Goal: Task Accomplishment & Management: Use online tool/utility

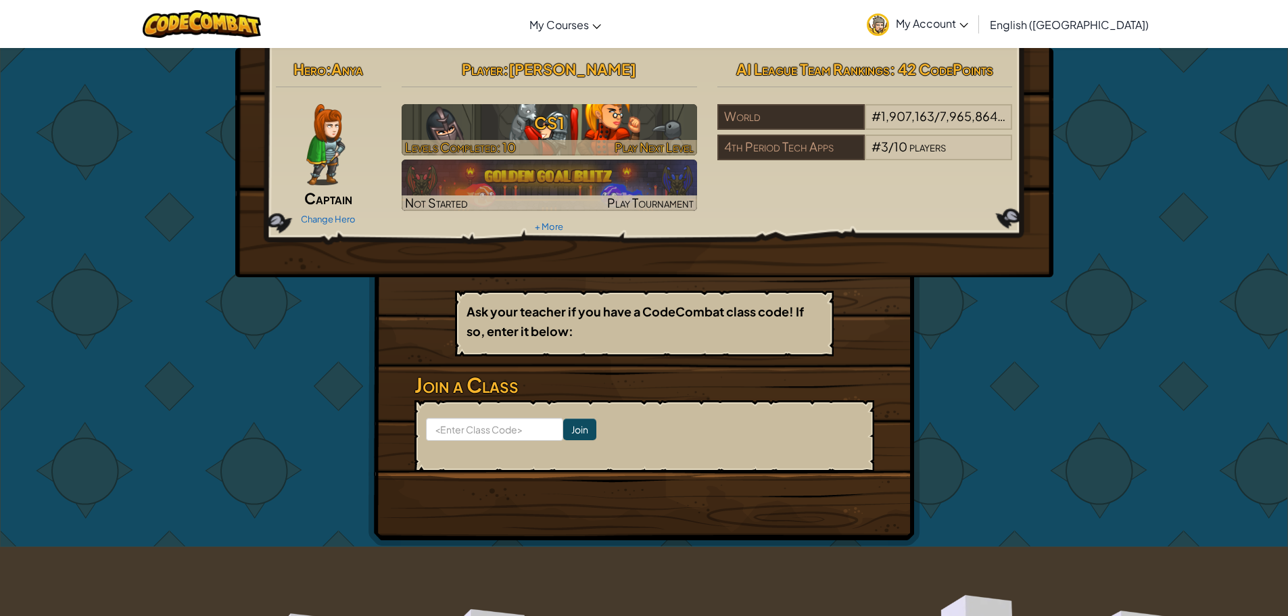
click at [607, 118] on h3 "CS1" at bounding box center [550, 123] width 296 height 30
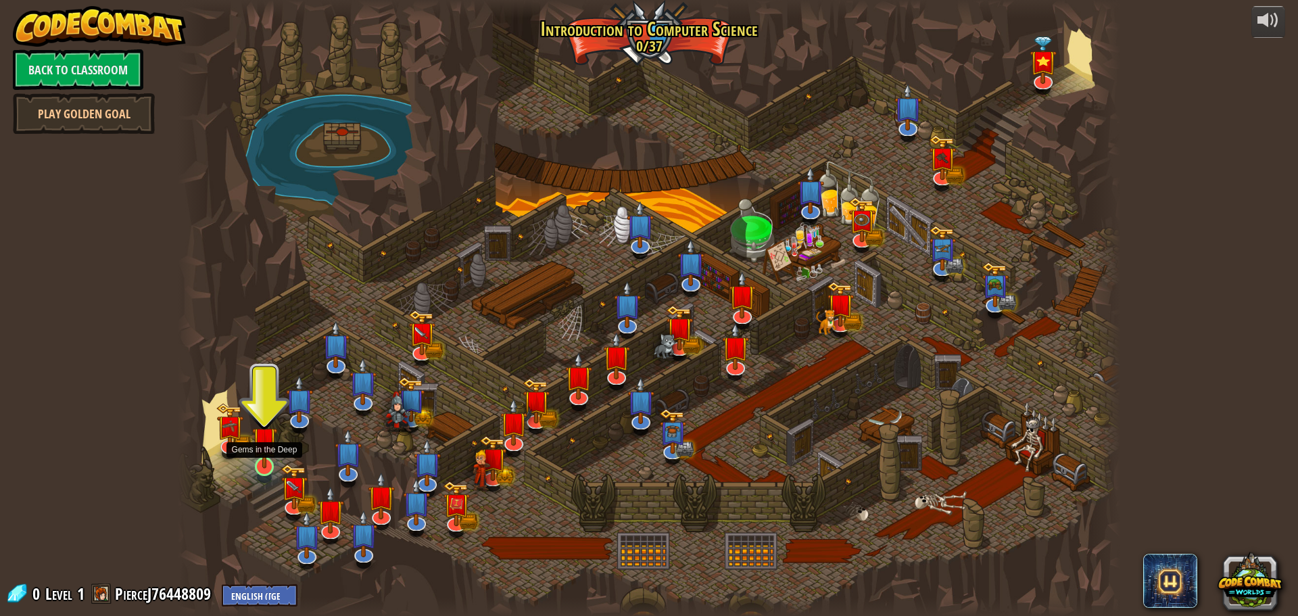
click at [268, 465] on img at bounding box center [264, 439] width 25 height 57
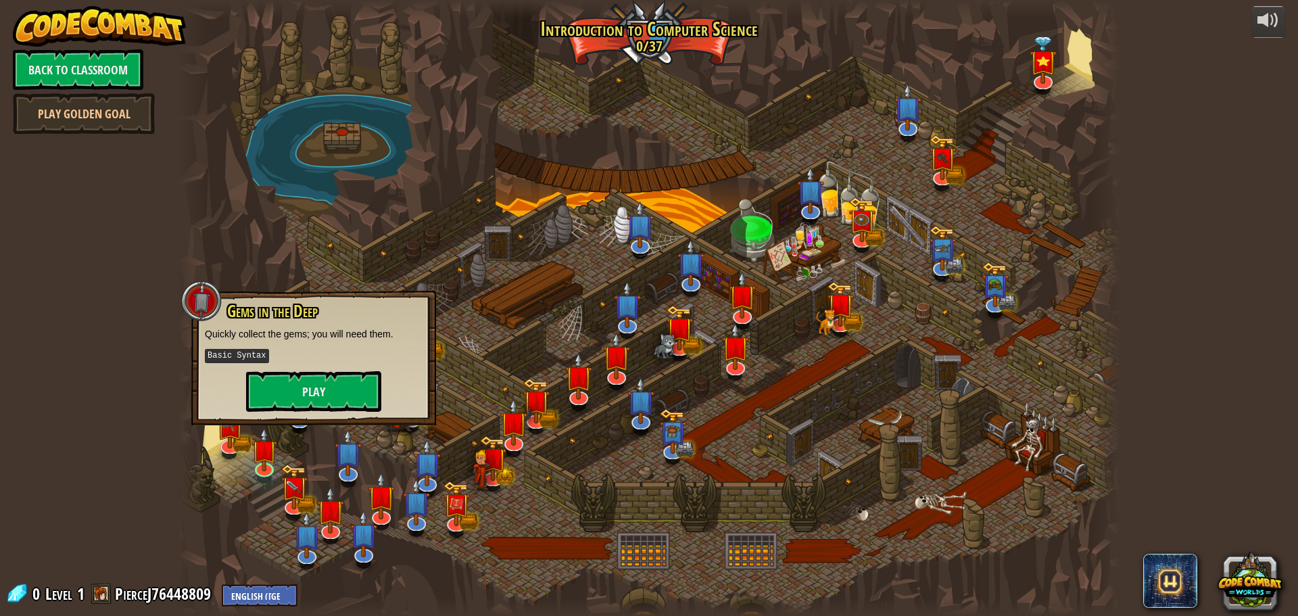
click at [518, 294] on div at bounding box center [649, 308] width 943 height 616
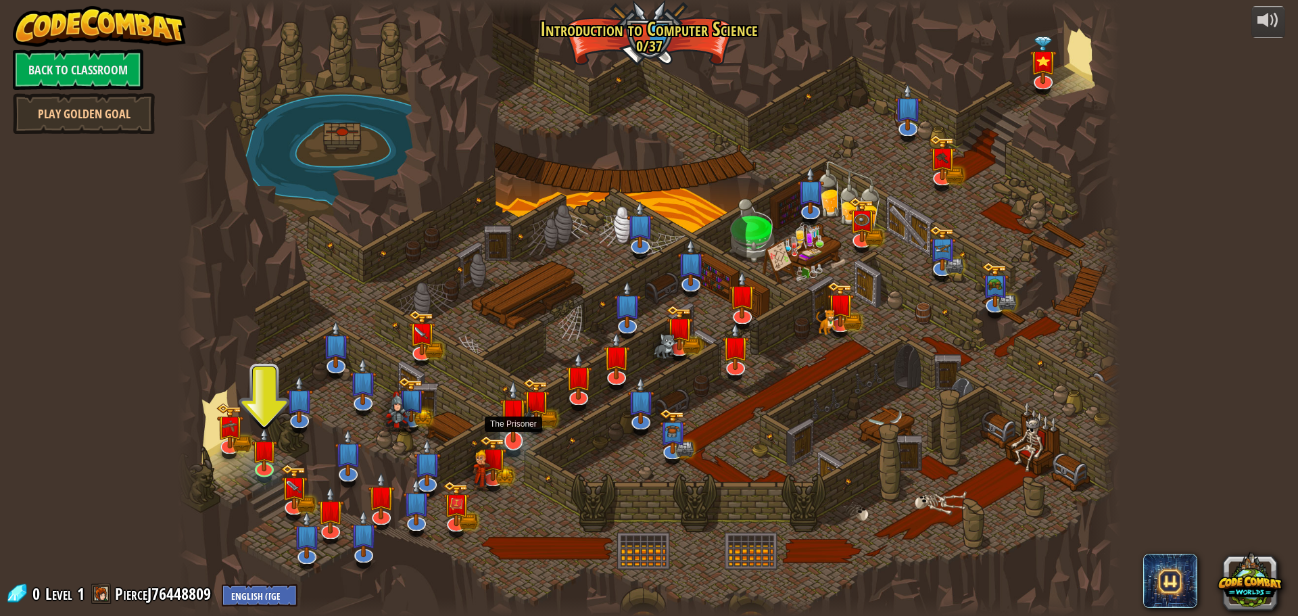
click at [525, 419] on img at bounding box center [514, 411] width 28 height 63
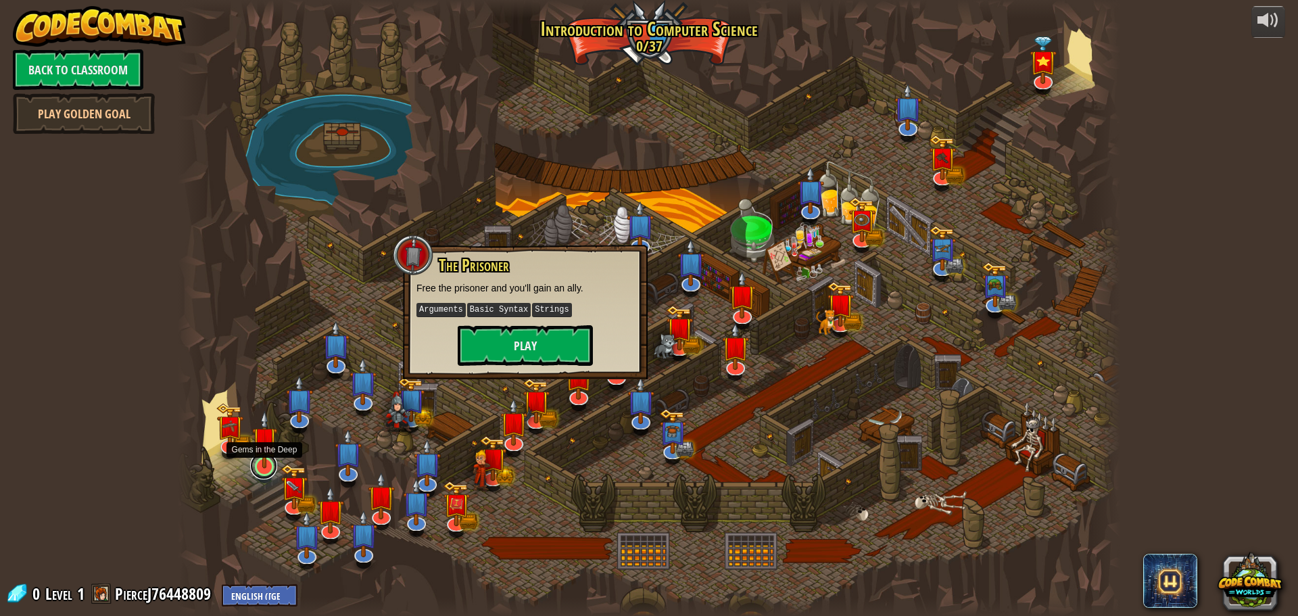
click at [260, 473] on link at bounding box center [263, 465] width 27 height 27
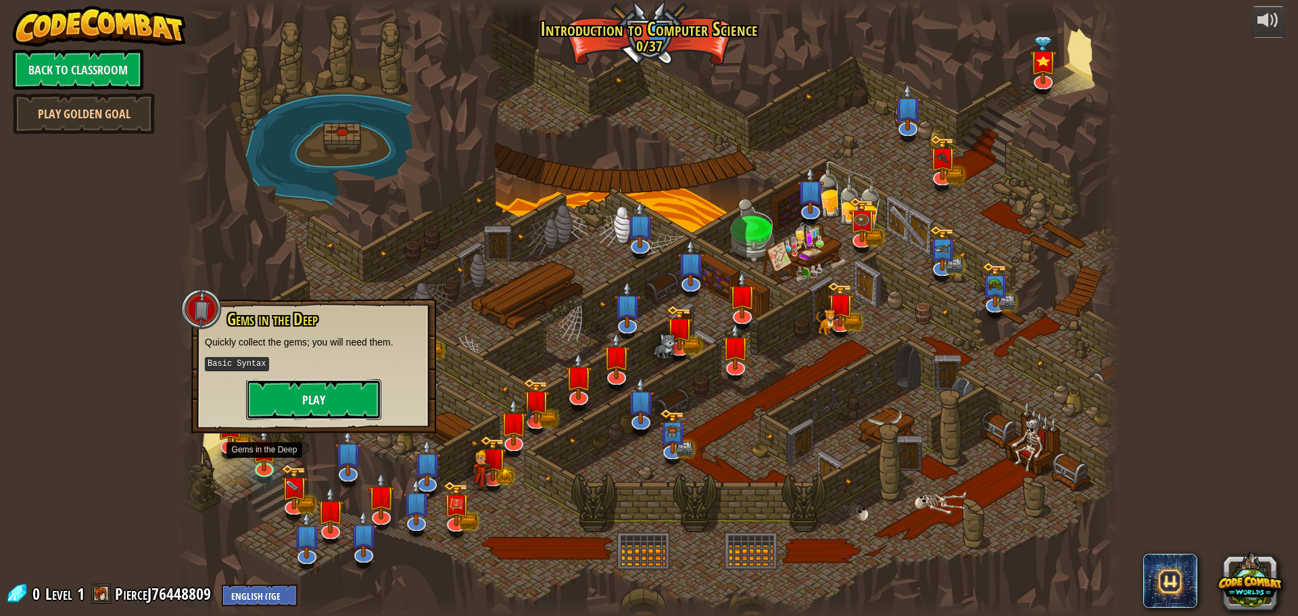
click at [315, 406] on button "Play" at bounding box center [313, 399] width 135 height 41
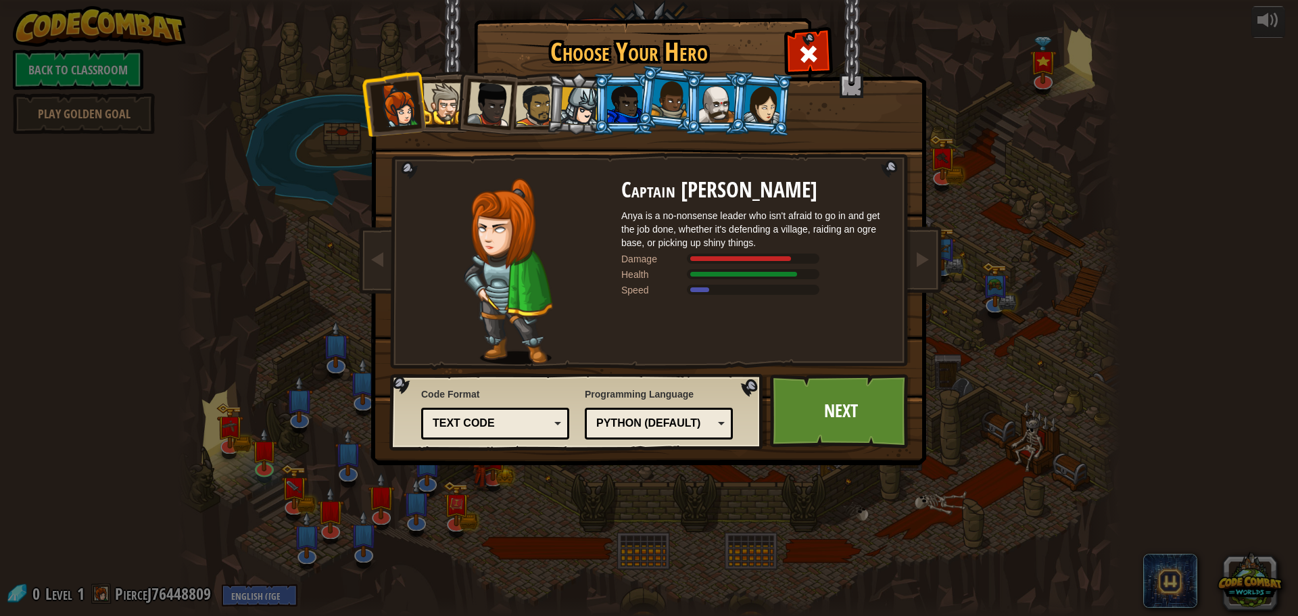
click at [549, 116] on li at bounding box center [578, 104] width 64 height 65
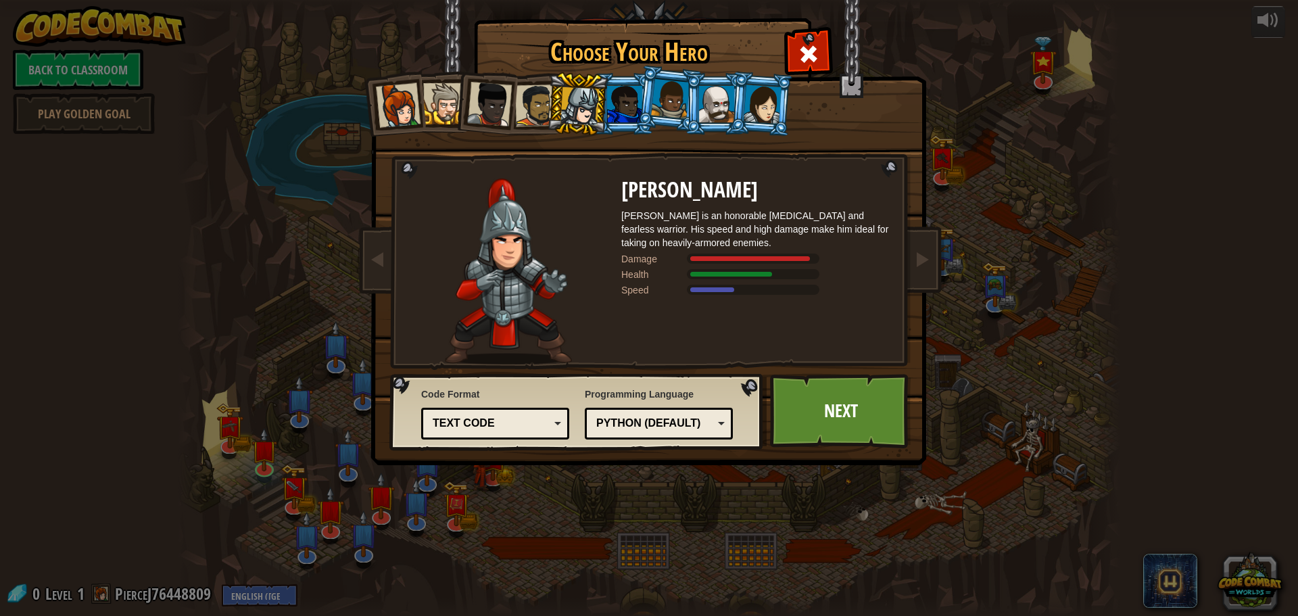
click at [532, 107] on div at bounding box center [536, 106] width 42 height 42
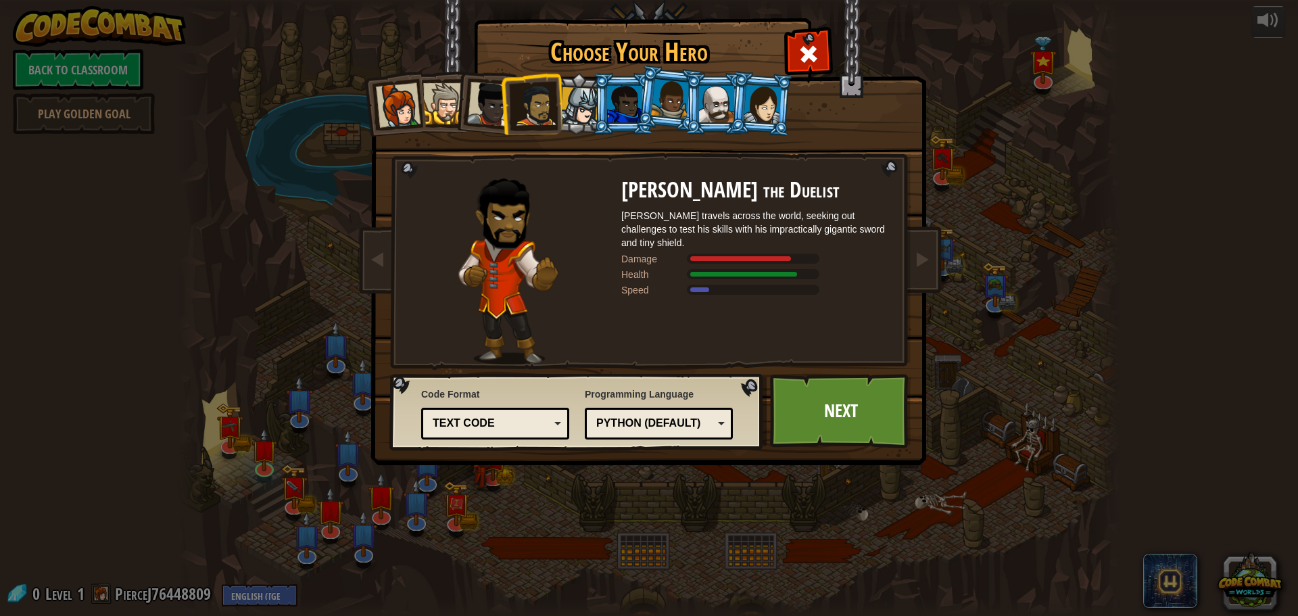
click at [505, 108] on li at bounding box center [531, 103] width 62 height 63
click at [496, 98] on div at bounding box center [489, 104] width 45 height 45
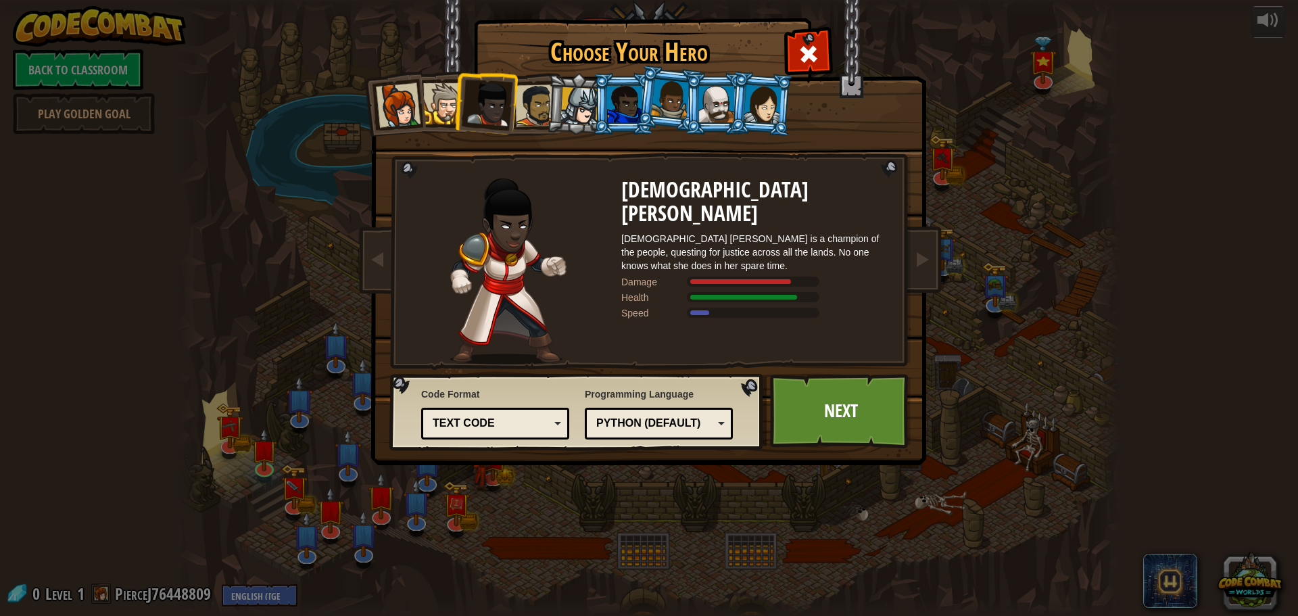
click at [456, 95] on li at bounding box center [485, 101] width 66 height 66
click at [451, 103] on div at bounding box center [443, 103] width 41 height 41
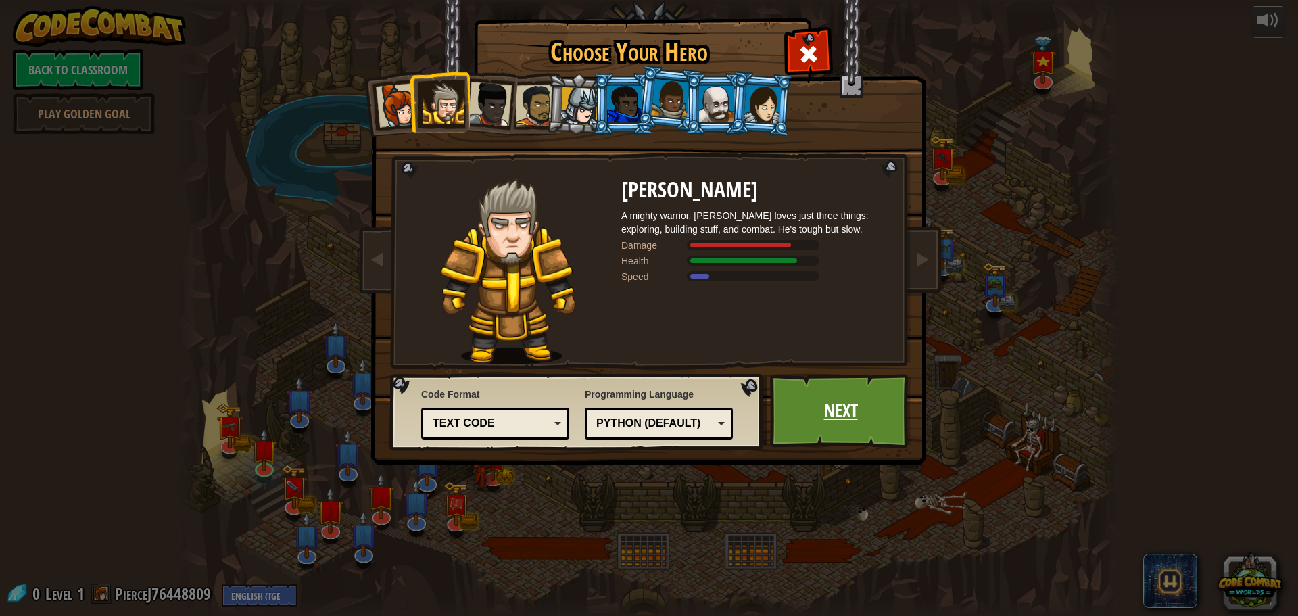
click at [841, 406] on link "Next" at bounding box center [840, 411] width 141 height 74
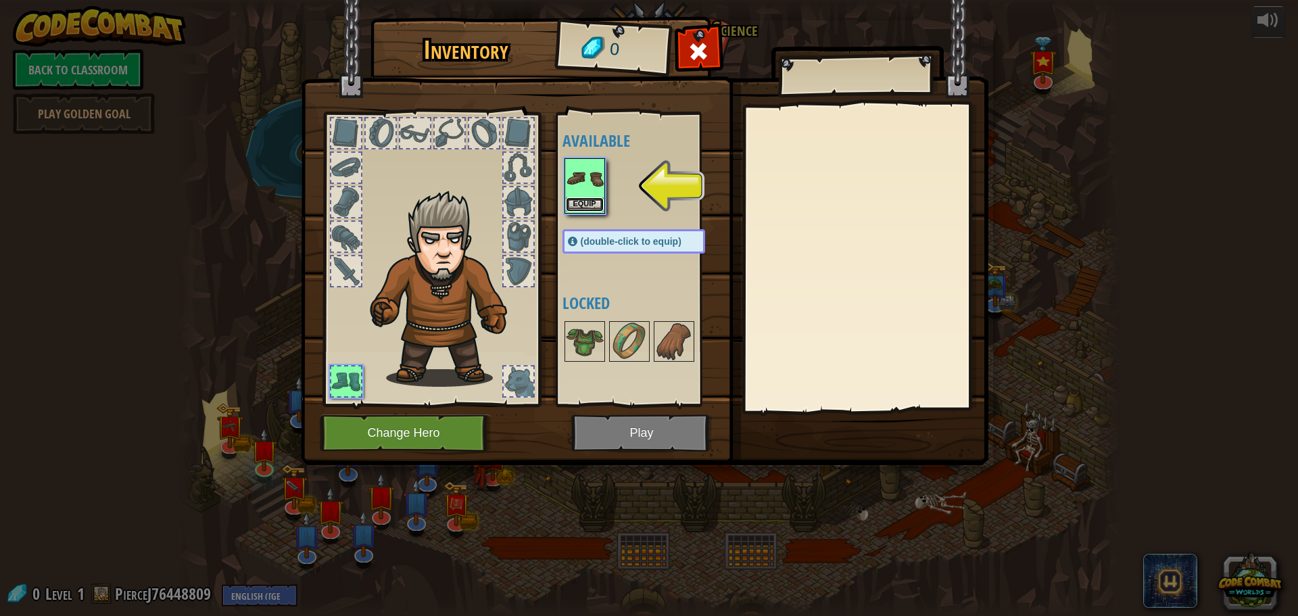
click at [593, 204] on button "Equip" at bounding box center [585, 204] width 38 height 14
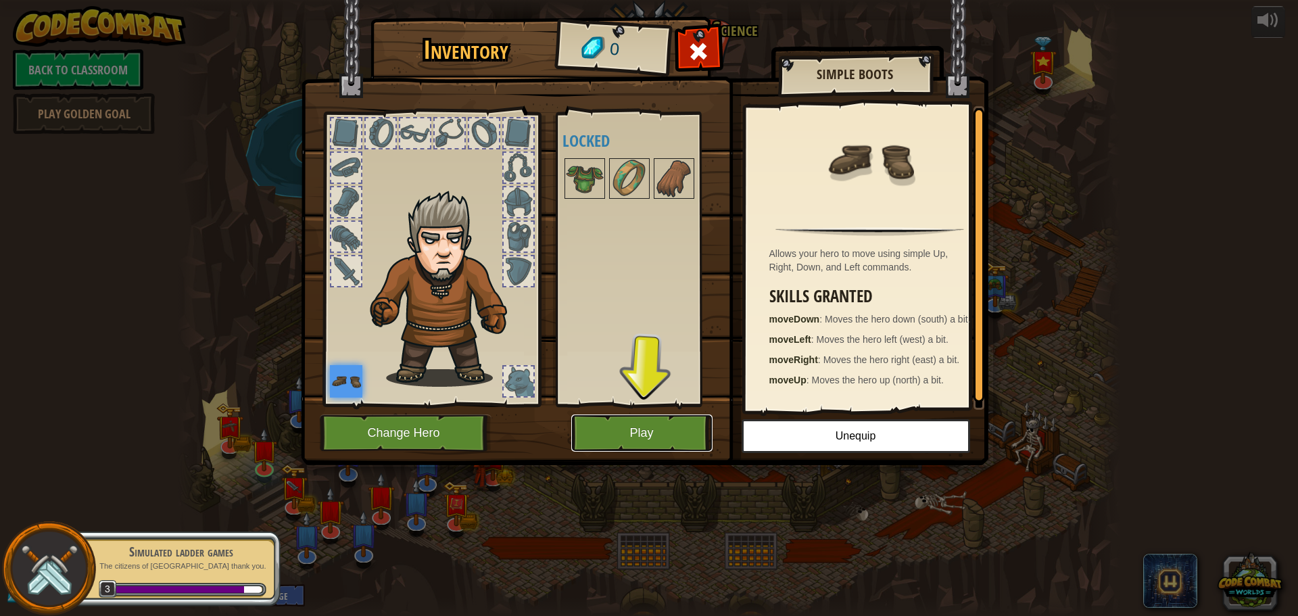
click at [662, 421] on button "Play" at bounding box center [641, 433] width 141 height 37
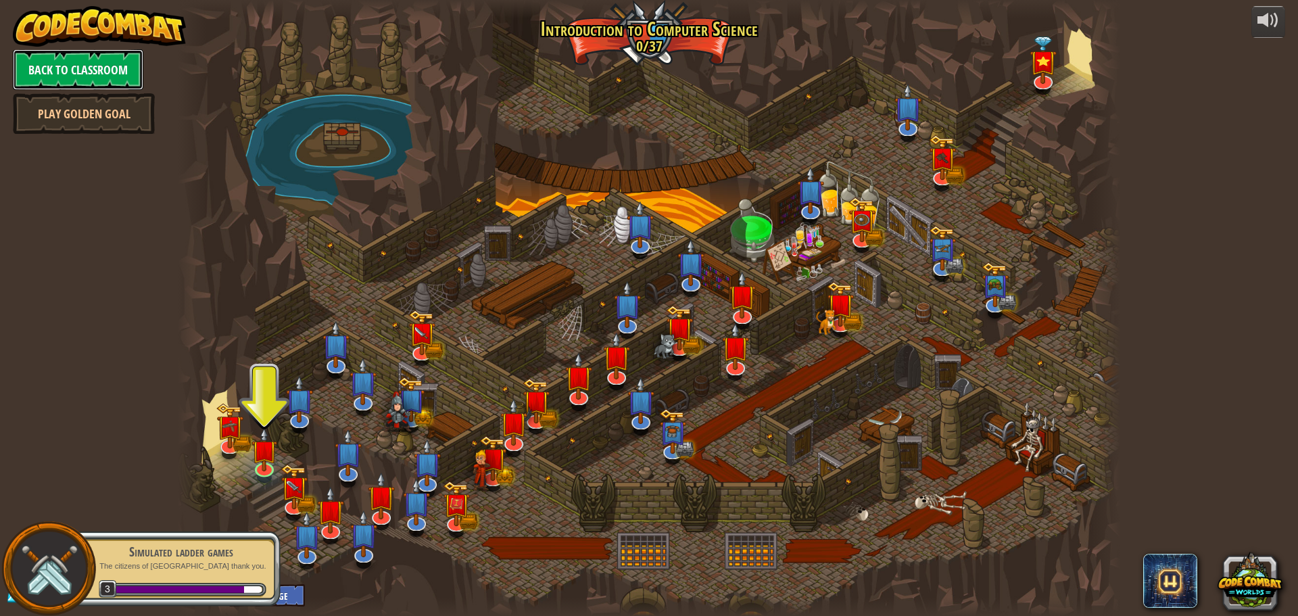
click at [112, 67] on link "Back to Classroom" at bounding box center [78, 69] width 131 height 41
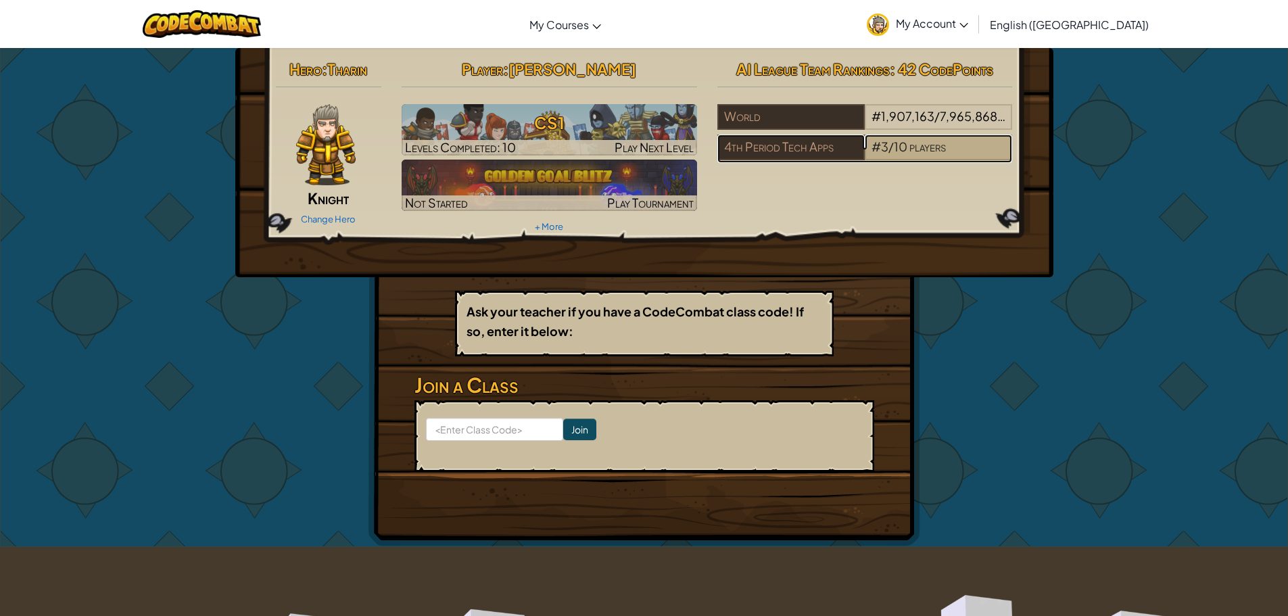
click at [872, 138] on div "# 3 / 10 players" at bounding box center [938, 148] width 147 height 26
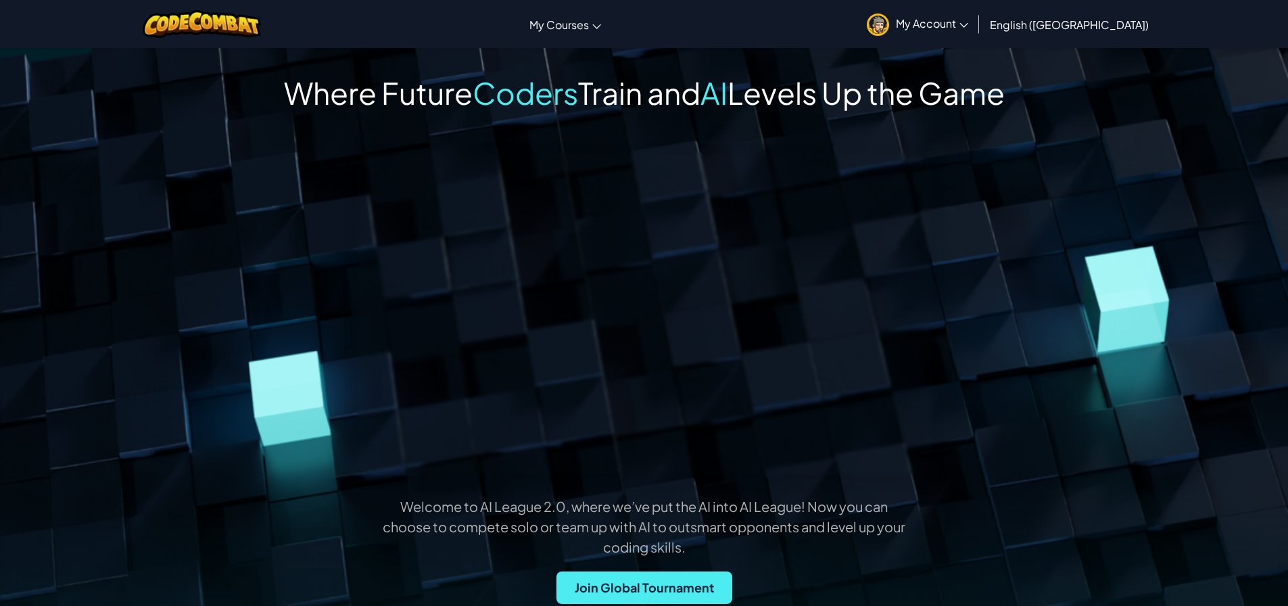
scroll to position [68, 0]
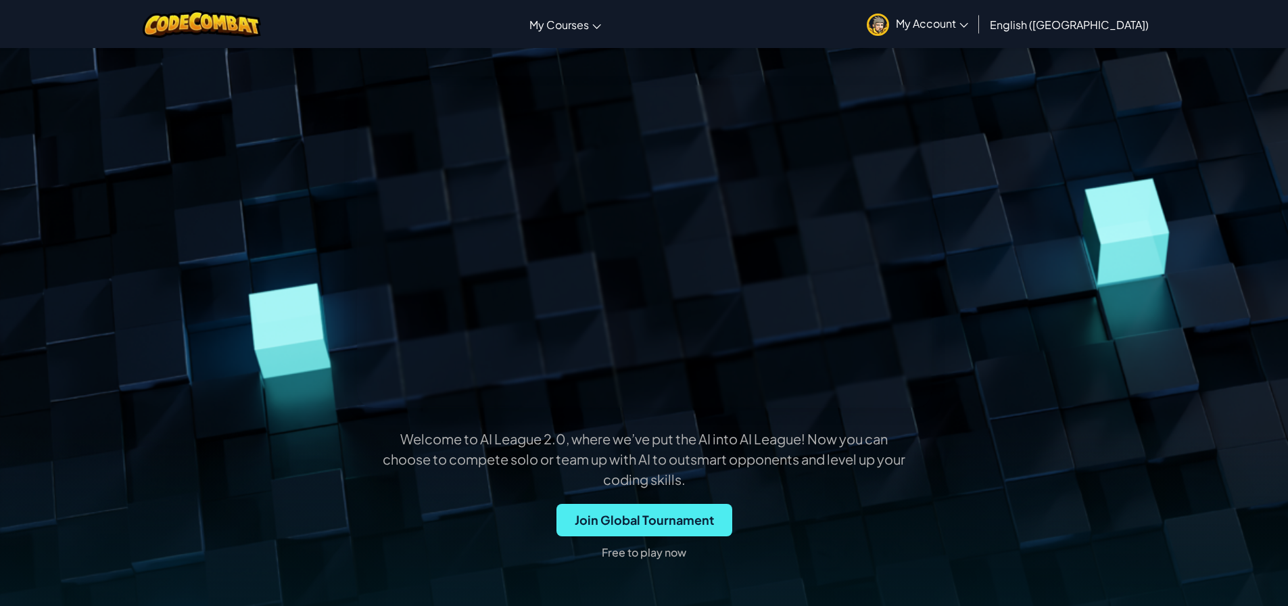
click at [636, 548] on p "Free to play now" at bounding box center [644, 553] width 85 height 22
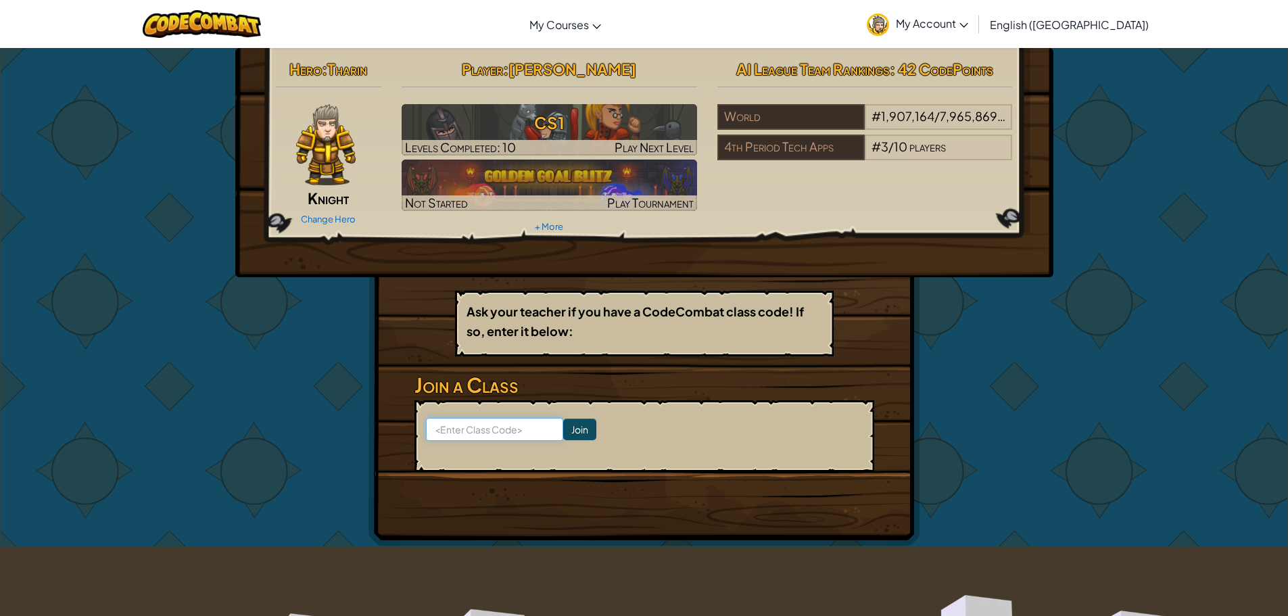
click at [517, 430] on input at bounding box center [494, 429] width 137 height 23
type input "zoosteptop"
click at [563, 428] on input "Join" at bounding box center [579, 430] width 33 height 22
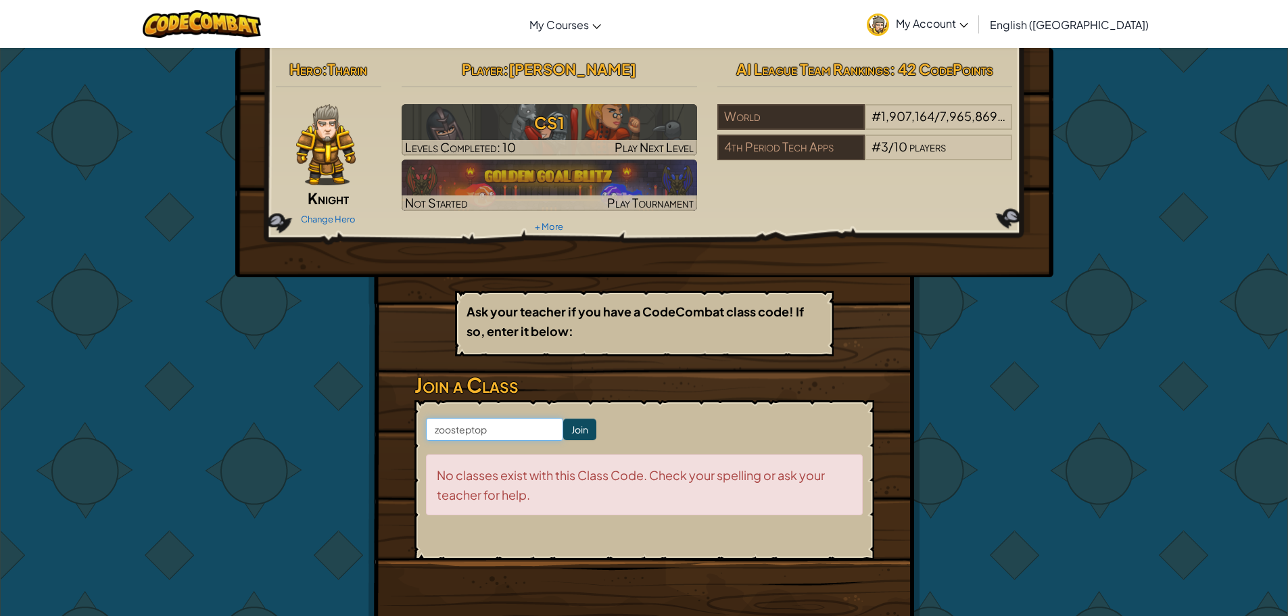
drag, startPoint x: 486, startPoint y: 428, endPoint x: 479, endPoint y: 430, distance: 7.1
click at [481, 430] on input "zoosteptop" at bounding box center [494, 429] width 137 height 23
click at [476, 431] on input "zoosteptop" at bounding box center [494, 429] width 137 height 23
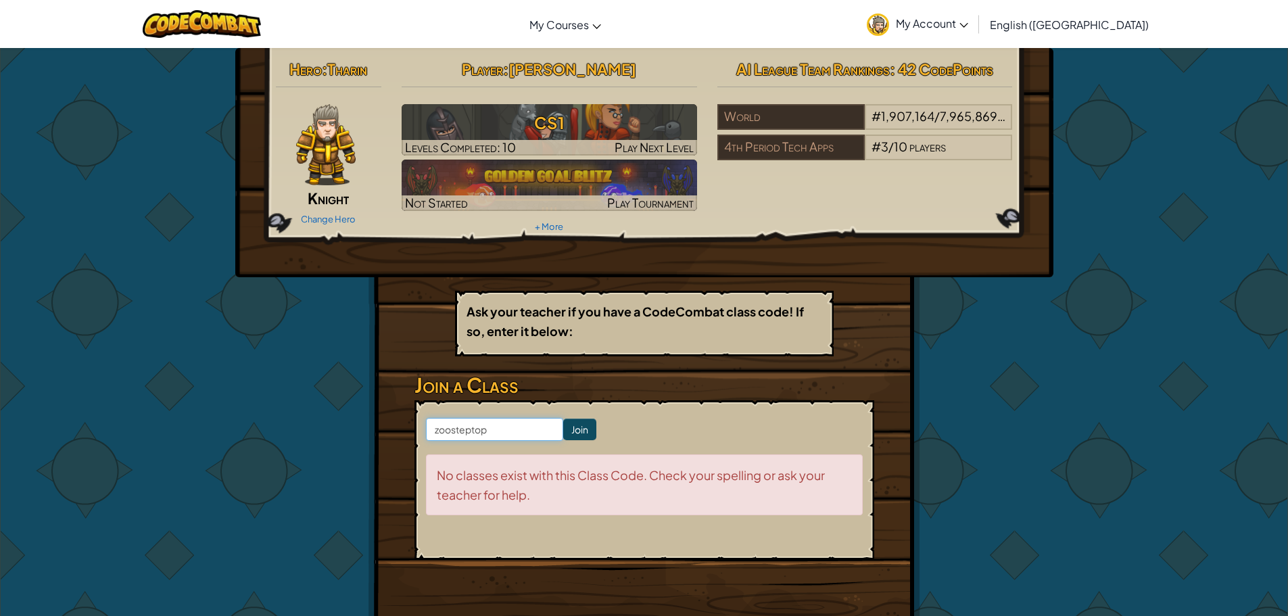
click at [476, 431] on input "zoosteptop" at bounding box center [494, 429] width 137 height 23
click at [436, 434] on input "zoostepTop" at bounding box center [494, 429] width 137 height 23
click at [437, 434] on input "zoostepTop" at bounding box center [494, 429] width 137 height 23
click at [451, 436] on input "ZoostepTop" at bounding box center [494, 429] width 137 height 23
type input "ZooStepTop"
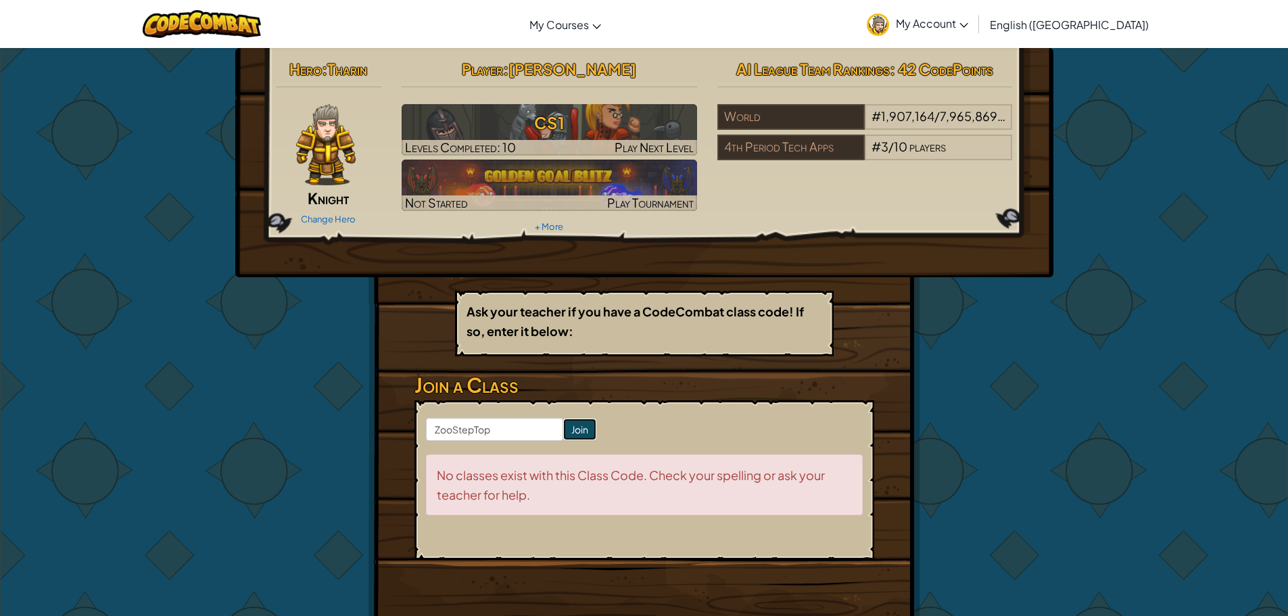
click at [563, 425] on input "Join" at bounding box center [579, 430] width 33 height 22
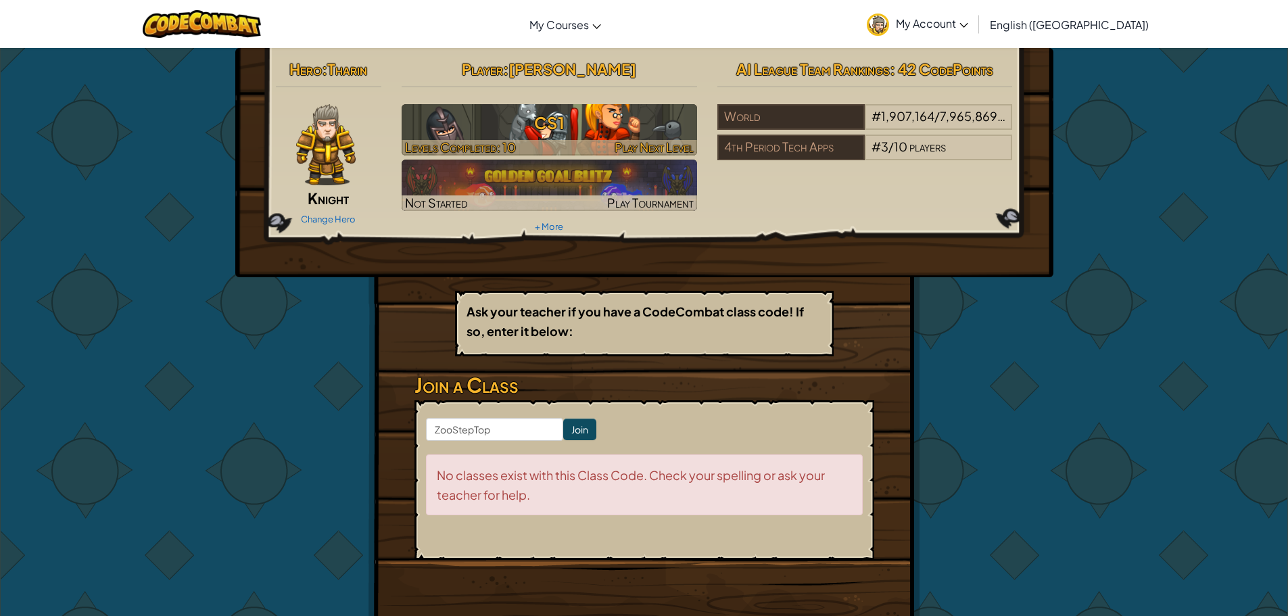
click at [622, 124] on h3 "CS1" at bounding box center [550, 123] width 296 height 30
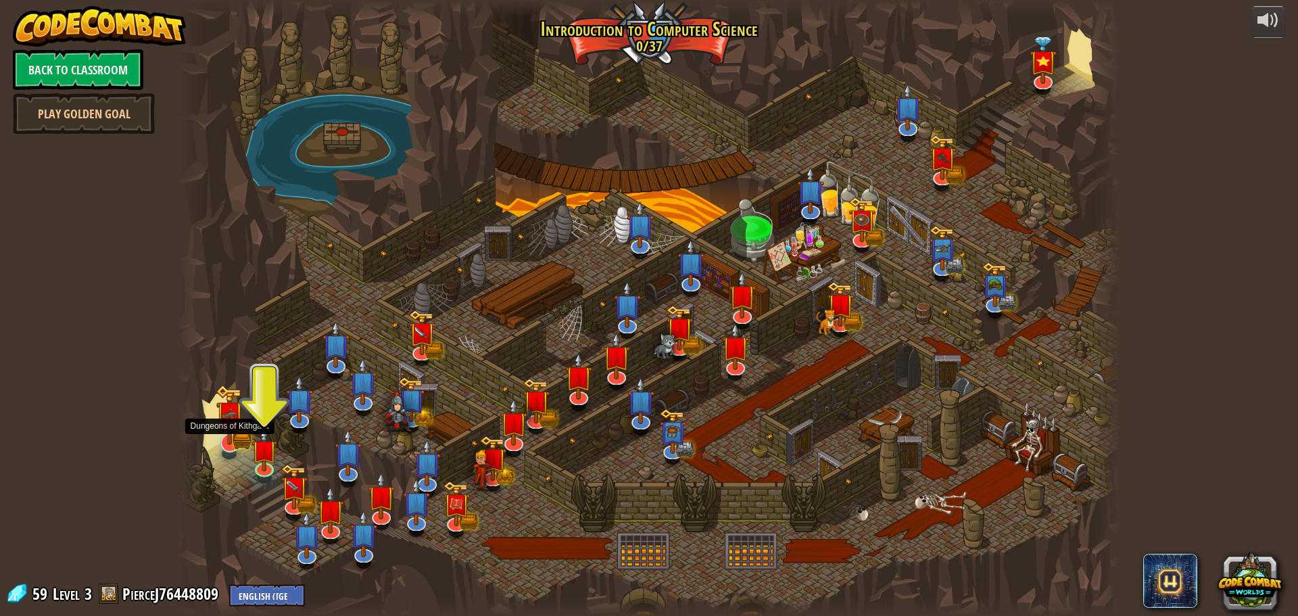
click at [227, 431] on img at bounding box center [230, 415] width 28 height 60
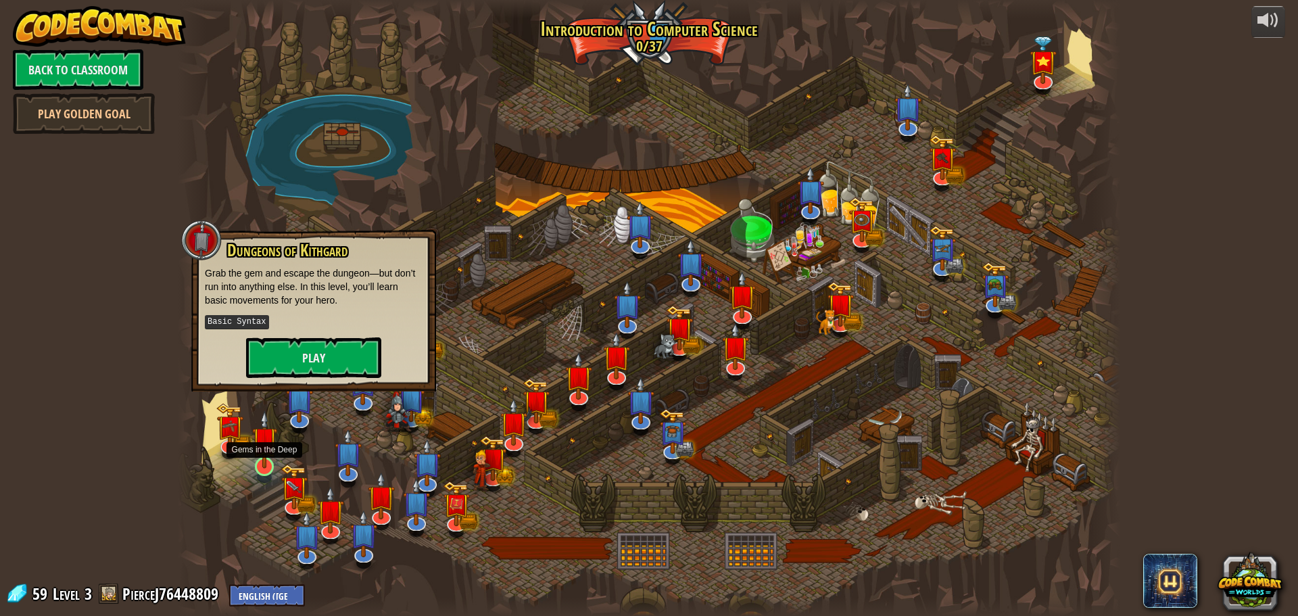
click at [262, 460] on img at bounding box center [264, 439] width 25 height 57
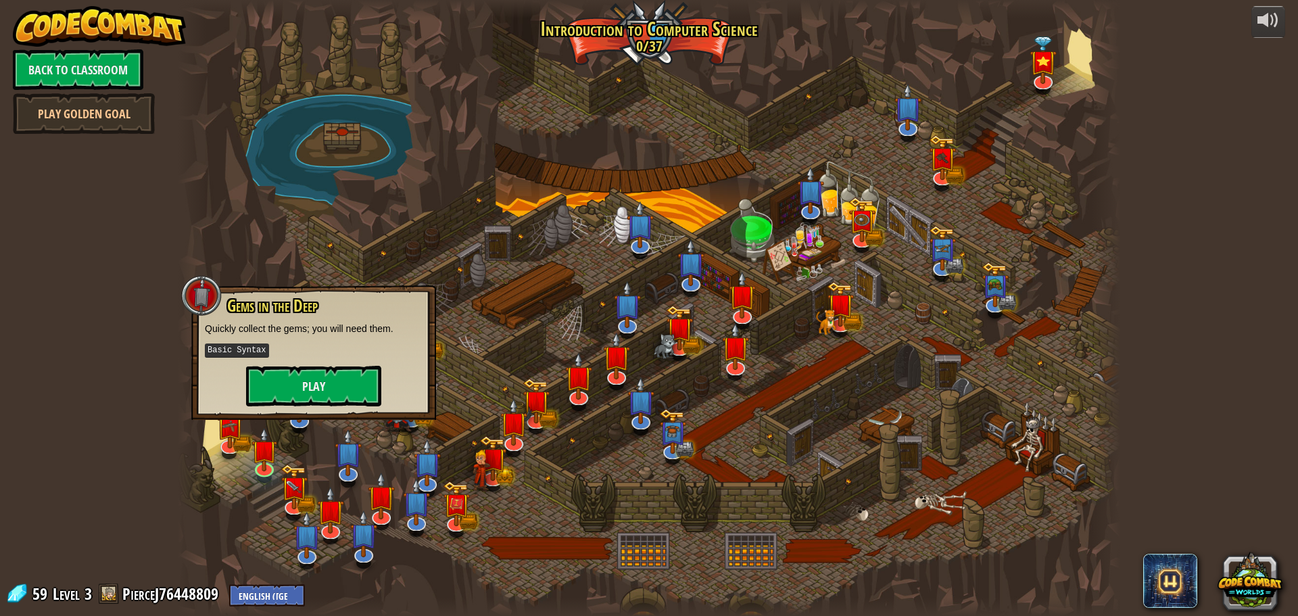
click at [196, 479] on div at bounding box center [192, 308] width 28 height 616
click at [629, 319] on img at bounding box center [628, 293] width 28 height 63
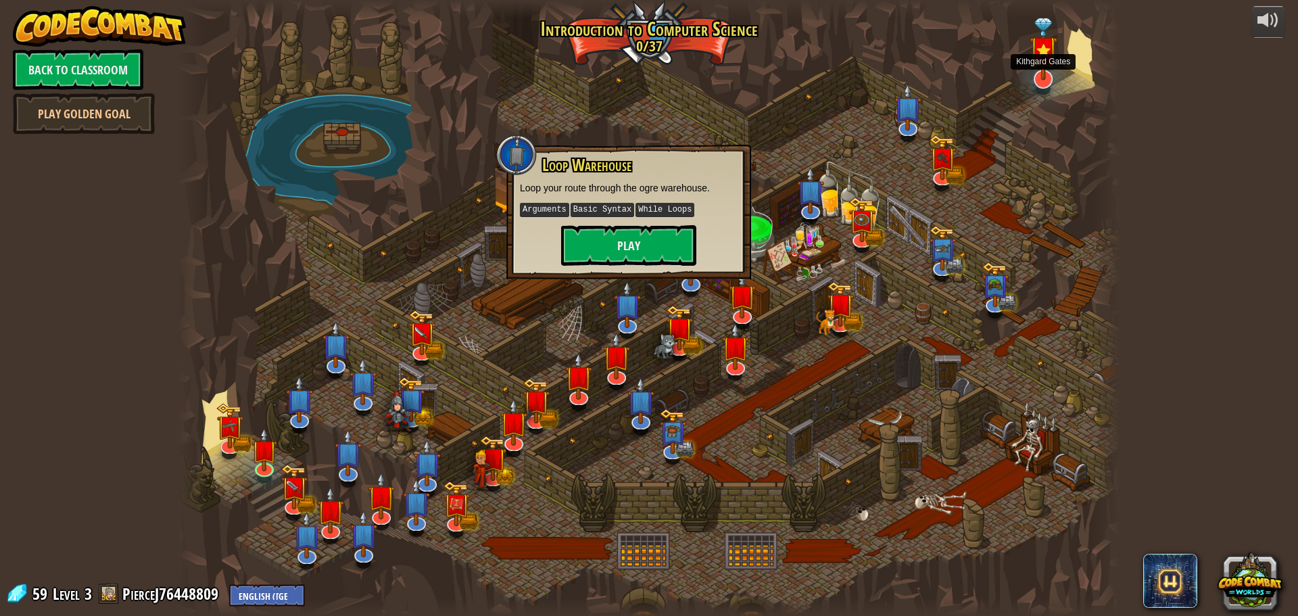
click at [1056, 79] on img at bounding box center [1044, 50] width 28 height 64
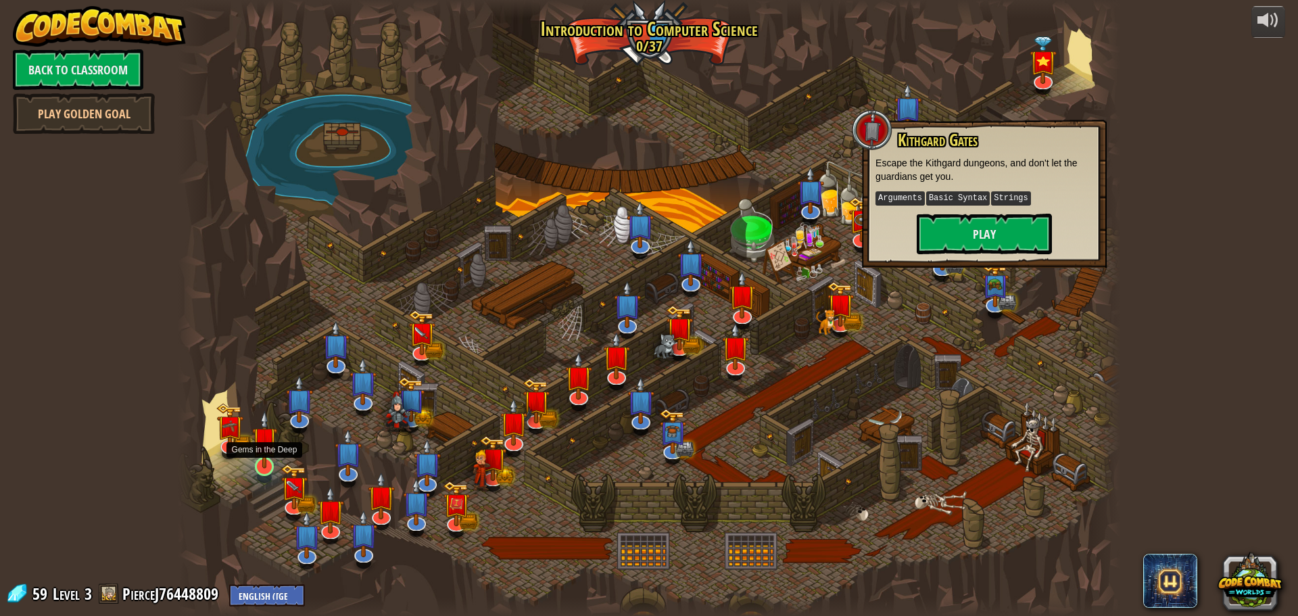
click at [272, 460] on img at bounding box center [264, 439] width 25 height 57
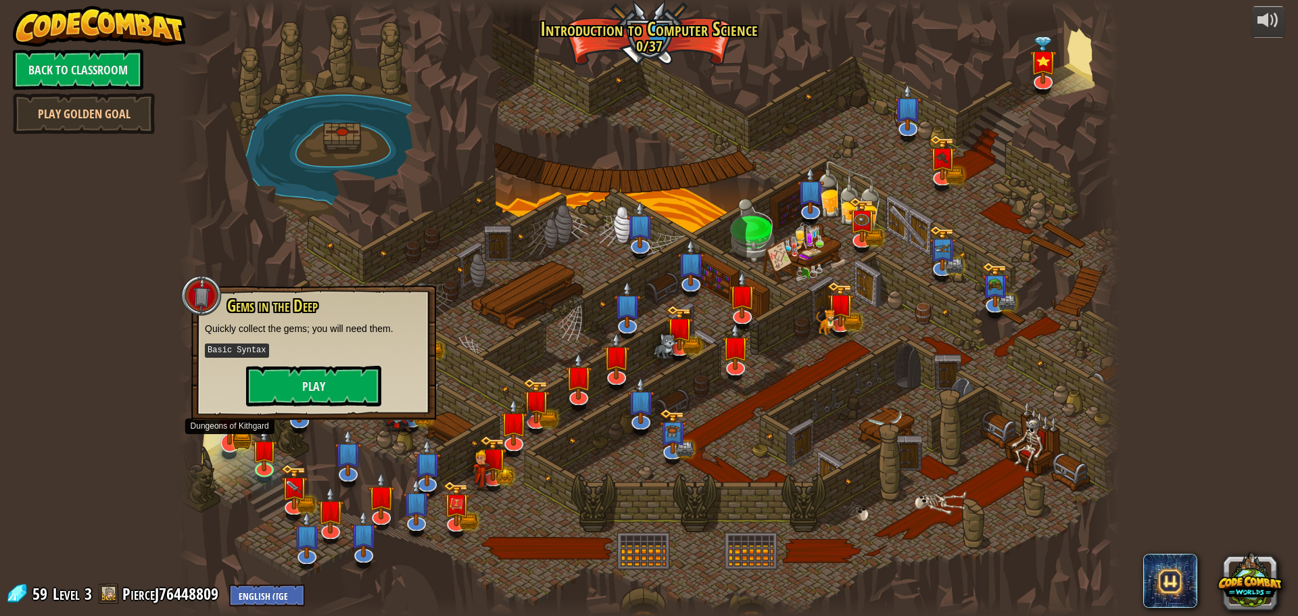
click at [241, 442] on img at bounding box center [230, 415] width 28 height 60
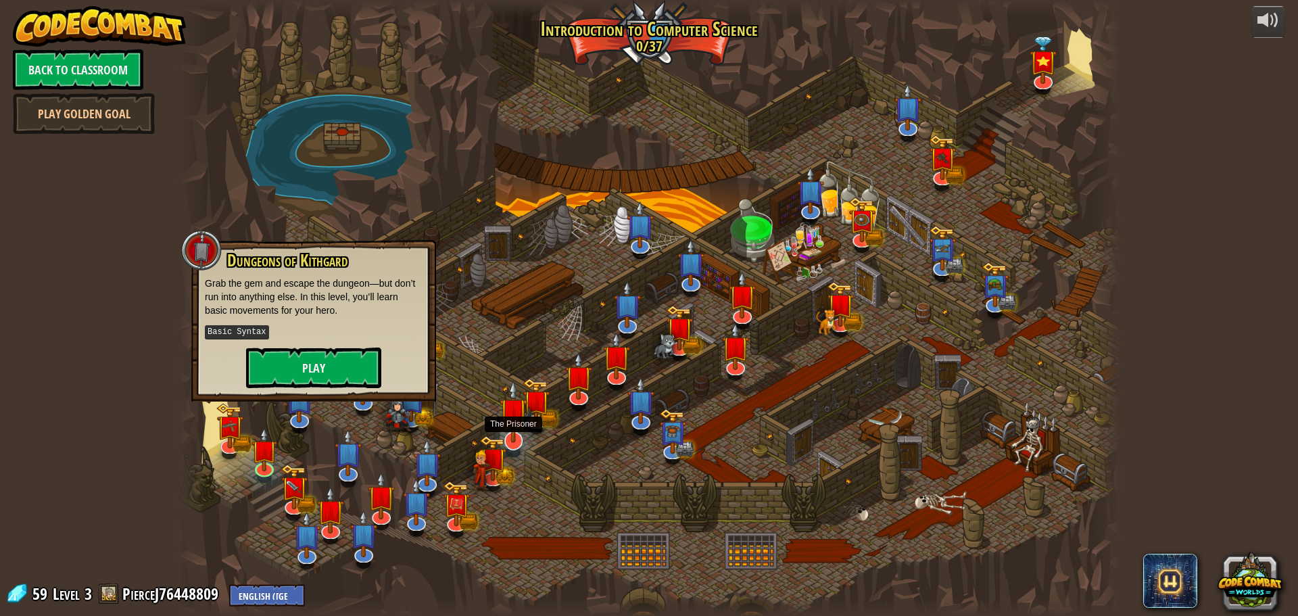
click at [511, 438] on img at bounding box center [514, 411] width 28 height 63
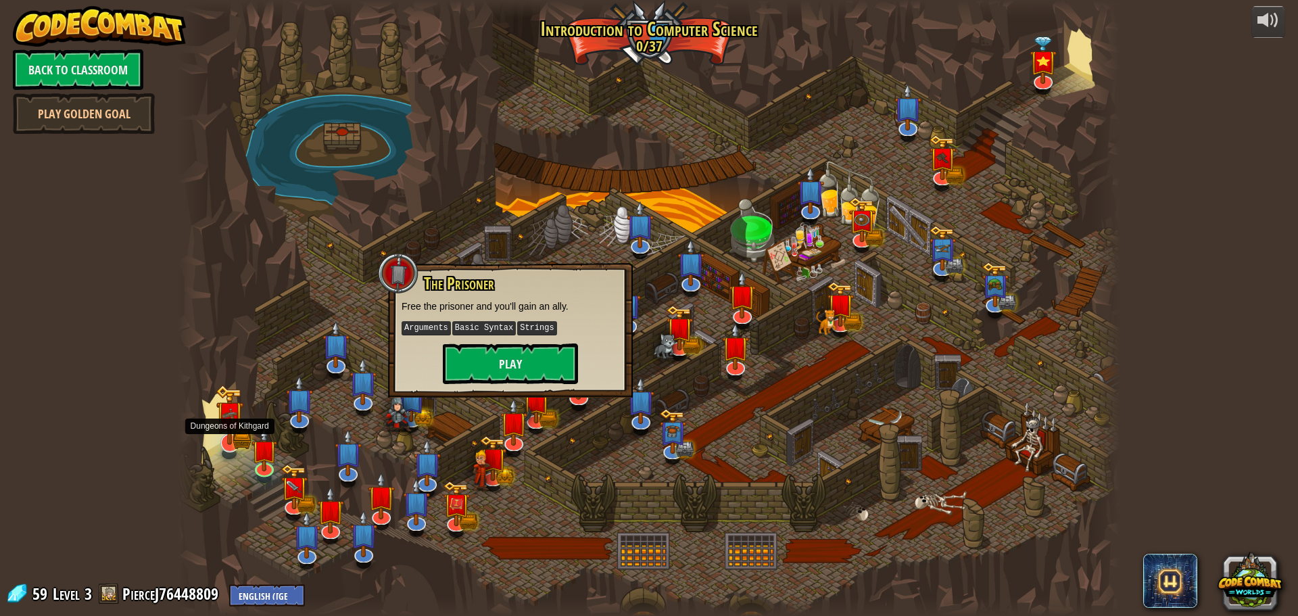
click at [243, 431] on img at bounding box center [230, 415] width 28 height 60
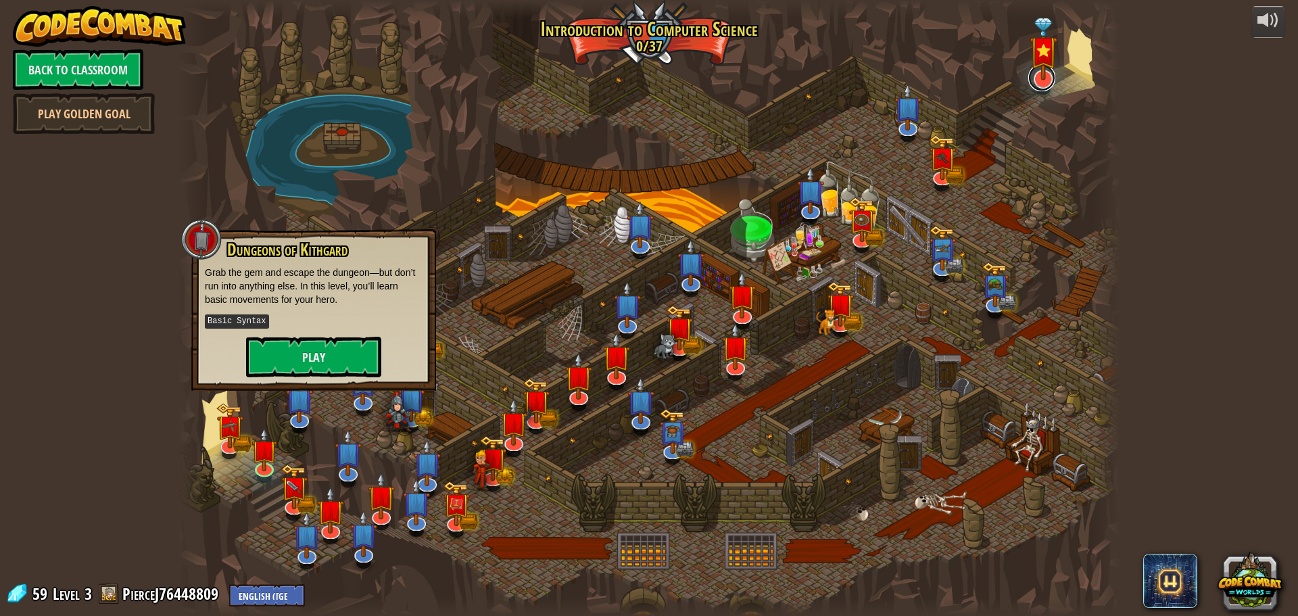
click at [1052, 83] on link at bounding box center [1042, 77] width 27 height 27
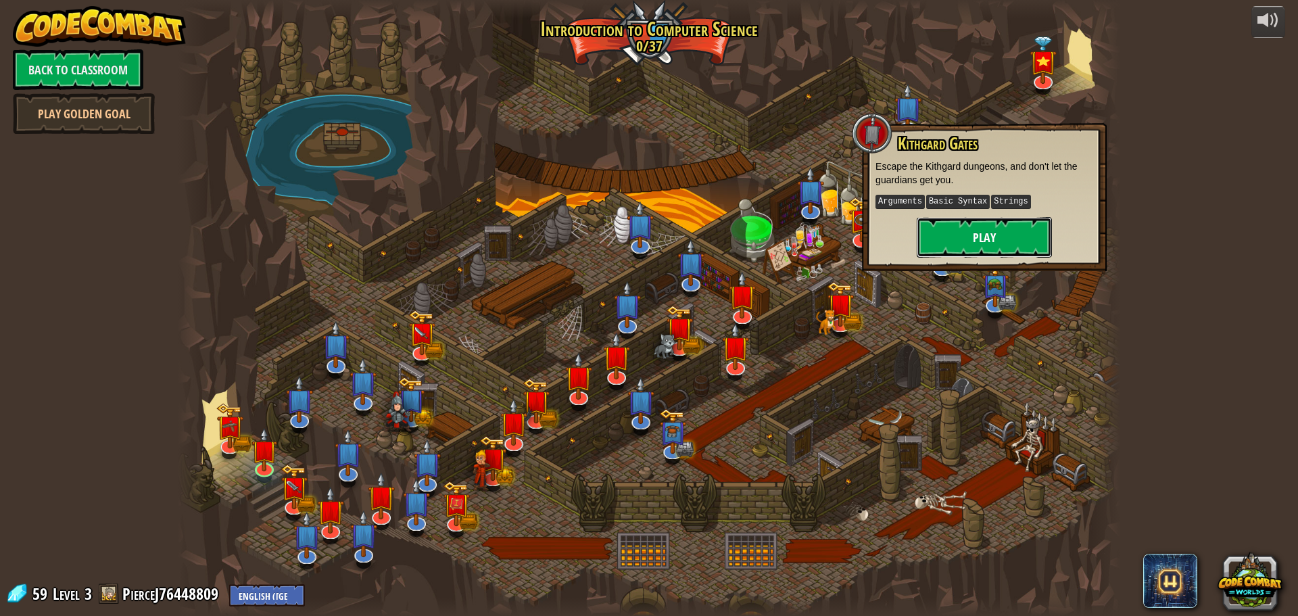
click at [983, 231] on button "Play" at bounding box center [984, 237] width 135 height 41
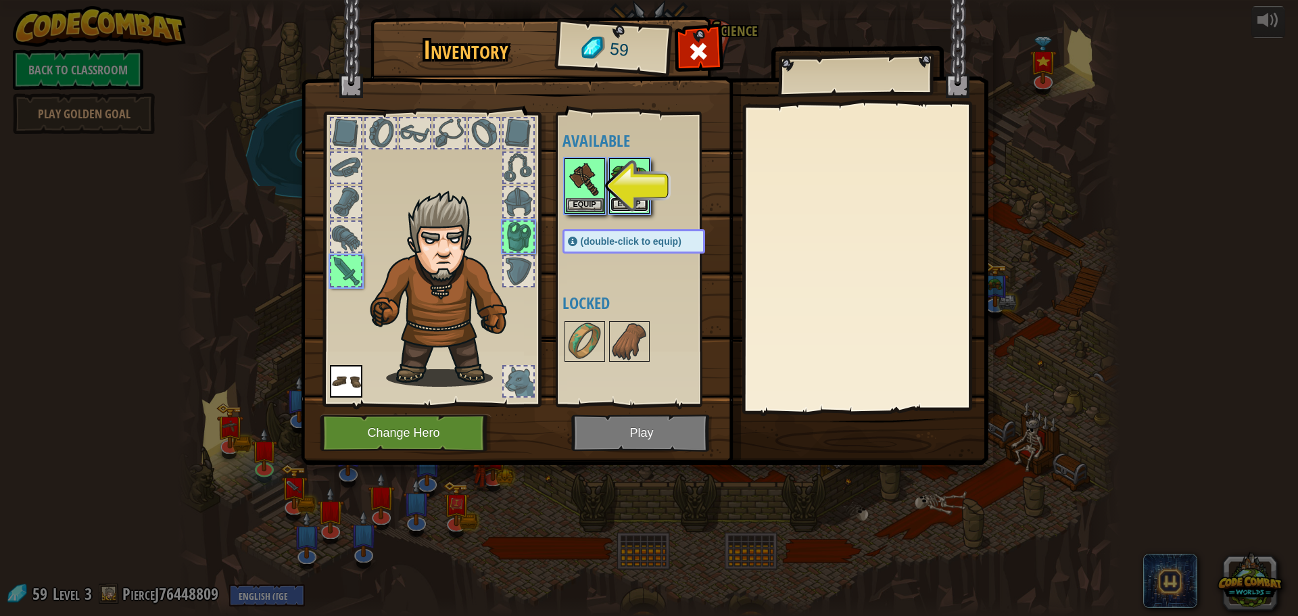
click at [632, 210] on button "Equip" at bounding box center [630, 204] width 38 height 14
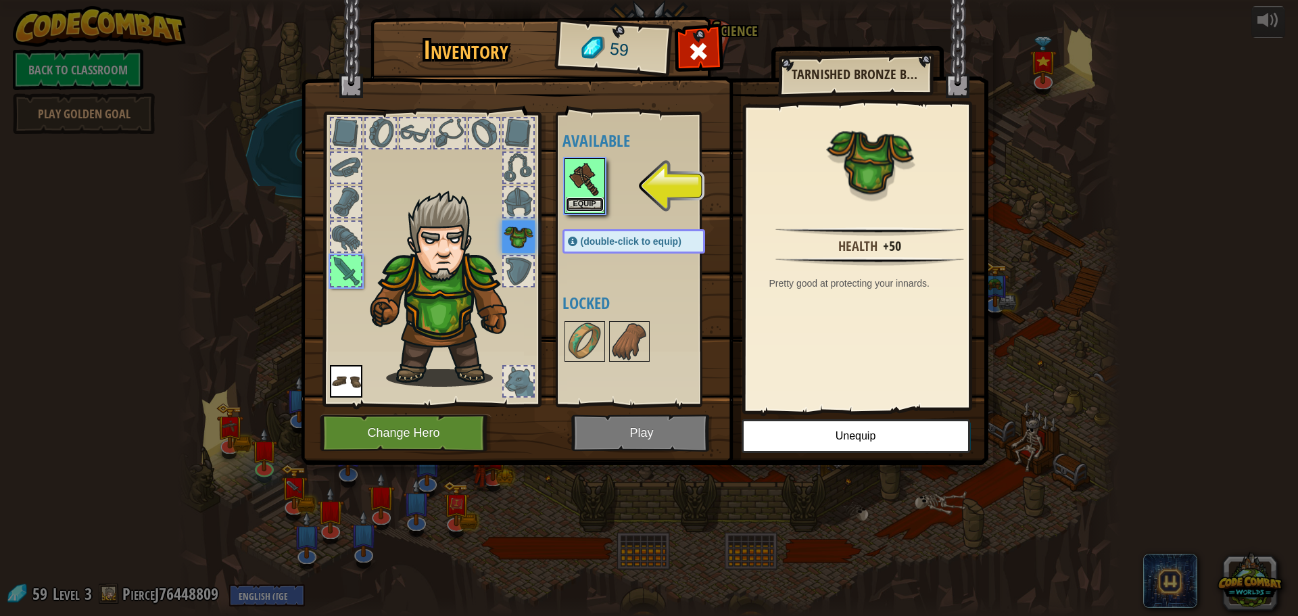
click at [594, 200] on button "Equip" at bounding box center [585, 204] width 38 height 14
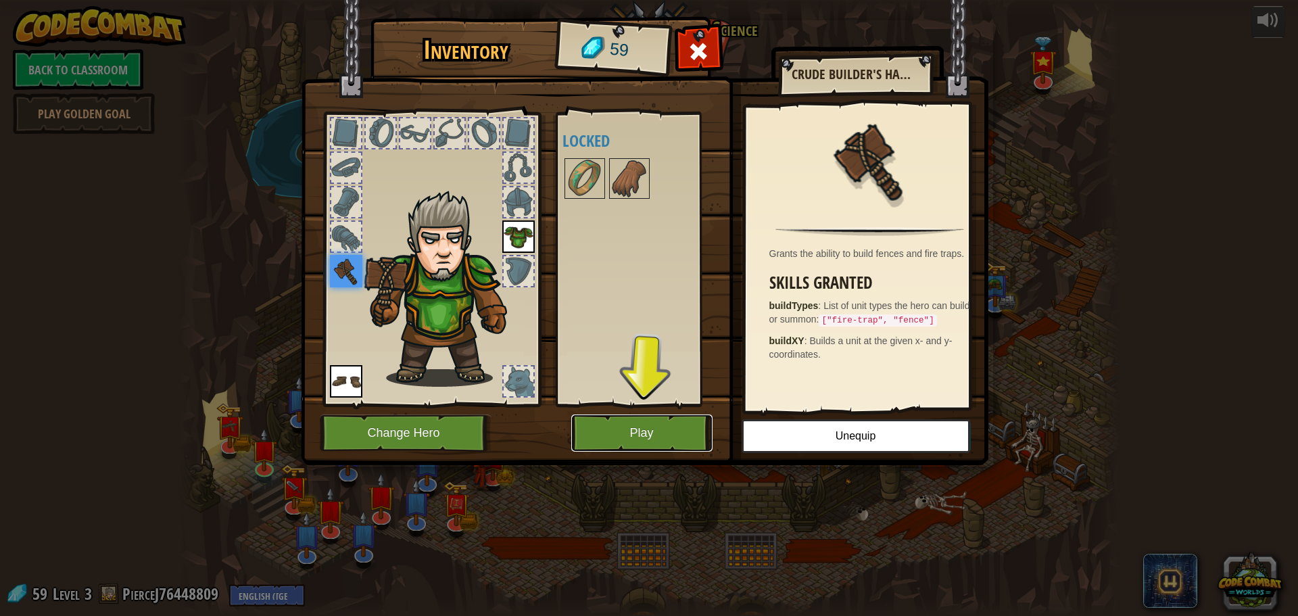
click at [638, 424] on button "Play" at bounding box center [641, 433] width 141 height 37
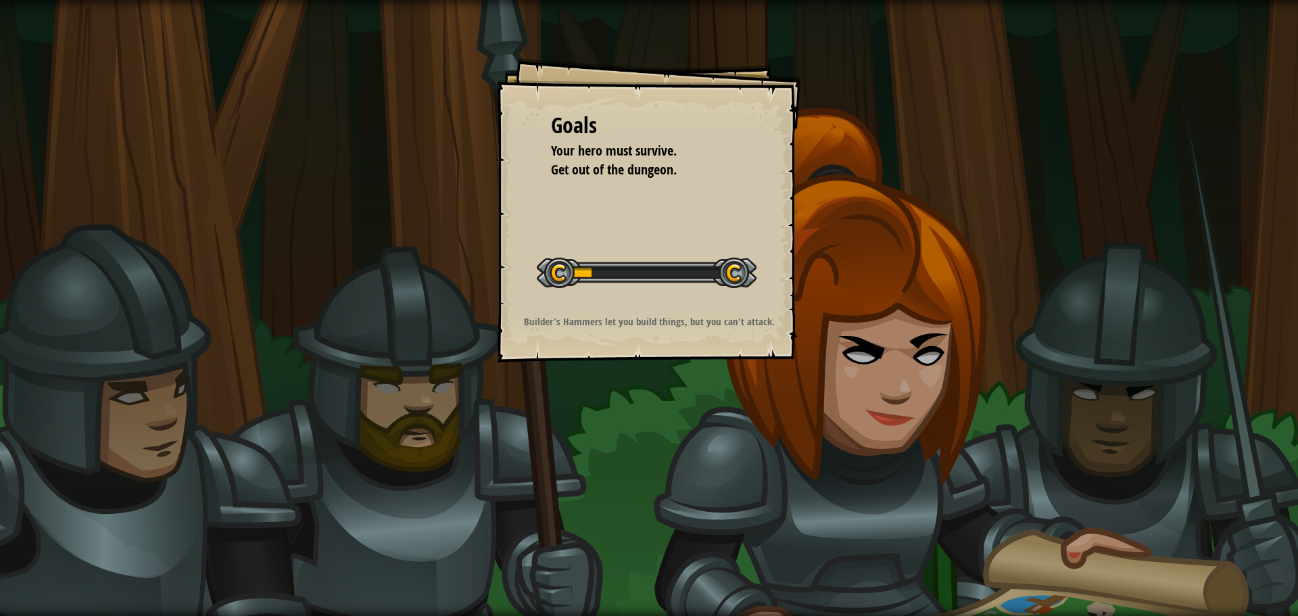
click at [820, 358] on div "Goals Your hero must survive. Get out of the dungeon. Start Level Error loading…" at bounding box center [649, 308] width 1298 height 616
drag, startPoint x: 816, startPoint y: 358, endPoint x: 805, endPoint y: 353, distance: 12.1
click at [814, 358] on div "Goals Your hero must survive. Get out of the dungeon. Start Level Error loading…" at bounding box center [649, 308] width 1298 height 616
drag, startPoint x: 799, startPoint y: 344, endPoint x: 782, endPoint y: 356, distance: 20.8
click at [784, 352] on div "Goals Your hero must survive. Get out of the dungeon. Start Level Error loading…" at bounding box center [649, 210] width 304 height 304
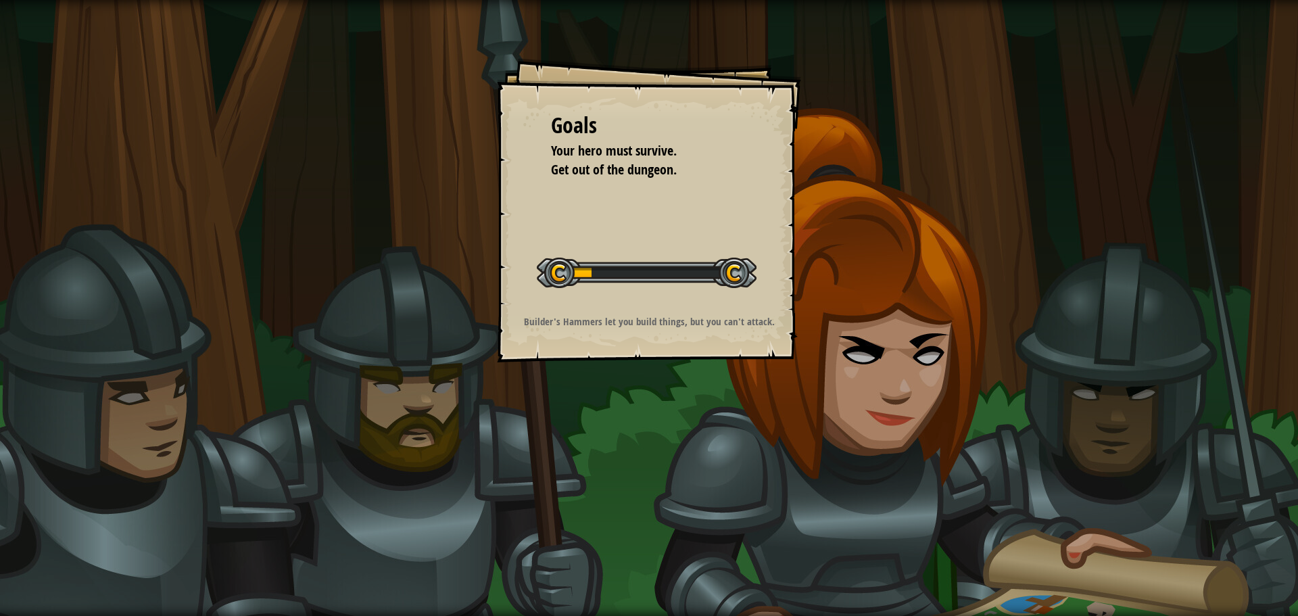
click at [762, 382] on div "Goals Your hero must survive. Get out of the dungeon. Start Level Error loading…" at bounding box center [649, 308] width 1298 height 616
click at [740, 399] on div "Goals Your hero must survive. Get out of the dungeon. Start Level Error loading…" at bounding box center [649, 308] width 1298 height 616
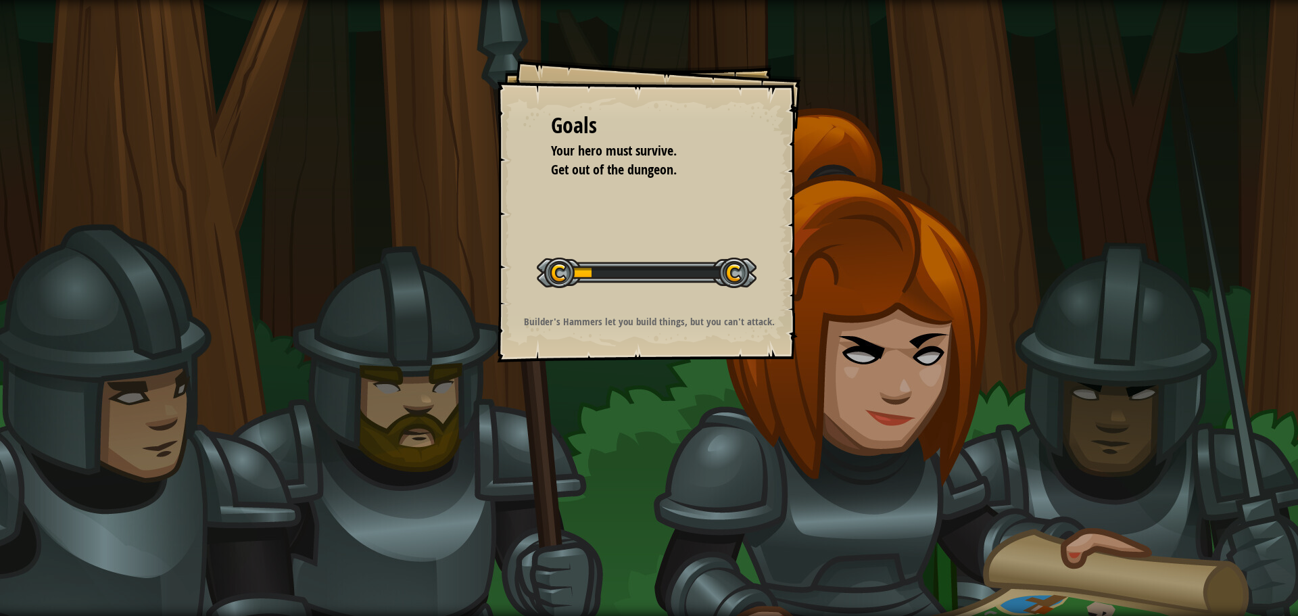
click at [740, 399] on div "Goals Your hero must survive. Get out of the dungeon. Start Level Error loading…" at bounding box center [649, 308] width 1298 height 616
click at [808, 283] on div "Goals Your hero must survive. Get out of the dungeon. Start Level Error loading…" at bounding box center [649, 308] width 1298 height 616
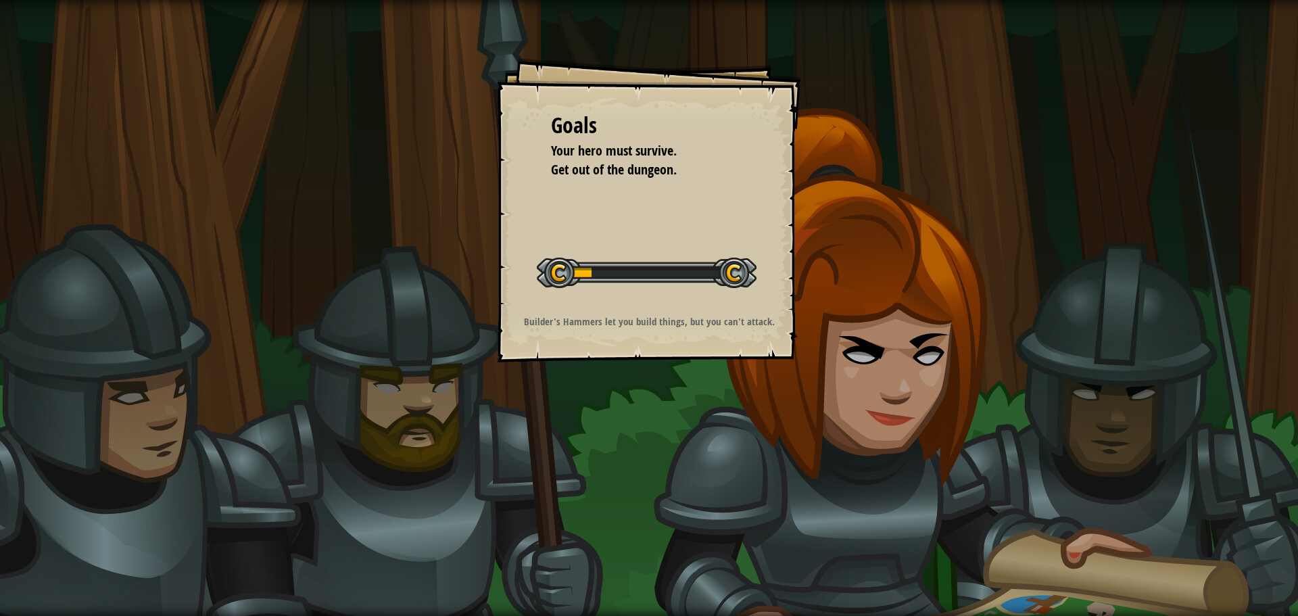
click at [808, 282] on div "Goals Your hero must survive. Get out of the dungeon. Start Level Error loading…" at bounding box center [649, 308] width 1298 height 616
click at [814, 282] on div "Goals Your hero must survive. Get out of the dungeon. Start Level Error loading…" at bounding box center [649, 308] width 1298 height 616
click at [845, 252] on div "Goals Your hero must survive. Get out of the dungeon. Start Level Error loading…" at bounding box center [649, 308] width 1298 height 616
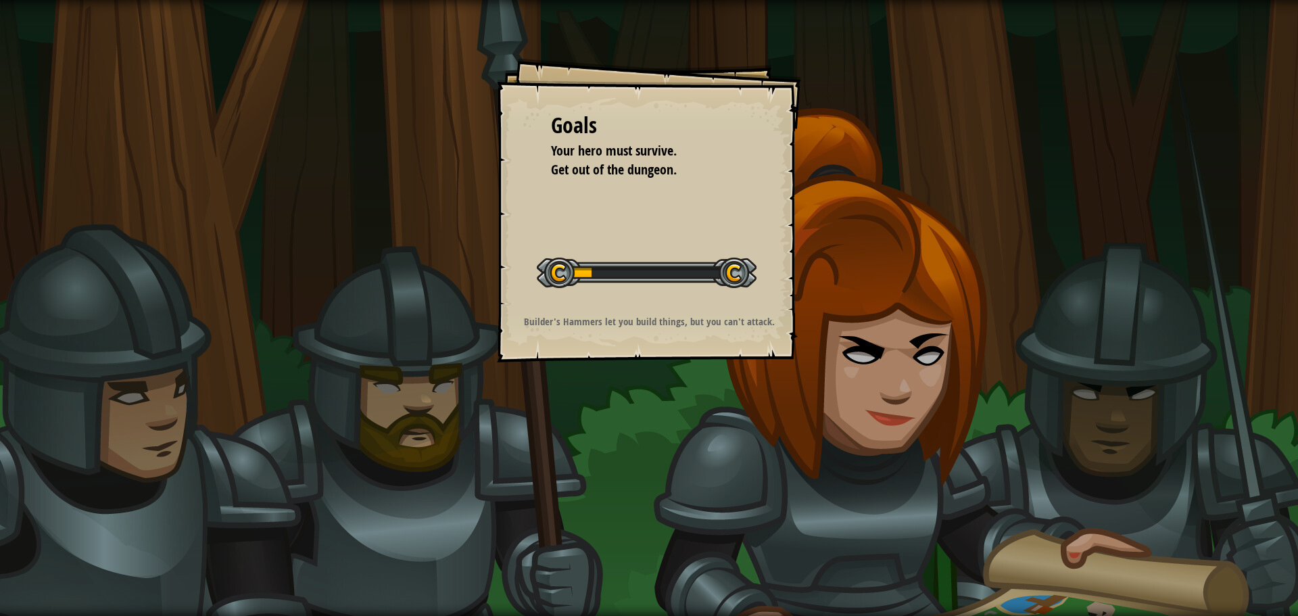
drag, startPoint x: 846, startPoint y: 248, endPoint x: 845, endPoint y: 151, distance: 97.4
click at [845, 206] on div "Goals Your hero must survive. Get out of the dungeon. Start Level Error loading…" at bounding box center [649, 308] width 1298 height 616
click at [845, 151] on div "Goals Your hero must survive. Get out of the dungeon. Start Level Error loading…" at bounding box center [649, 308] width 1298 height 616
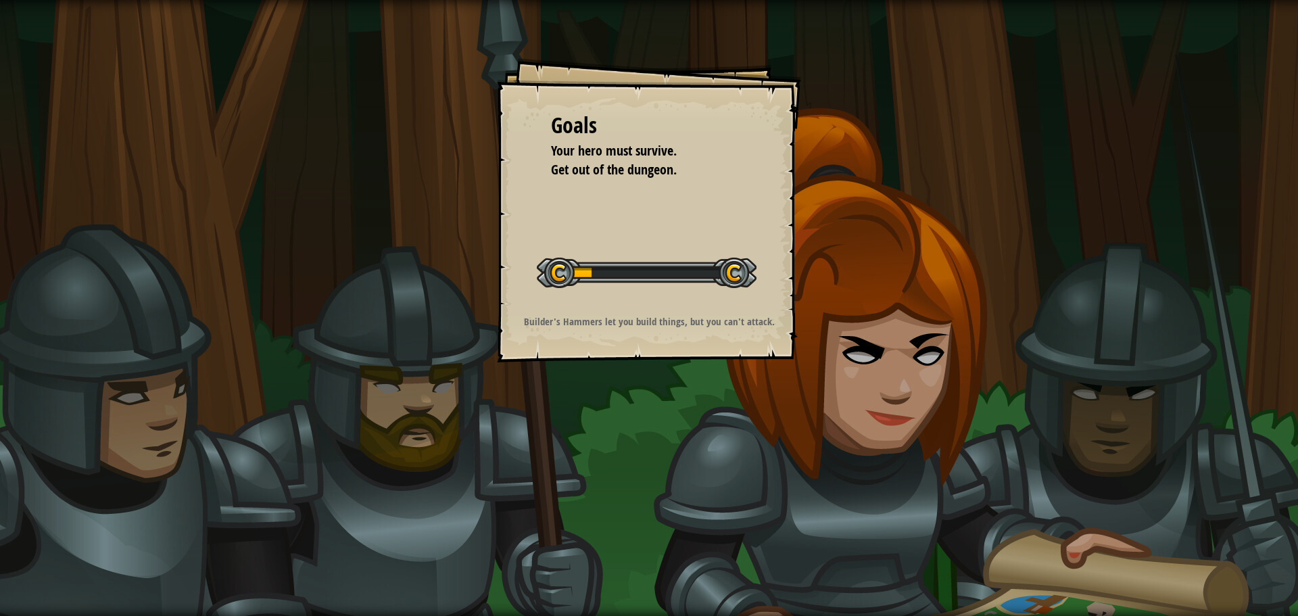
drag, startPoint x: 845, startPoint y: 151, endPoint x: 845, endPoint y: 129, distance: 21.7
click at [845, 148] on div "Goals Your hero must survive. Get out of the dungeon. Start Level Error loading…" at bounding box center [649, 308] width 1298 height 616
drag, startPoint x: 845, startPoint y: 129, endPoint x: 850, endPoint y: 137, distance: 9.4
click at [850, 137] on div "Goals Your hero must survive. Get out of the dungeon. Start Level Error loading…" at bounding box center [649, 308] width 1298 height 616
drag, startPoint x: 850, startPoint y: 137, endPoint x: 852, endPoint y: 145, distance: 7.7
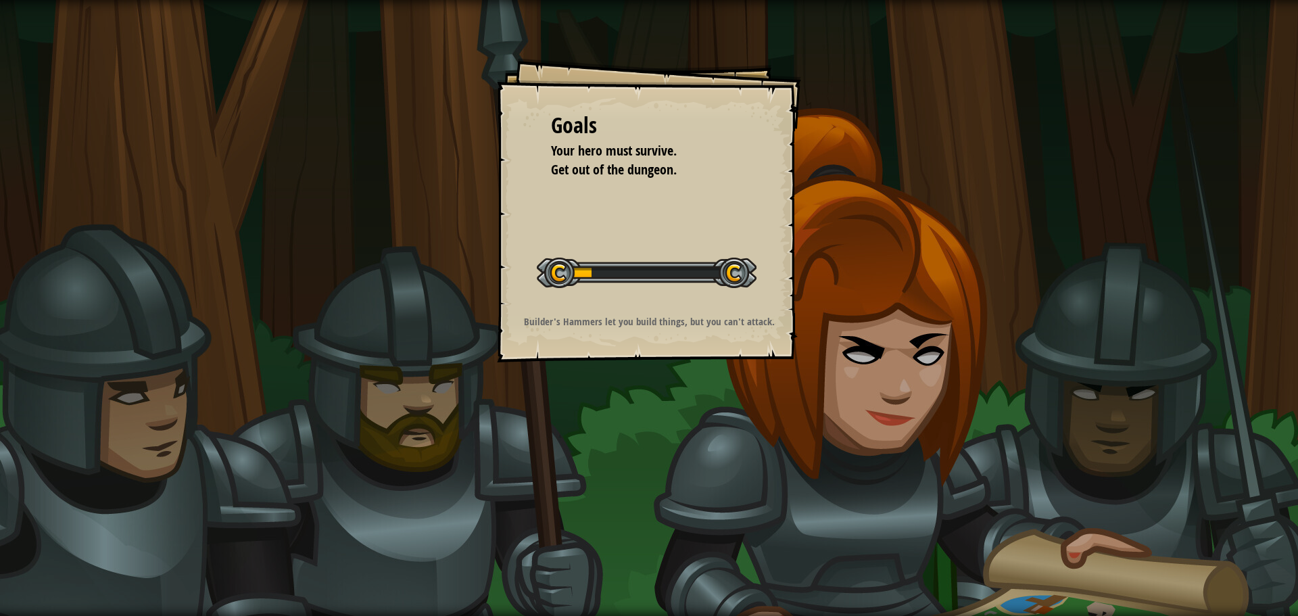
click at [852, 145] on div "Goals Your hero must survive. Get out of the dungeon. Start Level Error loading…" at bounding box center [649, 308] width 1298 height 616
drag, startPoint x: 852, startPoint y: 145, endPoint x: 873, endPoint y: 178, distance: 39.2
click at [873, 177] on div "Goals Your hero must survive. Get out of the dungeon. Start Level Error loading…" at bounding box center [649, 308] width 1298 height 616
click at [874, 183] on div "Goals Your hero must survive. Get out of the dungeon. Start Level Error loading…" at bounding box center [649, 308] width 1298 height 616
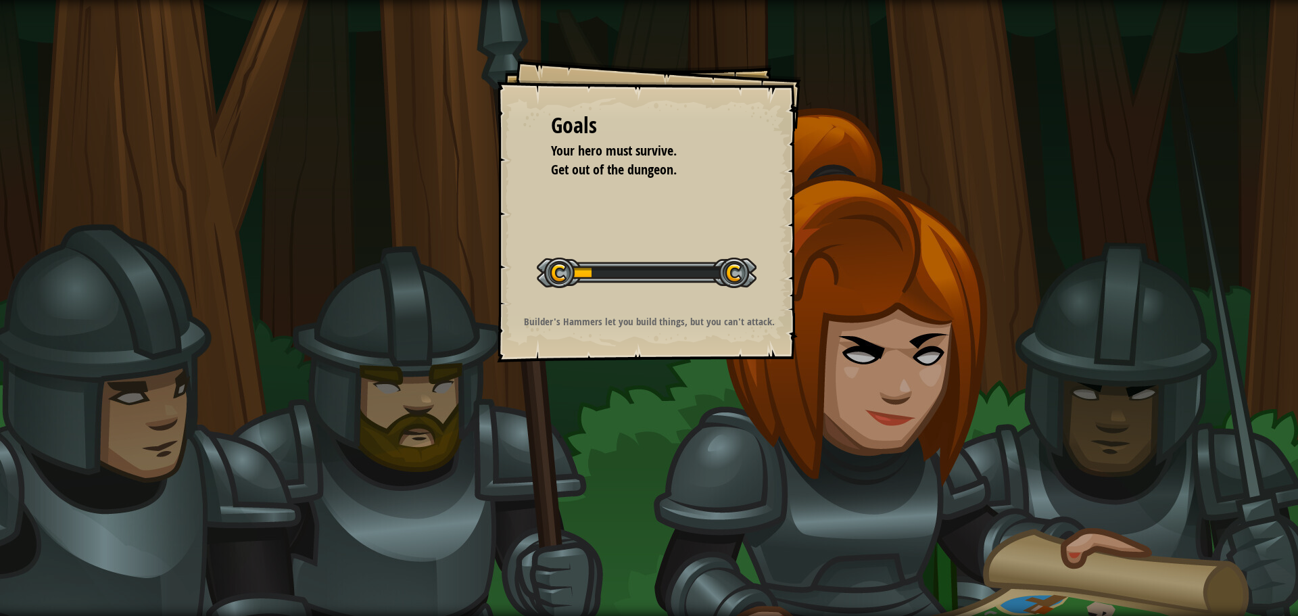
click at [894, 176] on div "Goals Your hero must survive. Get out of the dungeon. Start Level Error loading…" at bounding box center [649, 308] width 1298 height 616
click at [897, 174] on div "Goals Your hero must survive. Get out of the dungeon. Start Level Error loading…" at bounding box center [649, 308] width 1298 height 616
click at [898, 174] on div "Goals Your hero must survive. Get out of the dungeon. Start Level Error loading…" at bounding box center [649, 308] width 1298 height 616
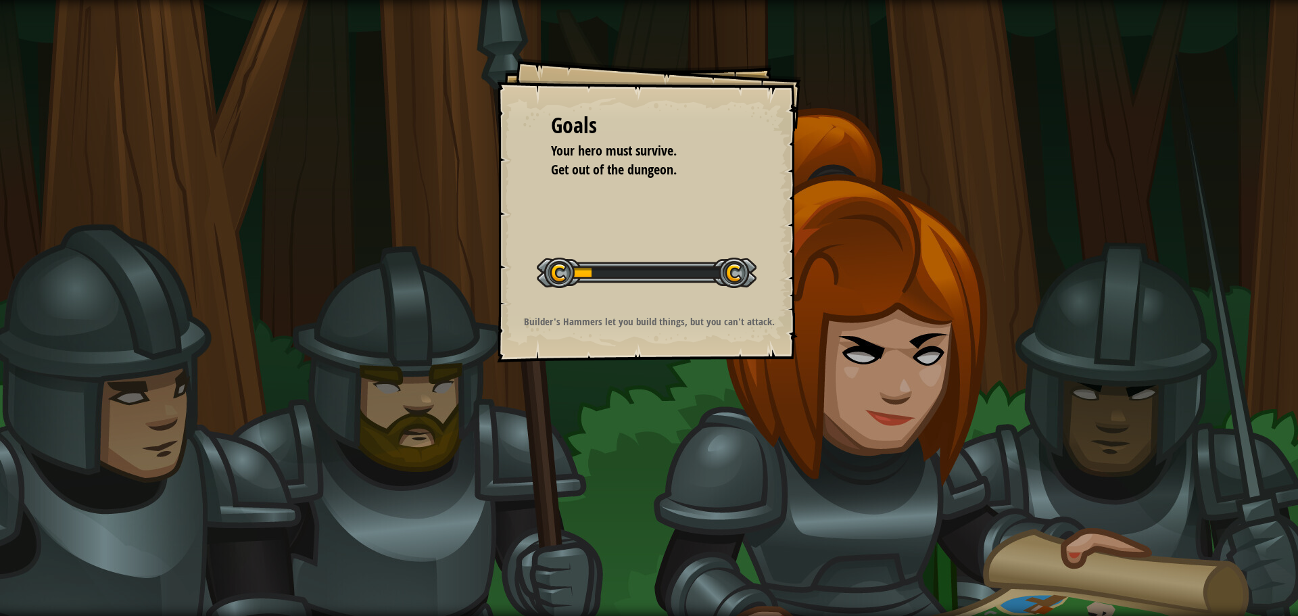
click at [898, 174] on div "Goals Your hero must survive. Get out of the dungeon. Start Level Error loading…" at bounding box center [649, 308] width 1298 height 616
click at [1004, 173] on div "Goals Your hero must survive. Get out of the dungeon. Start Level Error loading…" at bounding box center [649, 308] width 1298 height 616
drag, startPoint x: 1043, startPoint y: 173, endPoint x: 1114, endPoint y: 195, distance: 73.8
click at [1112, 195] on div "Goals Your hero must survive. Get out of the dungeon. Start Level Error loading…" at bounding box center [649, 308] width 1298 height 616
click at [1135, 209] on div "Goals Your hero must survive. Get out of the dungeon. Start Level Error loading…" at bounding box center [649, 308] width 1298 height 616
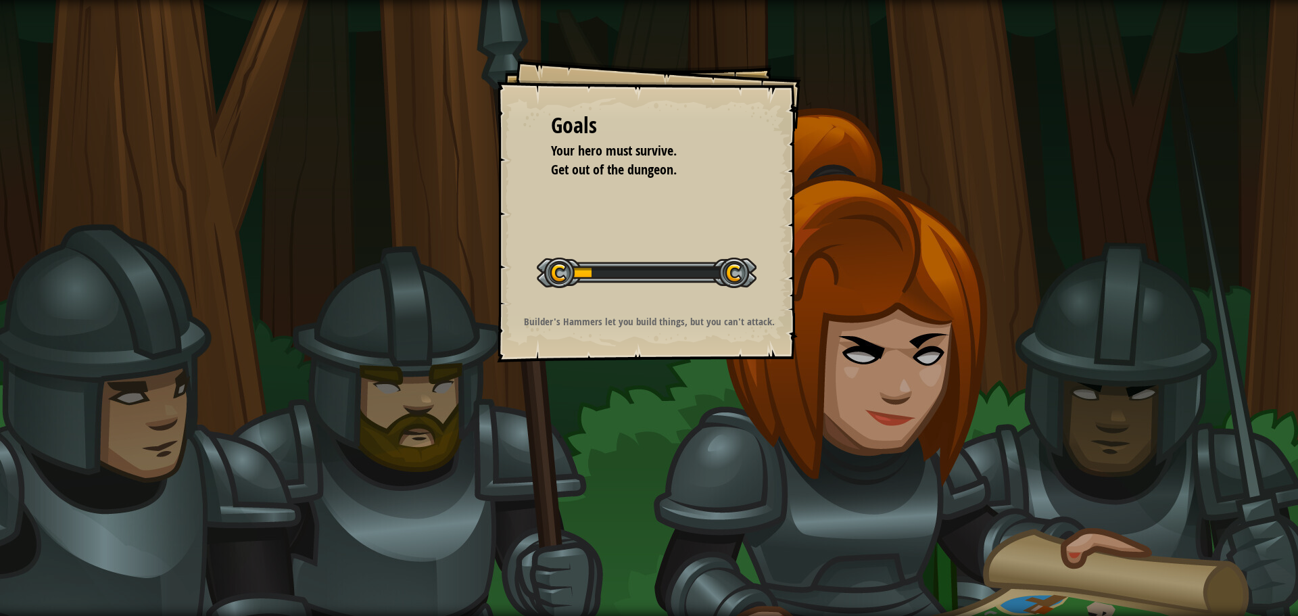
click at [1136, 209] on div "Goals Your hero must survive. Get out of the dungeon. Start Level Error loading…" at bounding box center [649, 308] width 1298 height 616
drag, startPoint x: 1136, startPoint y: 209, endPoint x: 1142, endPoint y: 216, distance: 8.7
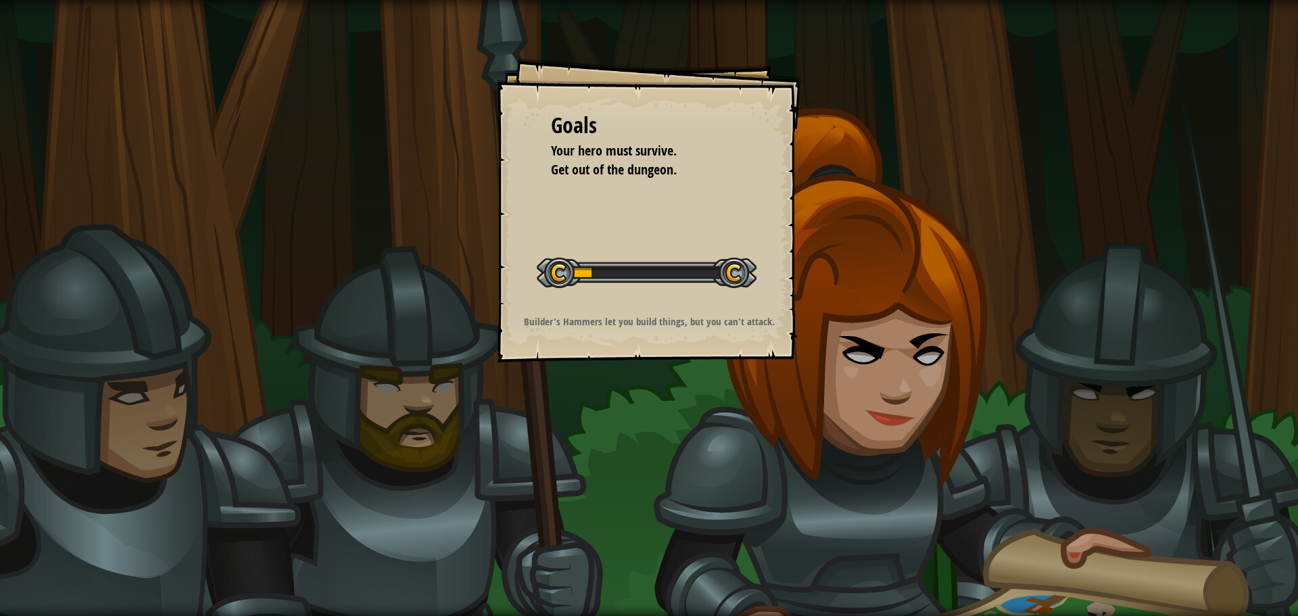
click at [1142, 216] on div "Goals Your hero must survive. Get out of the dungeon. Start Level Error loading…" at bounding box center [649, 308] width 1298 height 616
drag, startPoint x: 1142, startPoint y: 216, endPoint x: 1148, endPoint y: 237, distance: 21.8
click at [1148, 237] on div "Goals Your hero must survive. Get out of the dungeon. Start Level Error loading…" at bounding box center [649, 308] width 1298 height 616
drag, startPoint x: 1148, startPoint y: 237, endPoint x: 1171, endPoint y: 298, distance: 65.9
click at [1171, 298] on div "Goals Your hero must survive. Get out of the dungeon. Start Level Error loading…" at bounding box center [649, 308] width 1298 height 616
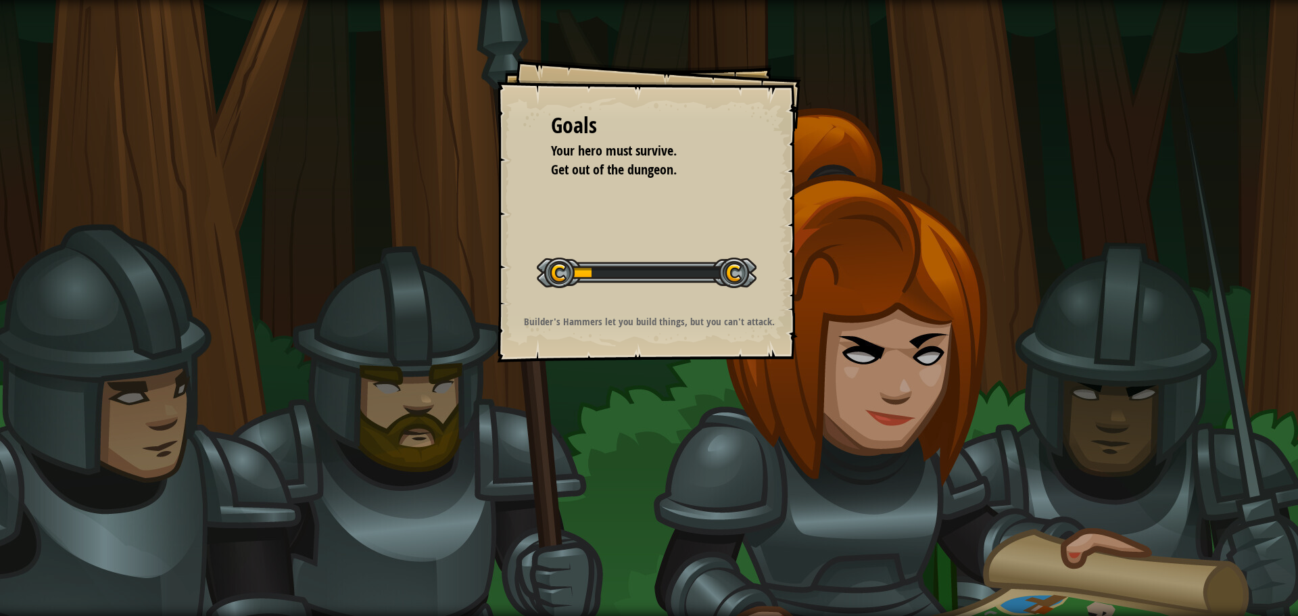
click at [1171, 298] on div "Goals Your hero must survive. Get out of the dungeon. Start Level Error loading…" at bounding box center [649, 308] width 1298 height 616
drag, startPoint x: 1174, startPoint y: 300, endPoint x: 1185, endPoint y: 325, distance: 26.6
click at [1185, 325] on div "Goals Your hero must survive. Get out of the dungeon. Start Level Error loading…" at bounding box center [649, 308] width 1298 height 616
drag, startPoint x: 1186, startPoint y: 325, endPoint x: 1192, endPoint y: 329, distance: 7.9
click at [1192, 329] on div "Goals Your hero must survive. Get out of the dungeon. Start Level Error loading…" at bounding box center [649, 308] width 1298 height 616
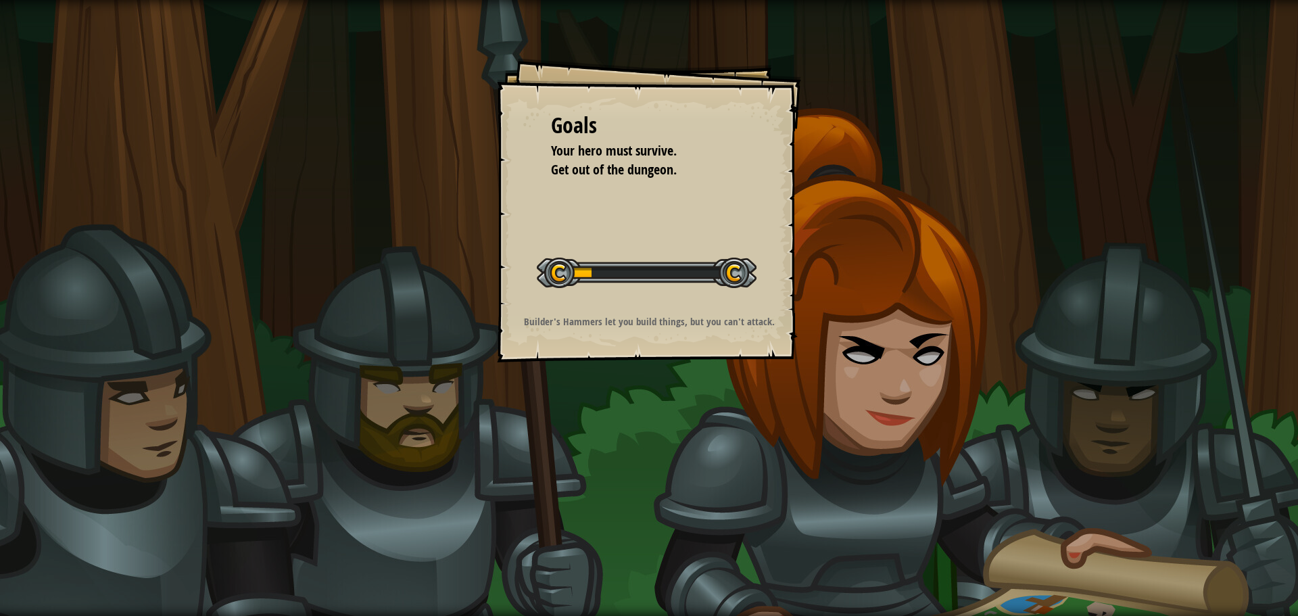
click at [1215, 342] on div "Goals Your hero must survive. Get out of the dungeon. Start Level Error loading…" at bounding box center [649, 308] width 1298 height 616
click at [745, 237] on div "Goals Your hero must survive. Get out of the dungeon. Start Level Error loading…" at bounding box center [649, 210] width 304 height 304
click at [741, 235] on div "Goals Your hero must survive. Get out of the dungeon. Start Level Error loading…" at bounding box center [649, 210] width 304 height 304
click at [732, 208] on div "Goals Your hero must survive. Get out of the dungeon. Start Level Error loading…" at bounding box center [649, 210] width 304 height 304
click at [797, 252] on div "Goals Your hero must survive. Get out of the dungeon. Start Level Error loading…" at bounding box center [649, 210] width 304 height 304
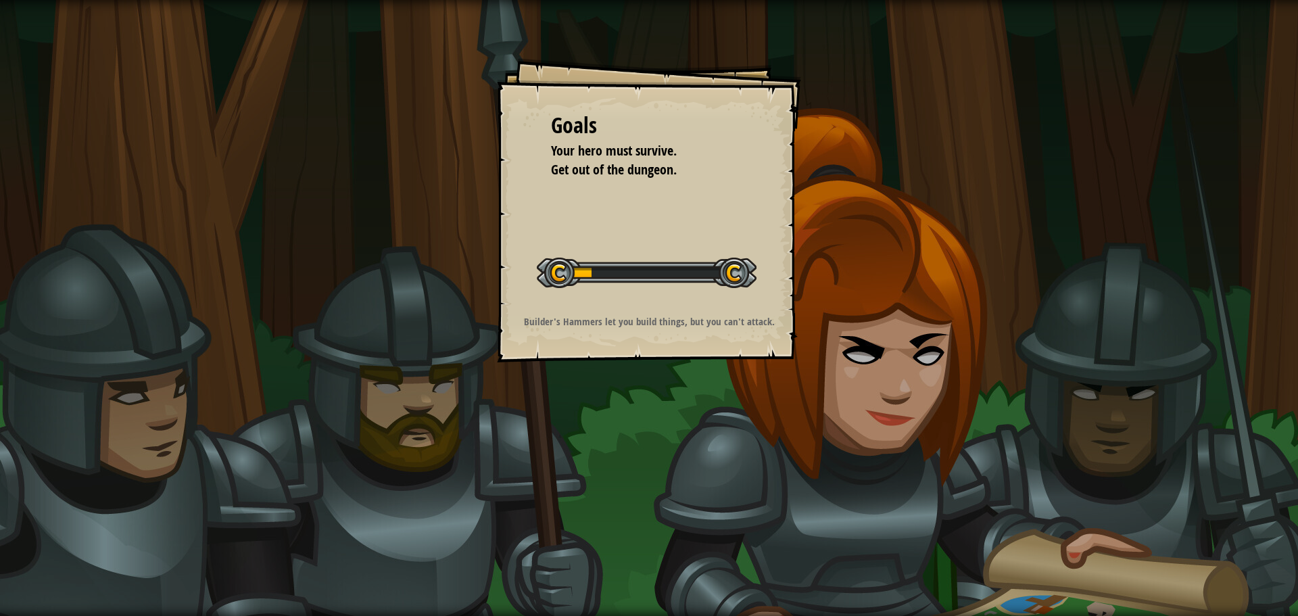
click at [797, 252] on div "Goals Your hero must survive. Get out of the dungeon. Start Level Error loading…" at bounding box center [649, 210] width 304 height 304
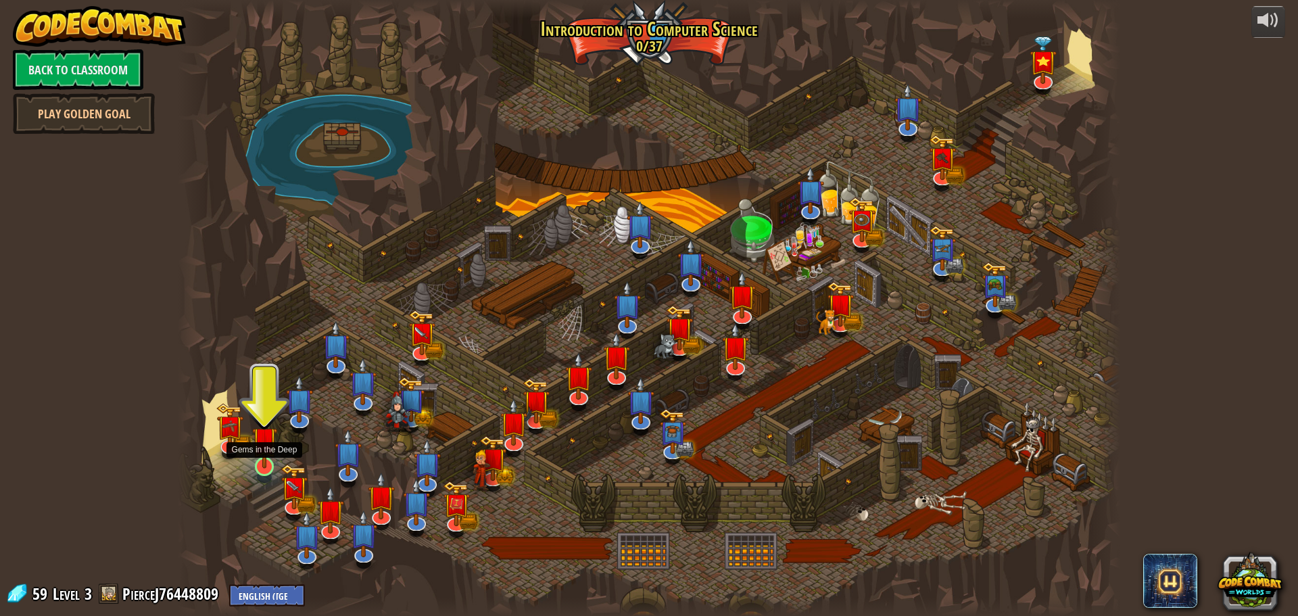
click at [265, 467] on img at bounding box center [264, 439] width 25 height 57
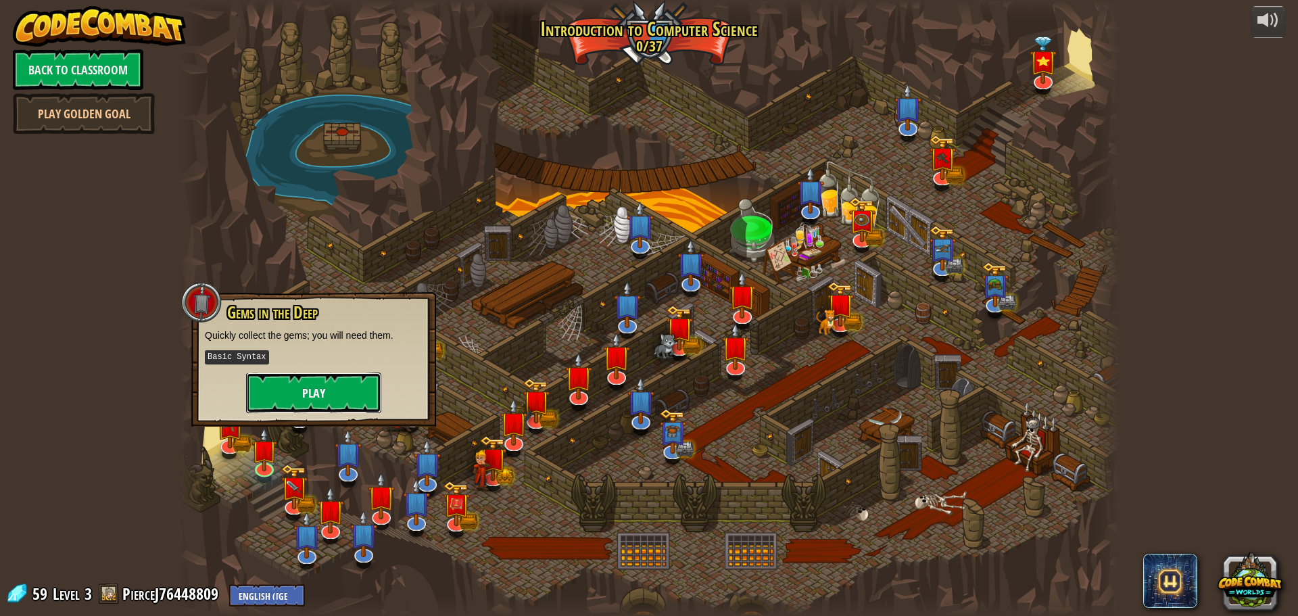
click at [337, 396] on button "Play" at bounding box center [313, 393] width 135 height 41
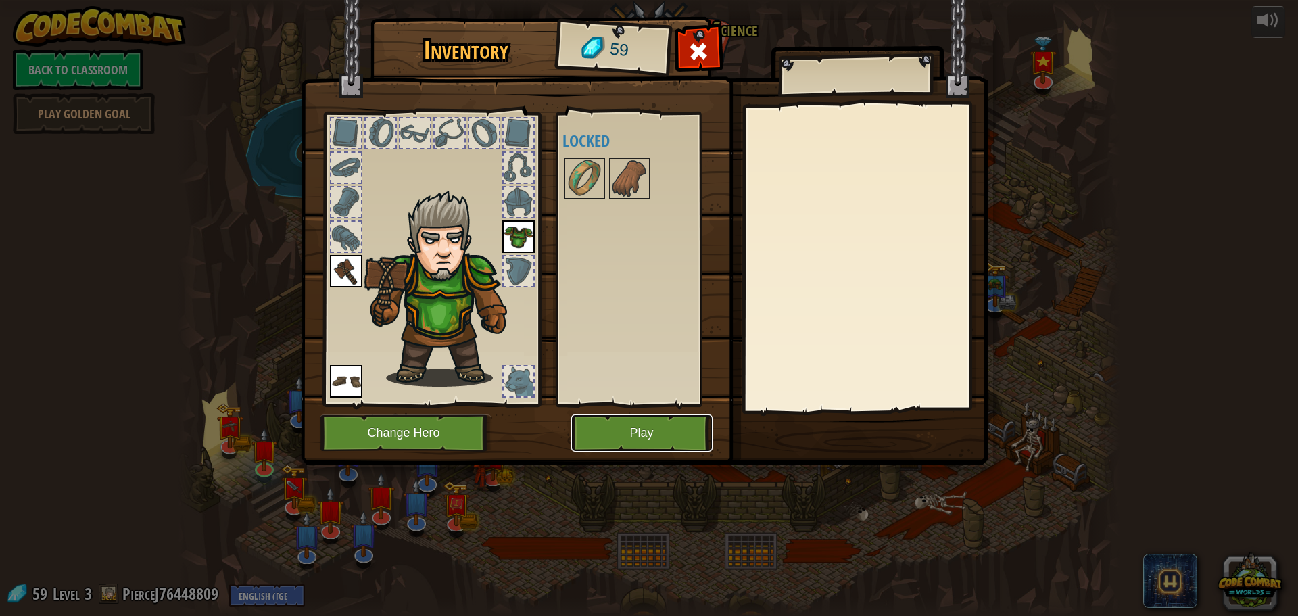
click at [695, 444] on button "Play" at bounding box center [641, 433] width 141 height 37
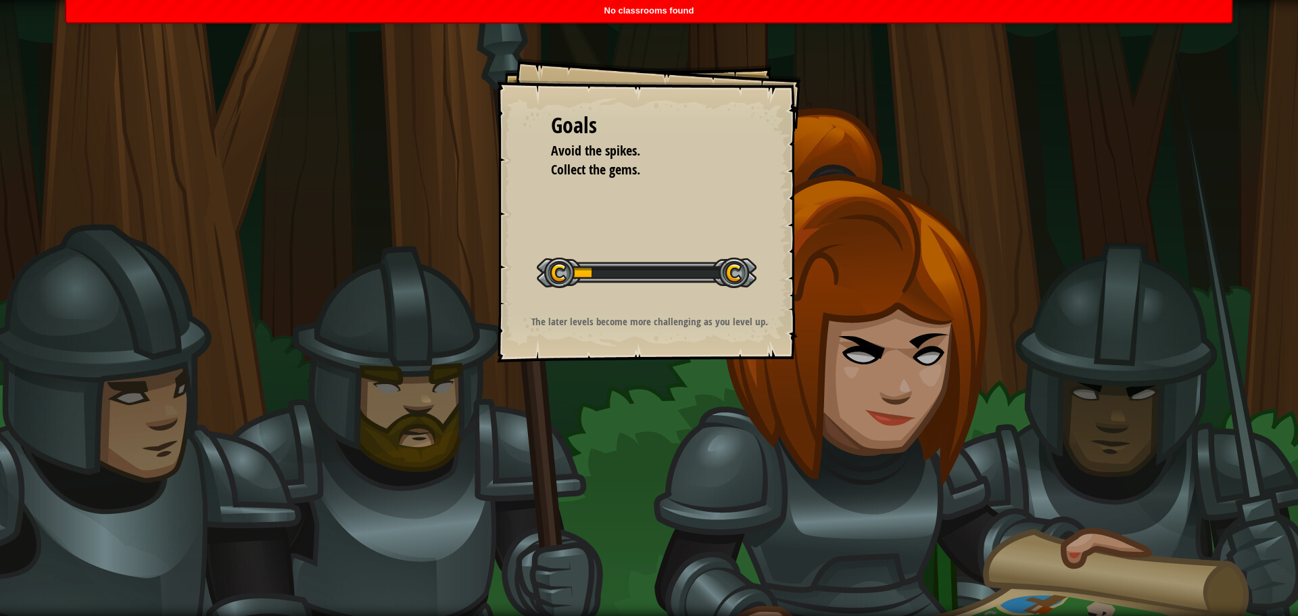
click at [624, 1] on div "No classrooms found" at bounding box center [649, 11] width 1166 height 22
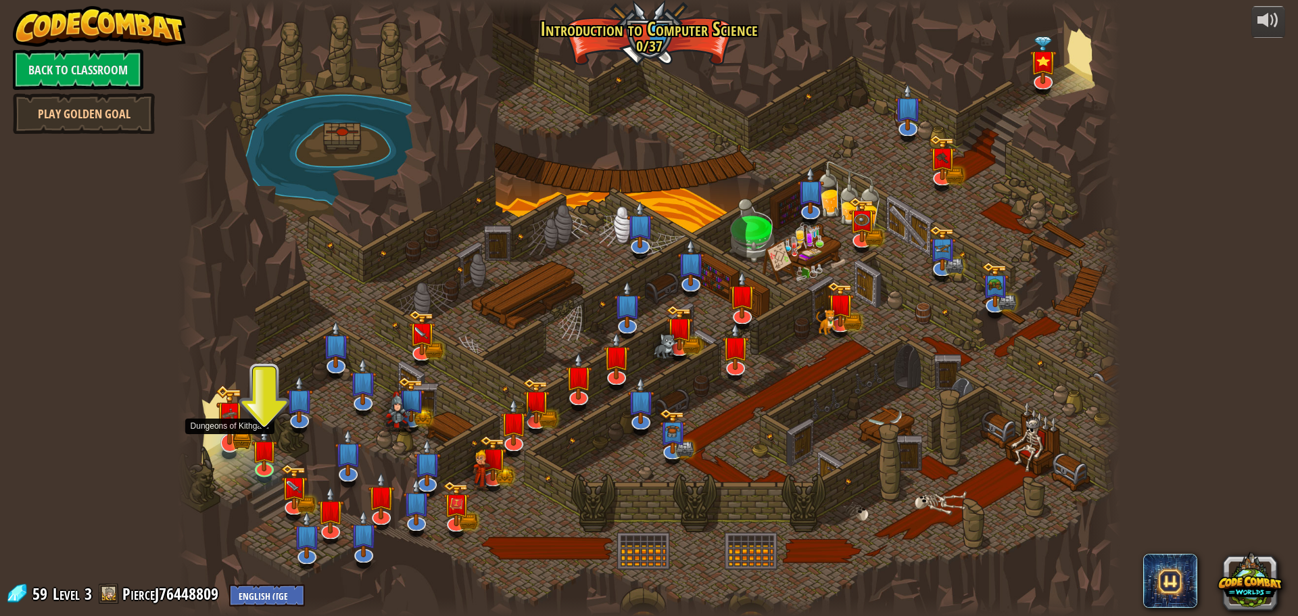
click at [243, 439] on img at bounding box center [230, 415] width 28 height 60
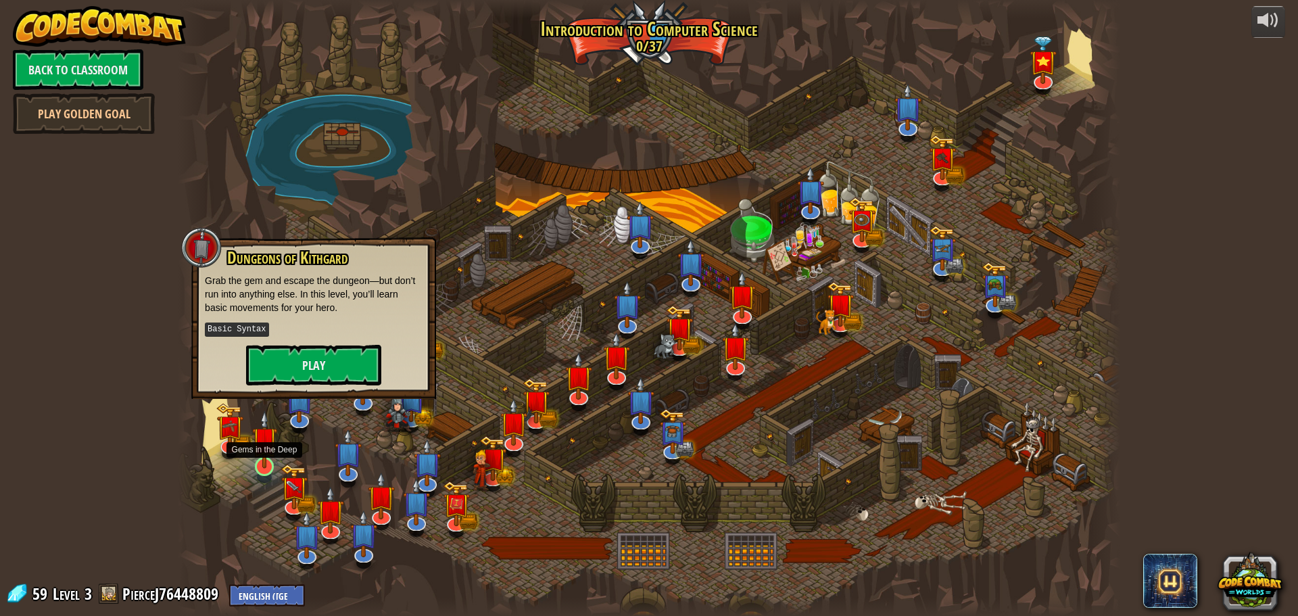
click at [268, 453] on img at bounding box center [264, 439] width 25 height 57
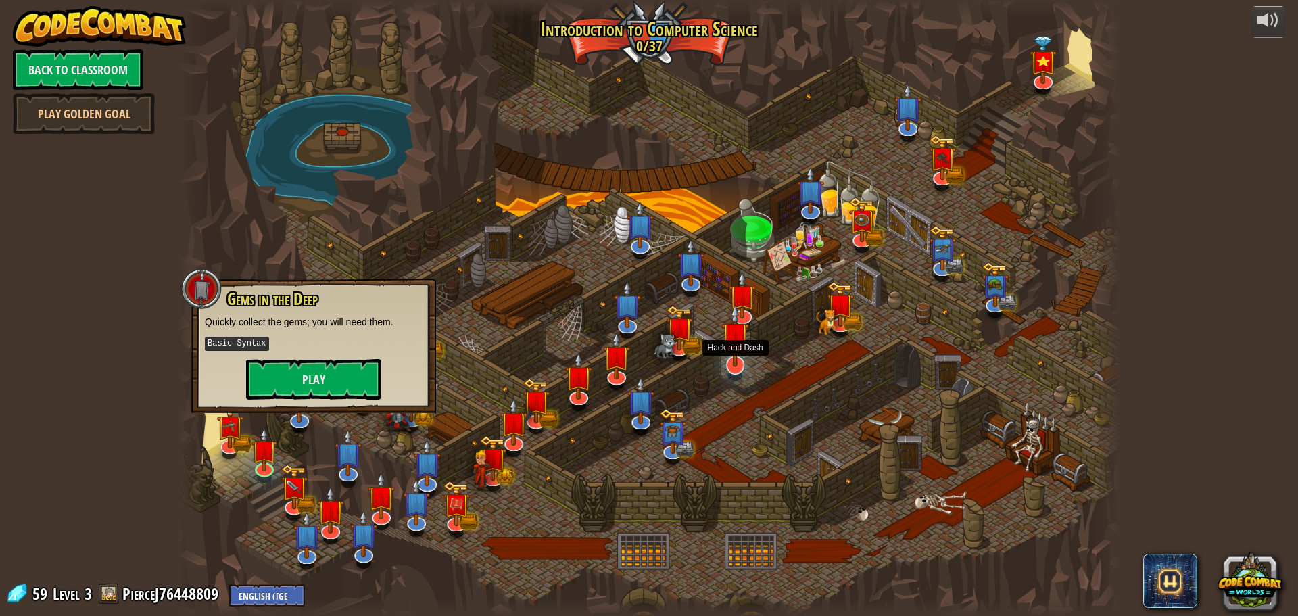
click at [745, 361] on img at bounding box center [736, 335] width 28 height 63
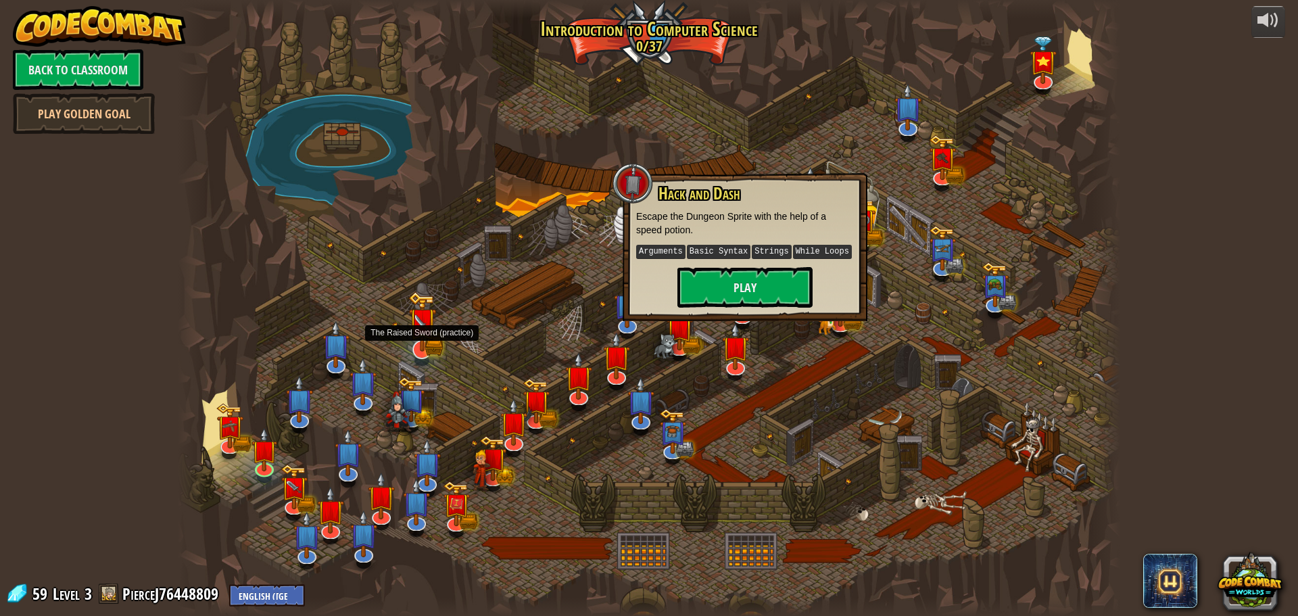
click at [417, 323] on img at bounding box center [422, 322] width 16 height 16
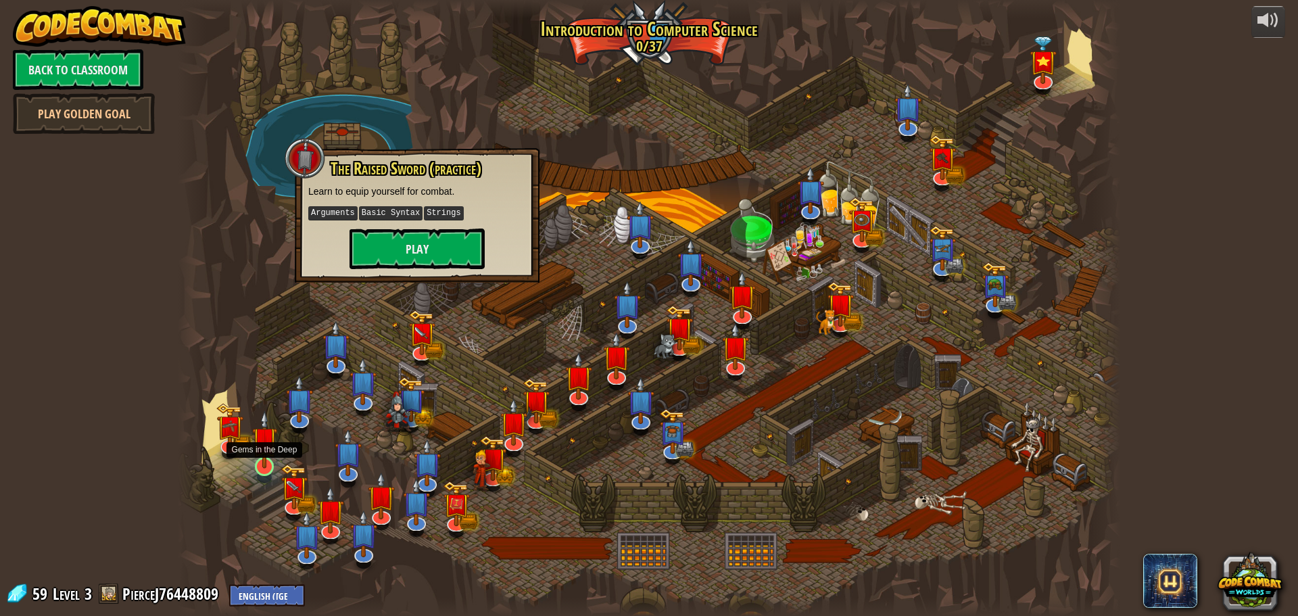
click at [260, 454] on img at bounding box center [264, 439] width 25 height 57
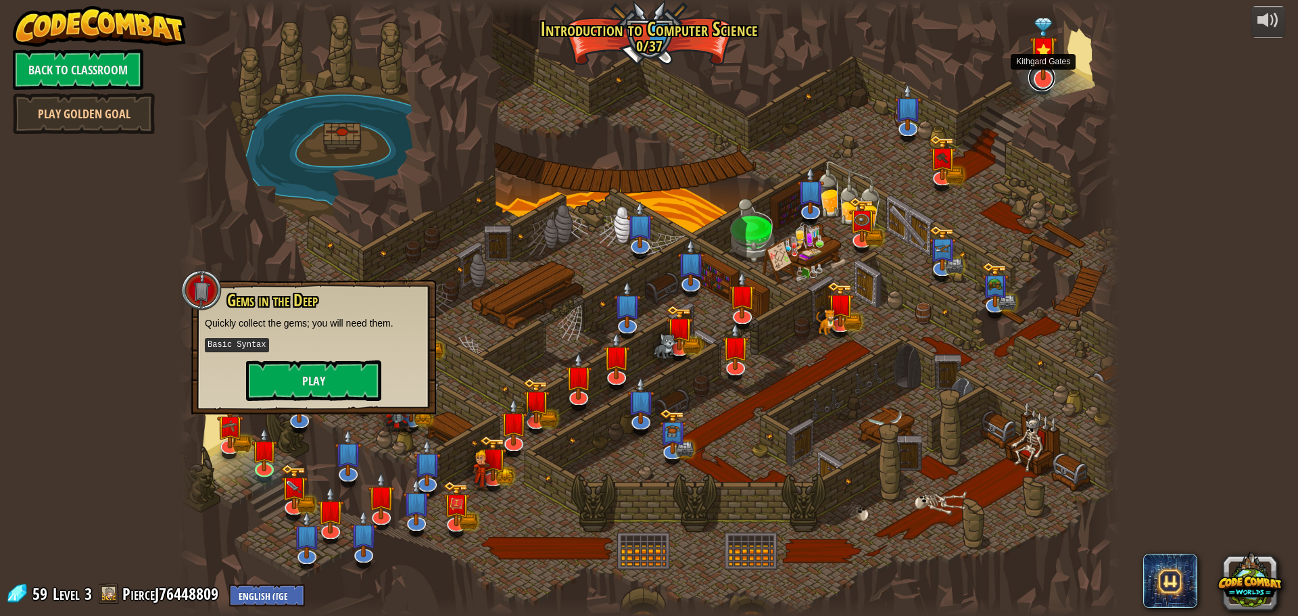
click at [1038, 88] on div "Kithgard Gates Kithgard Gates Escape the Kithgard dungeons, and don't let the g…" at bounding box center [649, 308] width 943 height 616
click at [1035, 78] on img at bounding box center [1044, 50] width 28 height 64
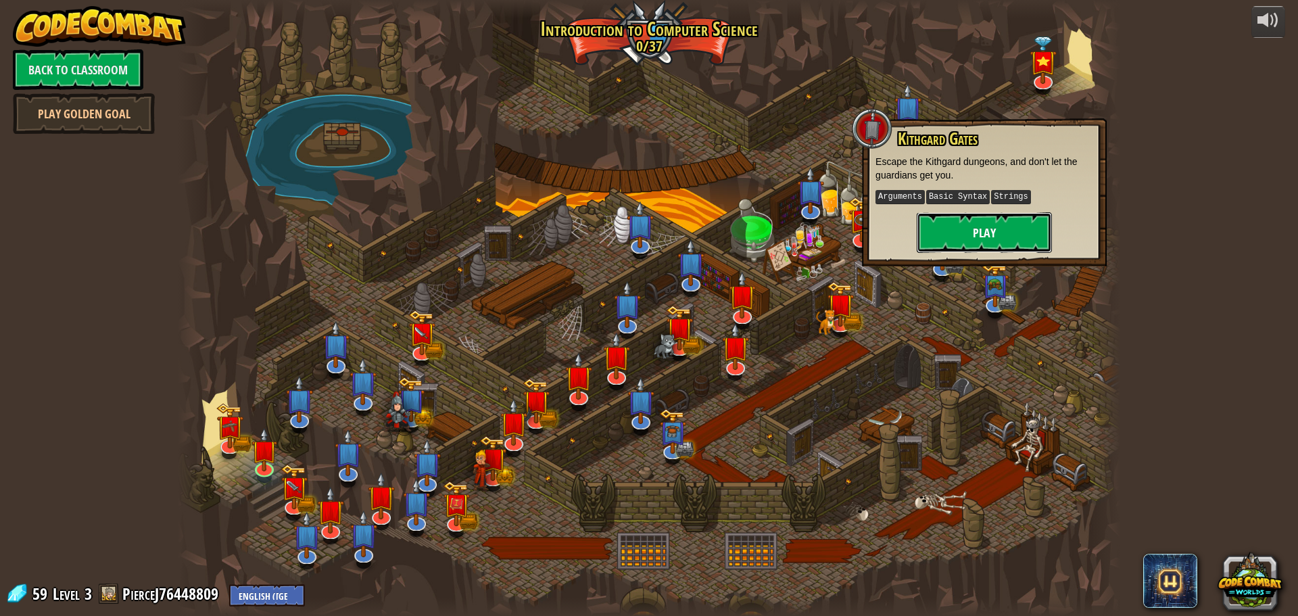
click at [979, 234] on button "Play" at bounding box center [984, 232] width 135 height 41
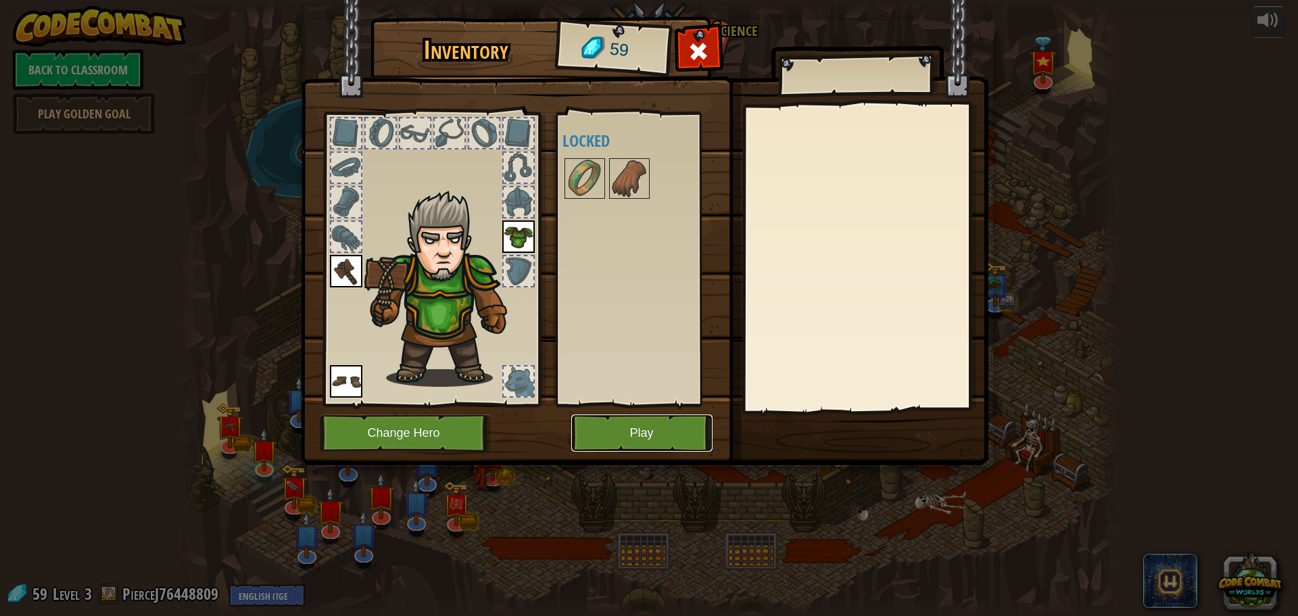
click at [660, 425] on button "Play" at bounding box center [641, 433] width 141 height 37
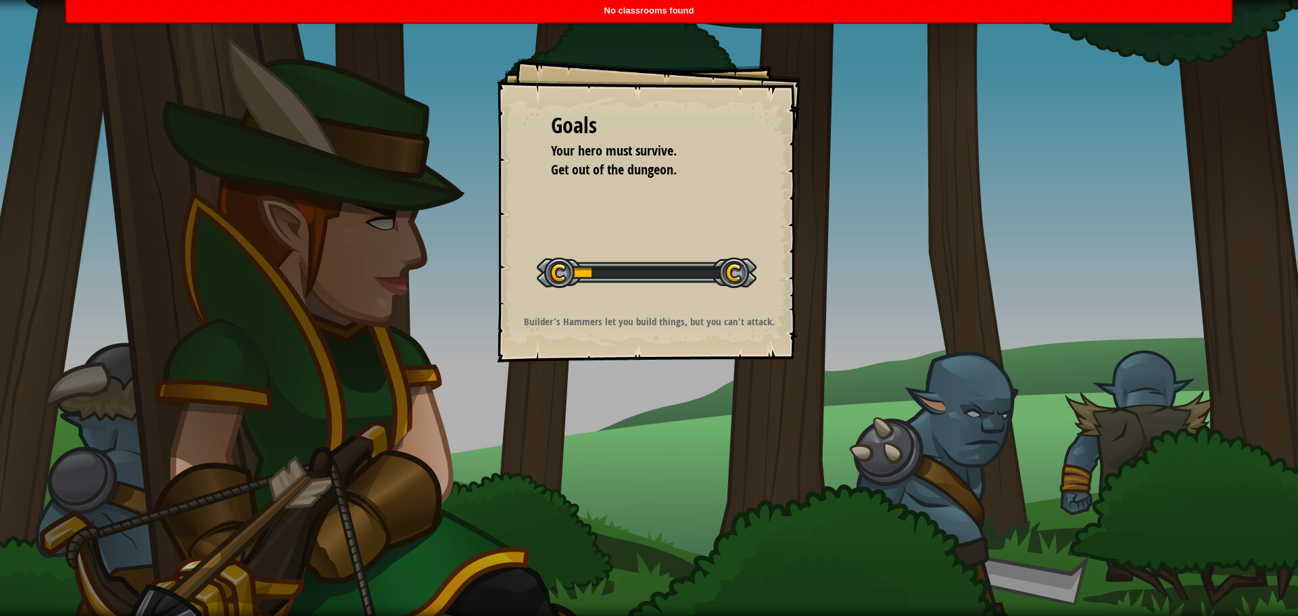
drag, startPoint x: 636, startPoint y: 265, endPoint x: 639, endPoint y: 258, distance: 7.9
click at [639, 258] on div at bounding box center [647, 273] width 220 height 30
click at [506, 288] on div "Goals Your hero must survive. Get out of the dungeon. Start Level Error loading…" at bounding box center [649, 210] width 304 height 304
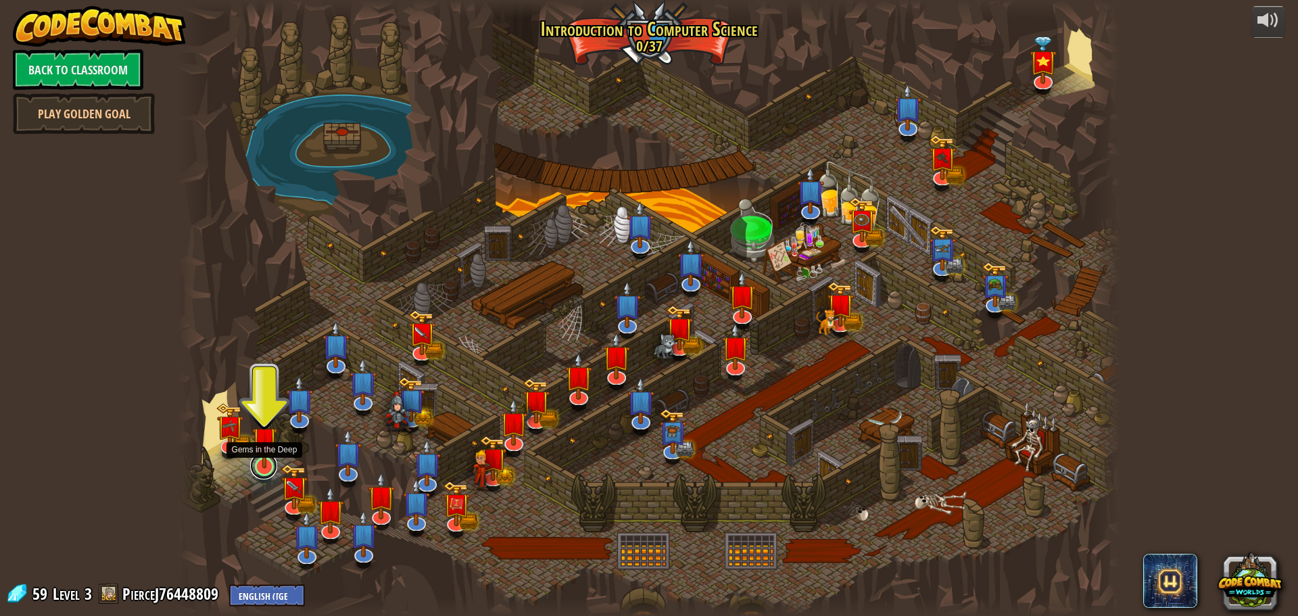
click at [268, 469] on link at bounding box center [263, 465] width 27 height 27
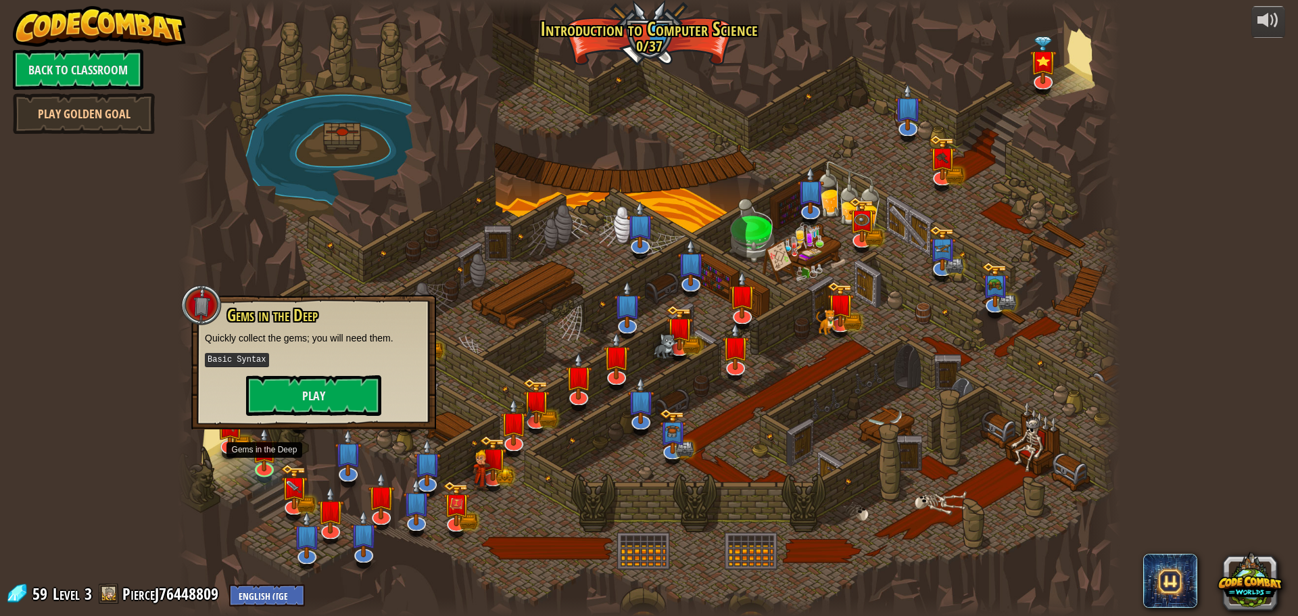
click at [318, 416] on div "Gems in the Deep Quickly collect the gems; you will need them. Basic Syntax Play" at bounding box center [313, 362] width 245 height 135
click at [321, 396] on button "Play" at bounding box center [313, 395] width 135 height 41
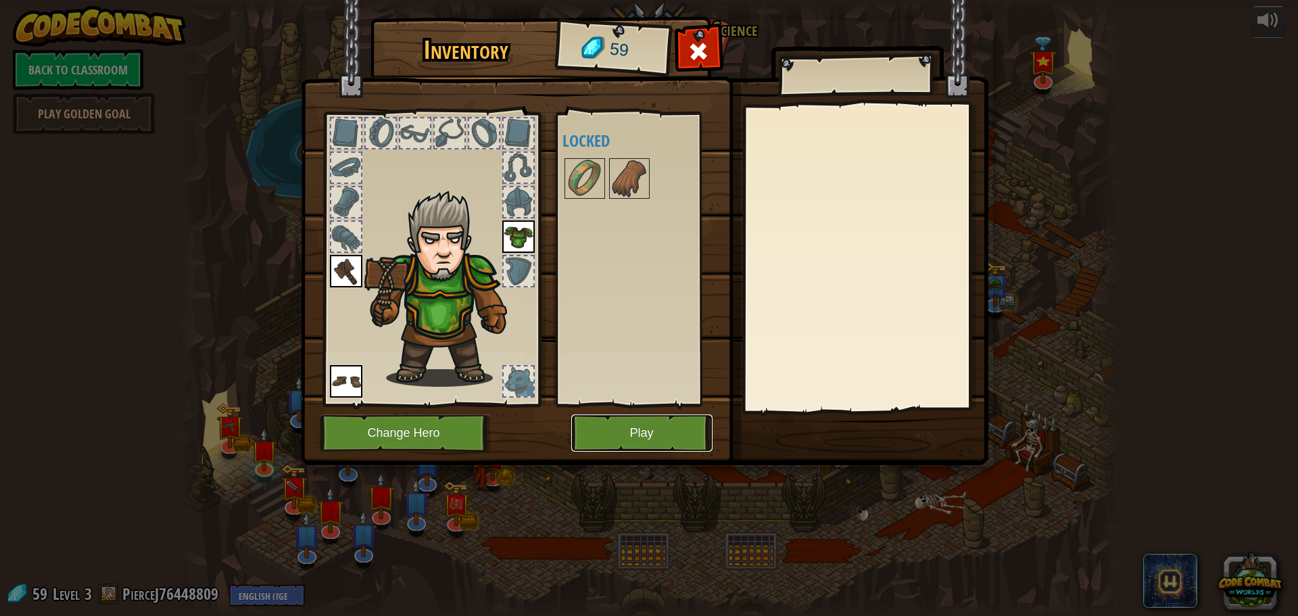
drag, startPoint x: 605, startPoint y: 442, endPoint x: 655, endPoint y: 270, distance: 179.6
click at [655, 270] on div "Inventory 59 Available Equip (double-click to equip) Locked Equip Unequip Subsc…" at bounding box center [650, 243] width 688 height 446
click at [634, 185] on img at bounding box center [630, 179] width 38 height 38
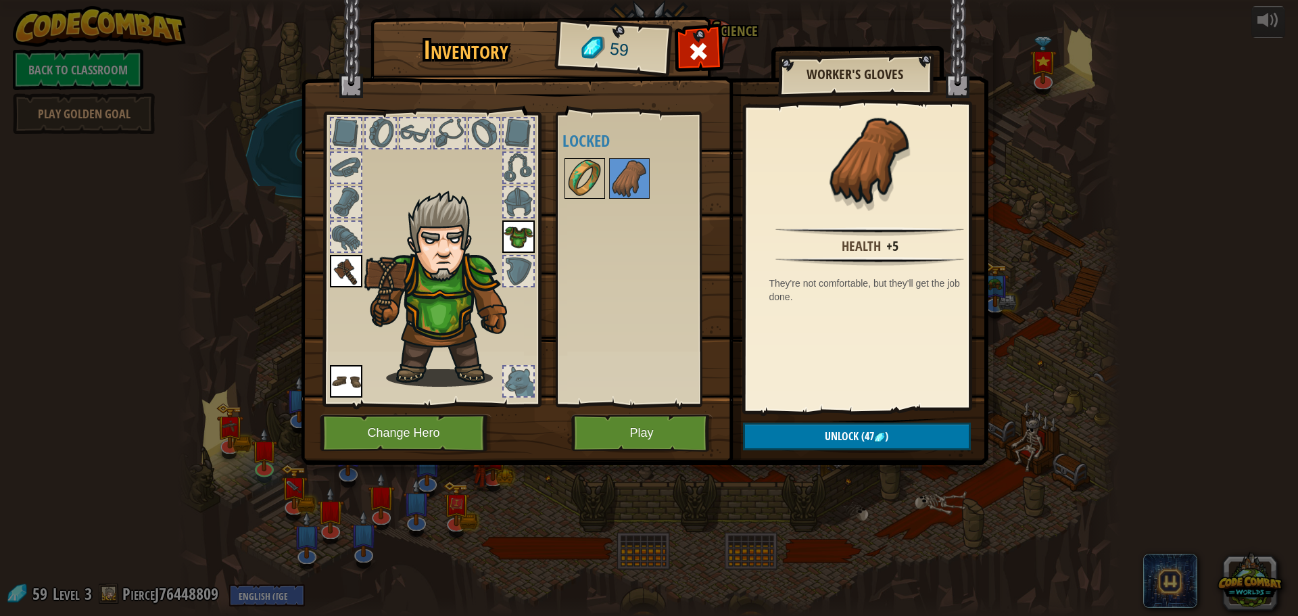
click at [582, 182] on img at bounding box center [585, 179] width 38 height 38
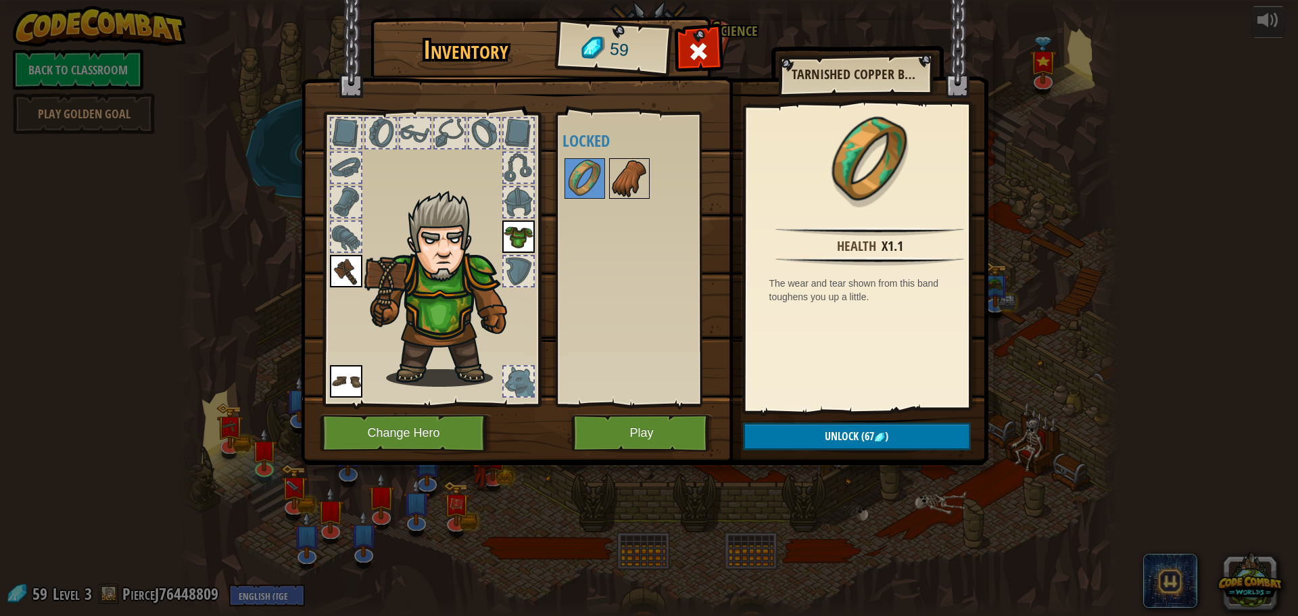
click at [623, 184] on img at bounding box center [630, 179] width 38 height 38
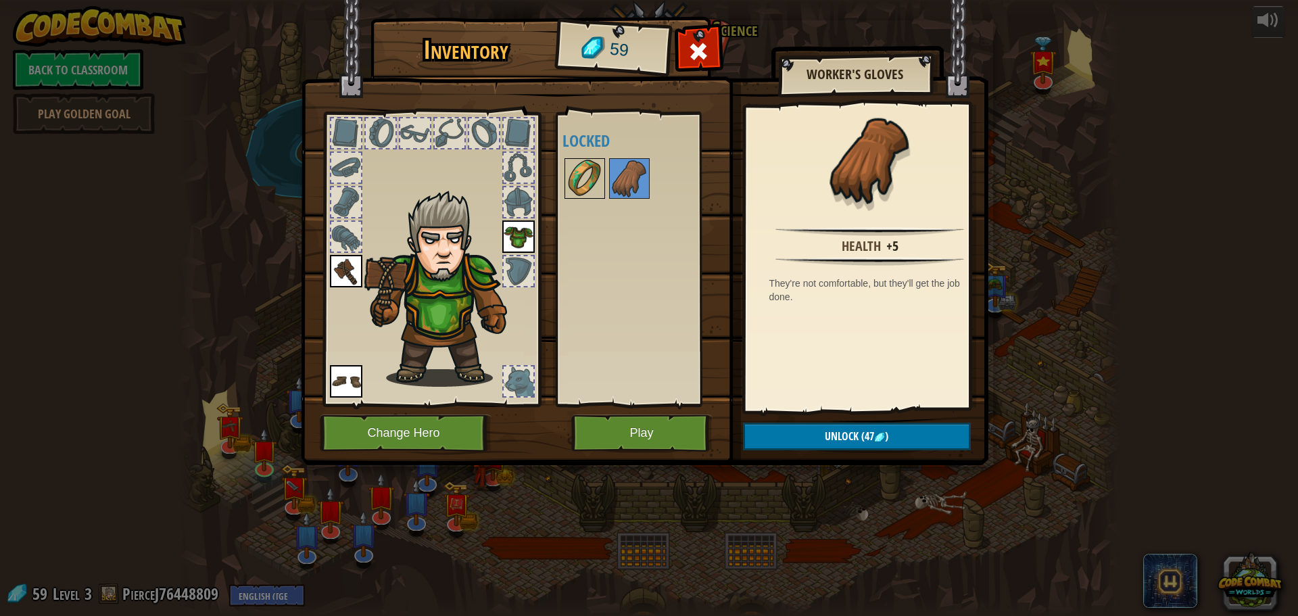
click at [579, 177] on img at bounding box center [585, 179] width 38 height 38
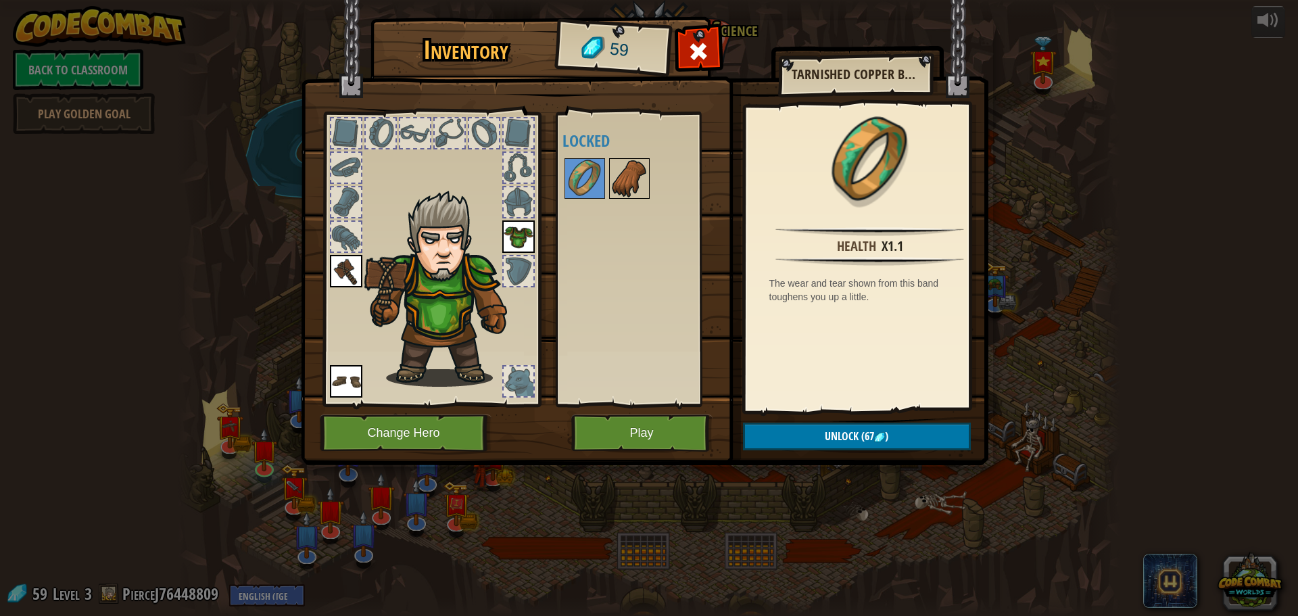
click at [617, 177] on img at bounding box center [630, 179] width 38 height 38
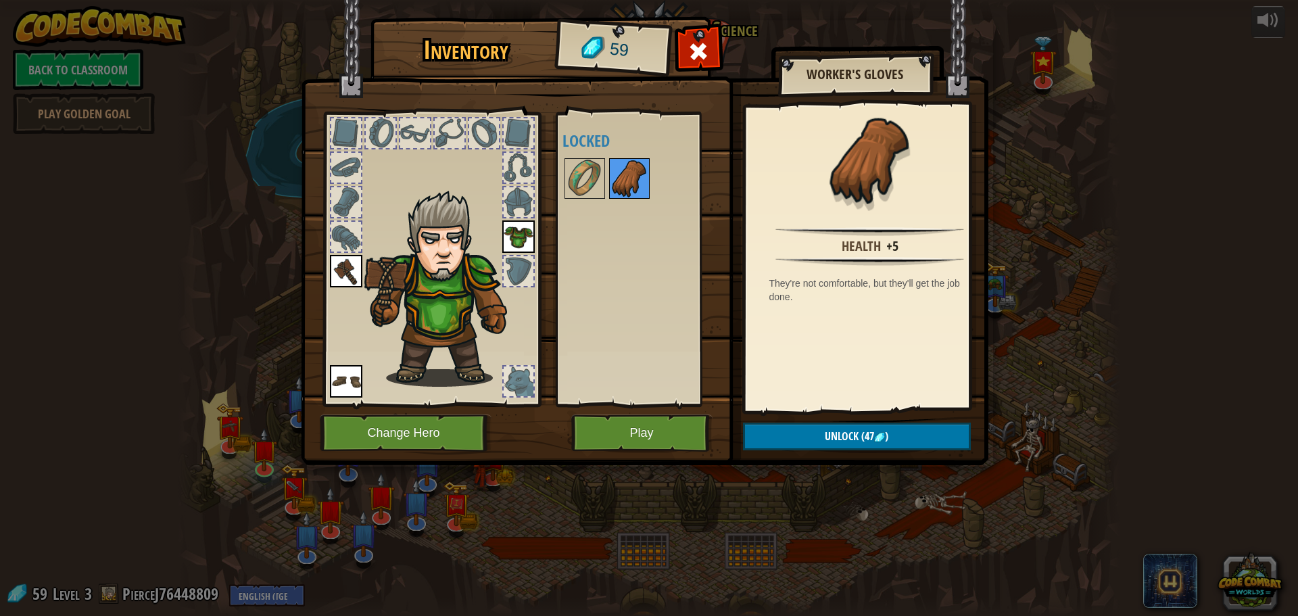
click at [617, 177] on img at bounding box center [630, 179] width 38 height 38
click at [588, 170] on img at bounding box center [585, 179] width 38 height 38
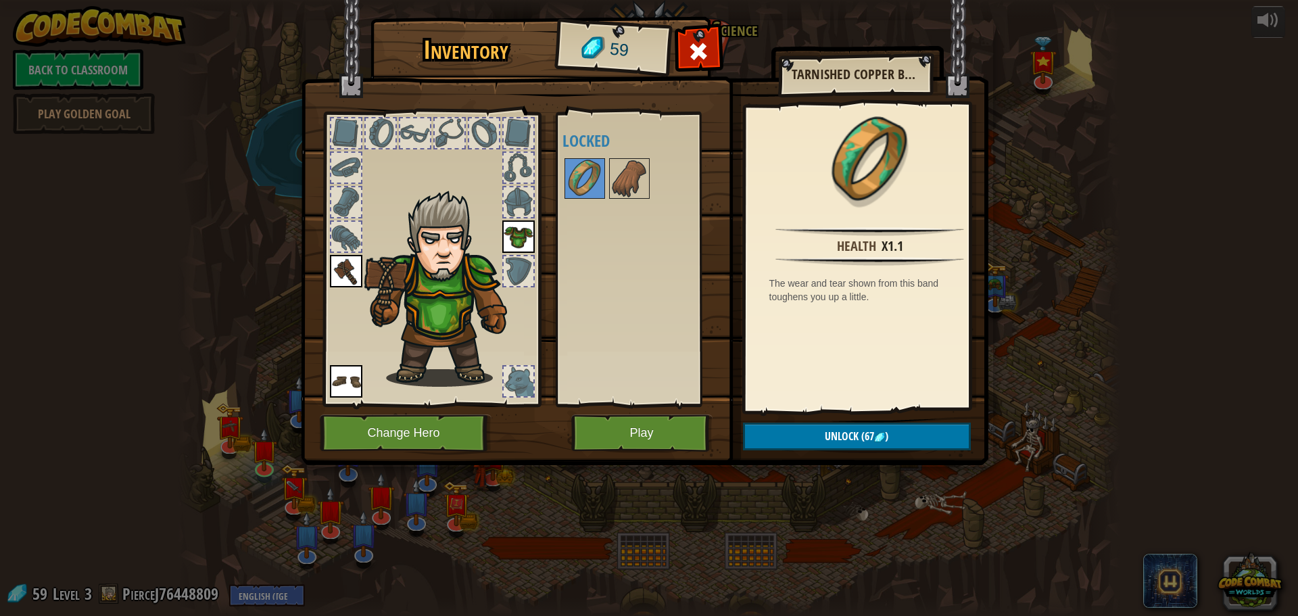
click at [416, 252] on img at bounding box center [447, 288] width 166 height 197
click at [638, 189] on img at bounding box center [630, 179] width 38 height 38
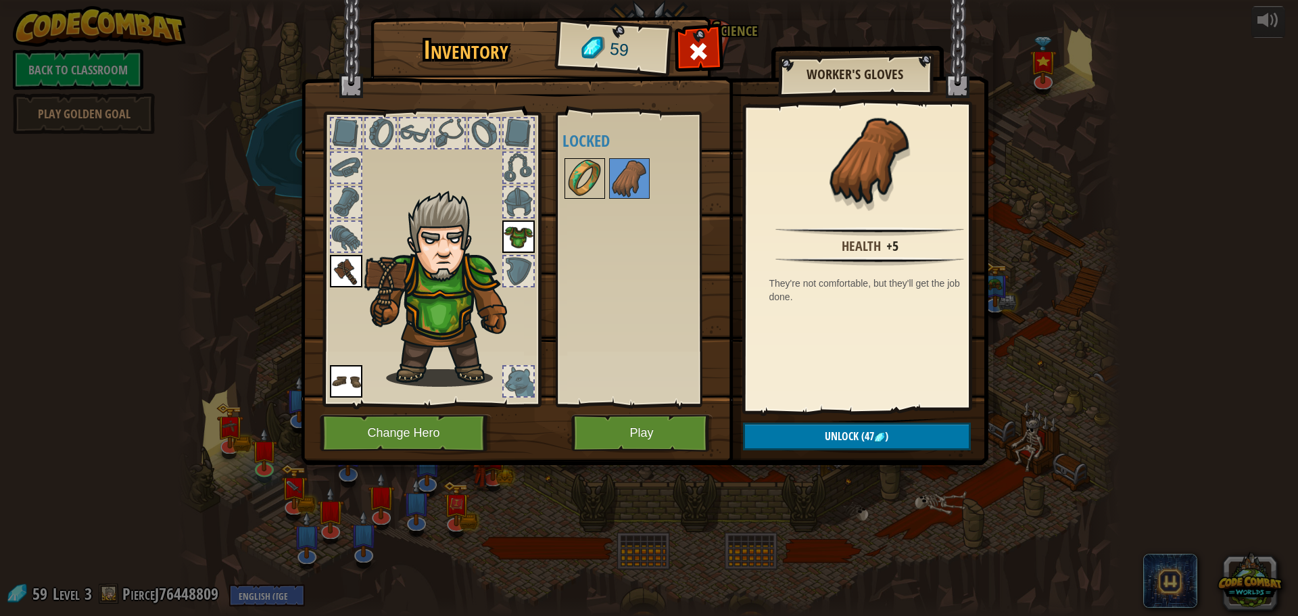
click at [592, 177] on img at bounding box center [585, 179] width 38 height 38
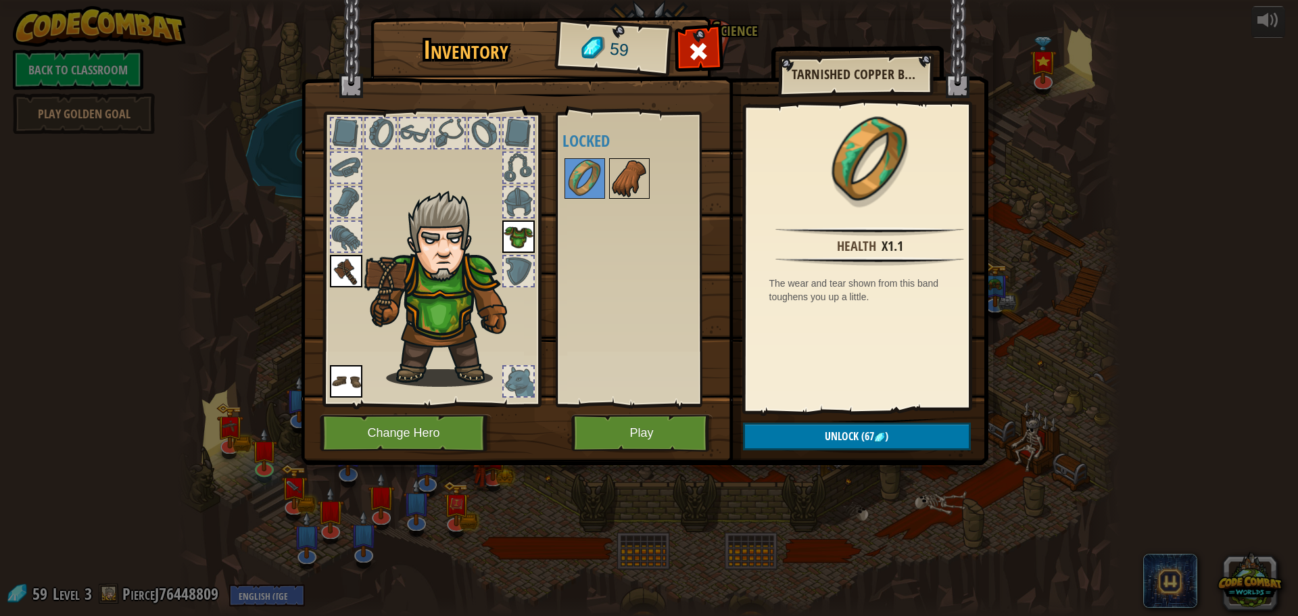
click at [611, 177] on img at bounding box center [630, 179] width 38 height 38
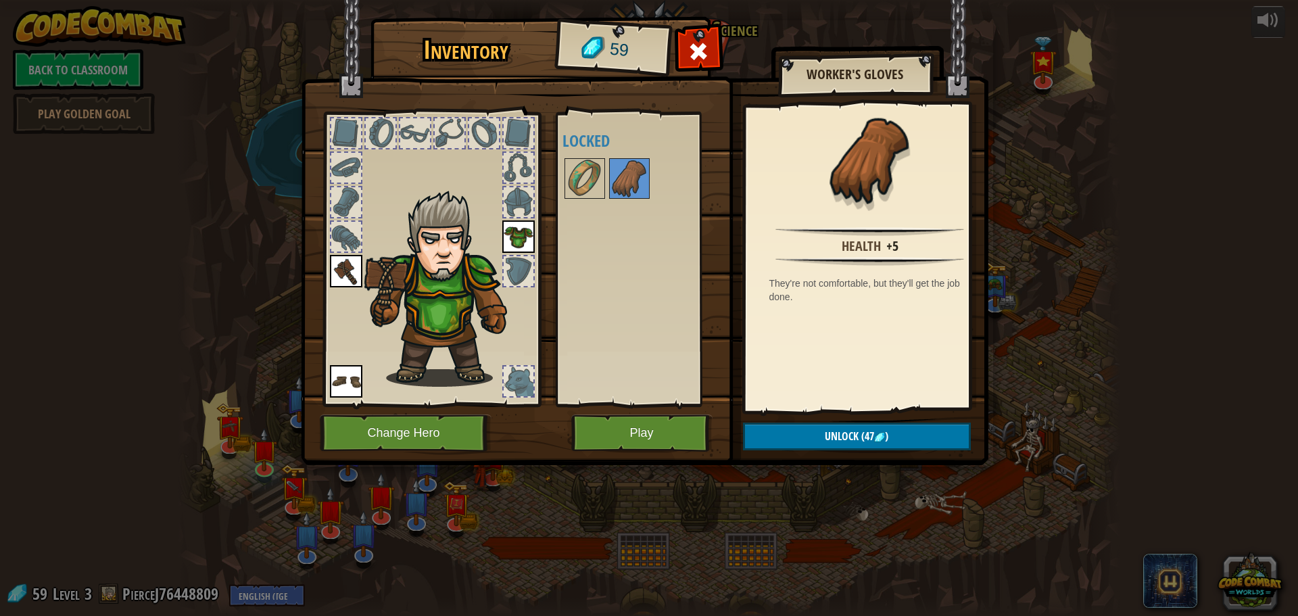
drag, startPoint x: 812, startPoint y: 408, endPoint x: 818, endPoint y: 416, distance: 9.6
click at [817, 413] on div "Inventory 59 Available Equip (double-click to equip) Locked Worker's Gloves Hea…" at bounding box center [650, 243] width 688 height 446
click at [829, 430] on span "Unlock" at bounding box center [842, 436] width 34 height 15
click at [799, 440] on button "Confirm" at bounding box center [857, 437] width 228 height 28
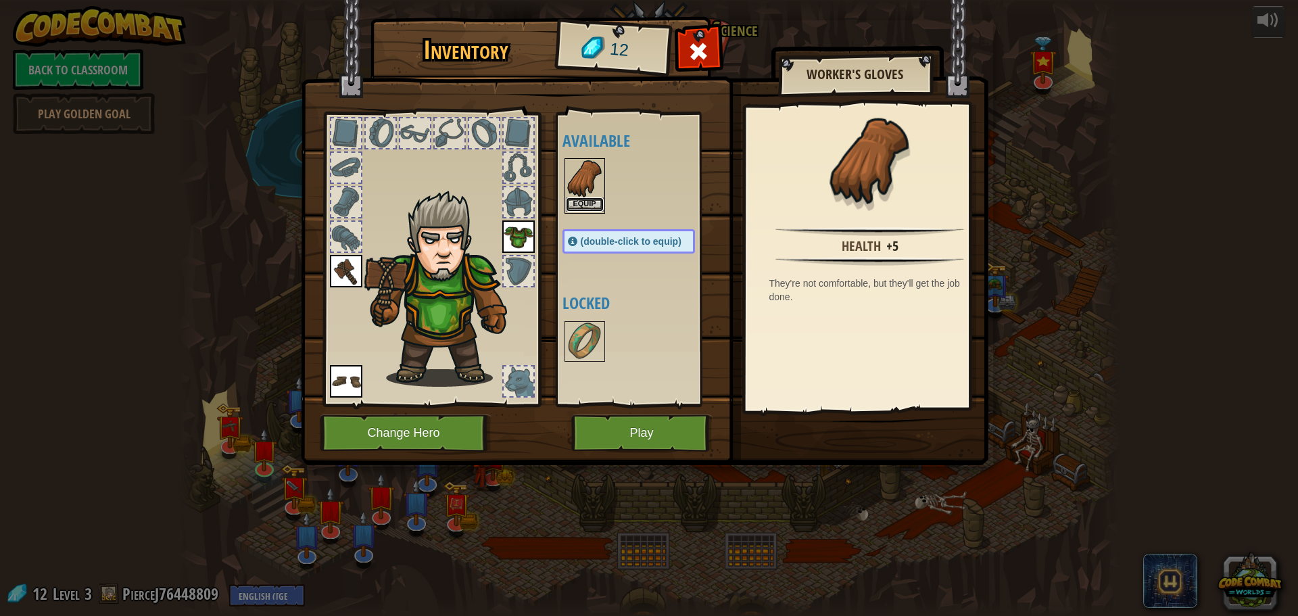
click at [585, 204] on button "Equip" at bounding box center [585, 204] width 38 height 14
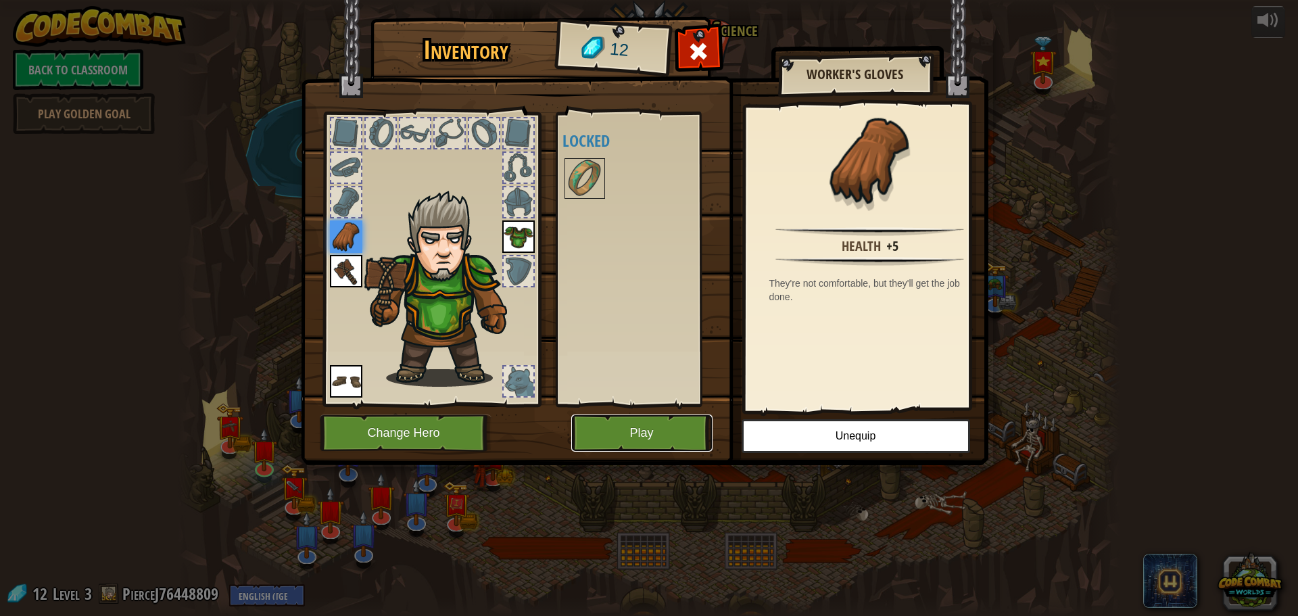
click at [651, 425] on button "Play" at bounding box center [641, 433] width 141 height 37
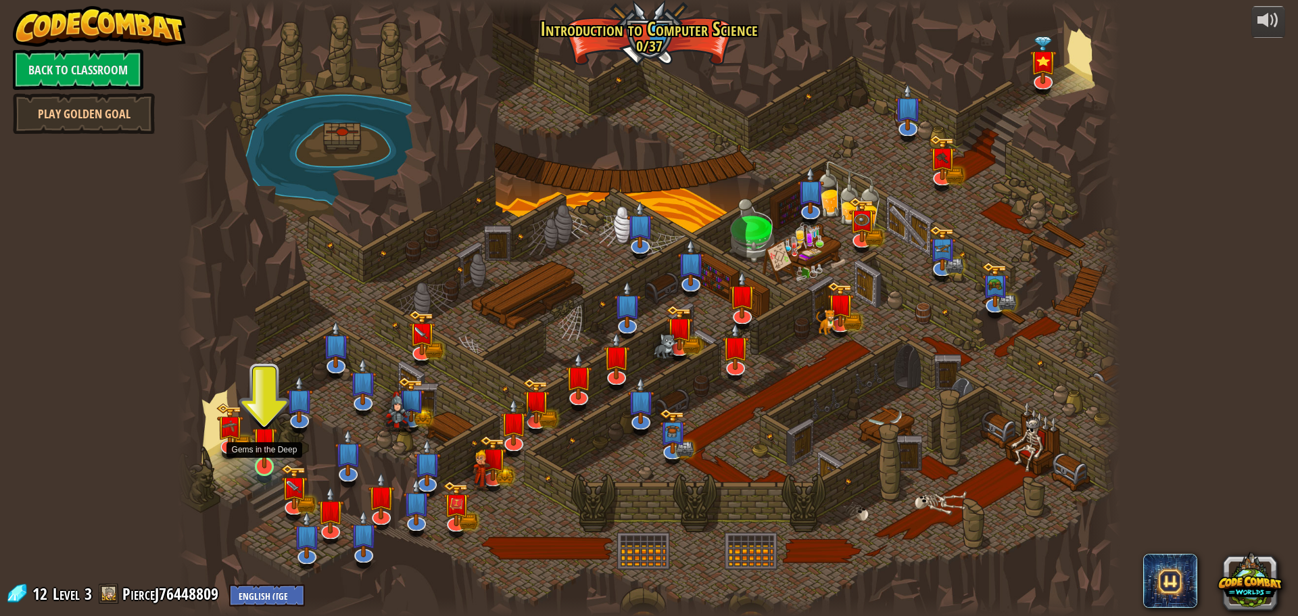
click at [261, 446] on img at bounding box center [264, 439] width 25 height 57
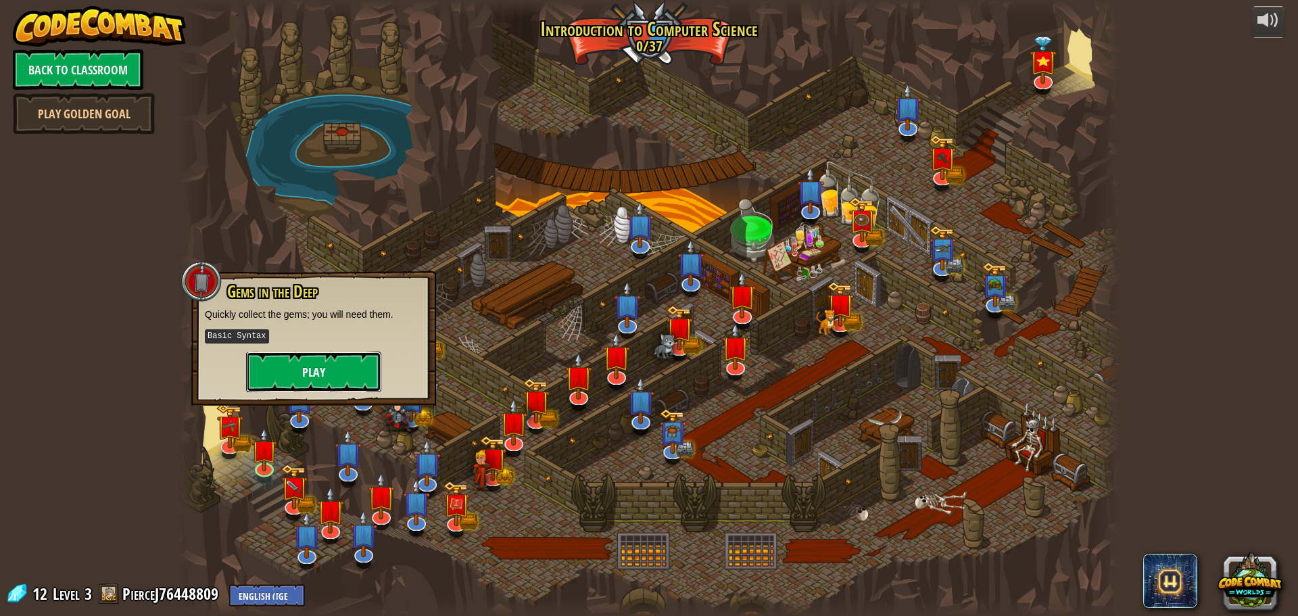
click at [302, 384] on button "Play" at bounding box center [313, 372] width 135 height 41
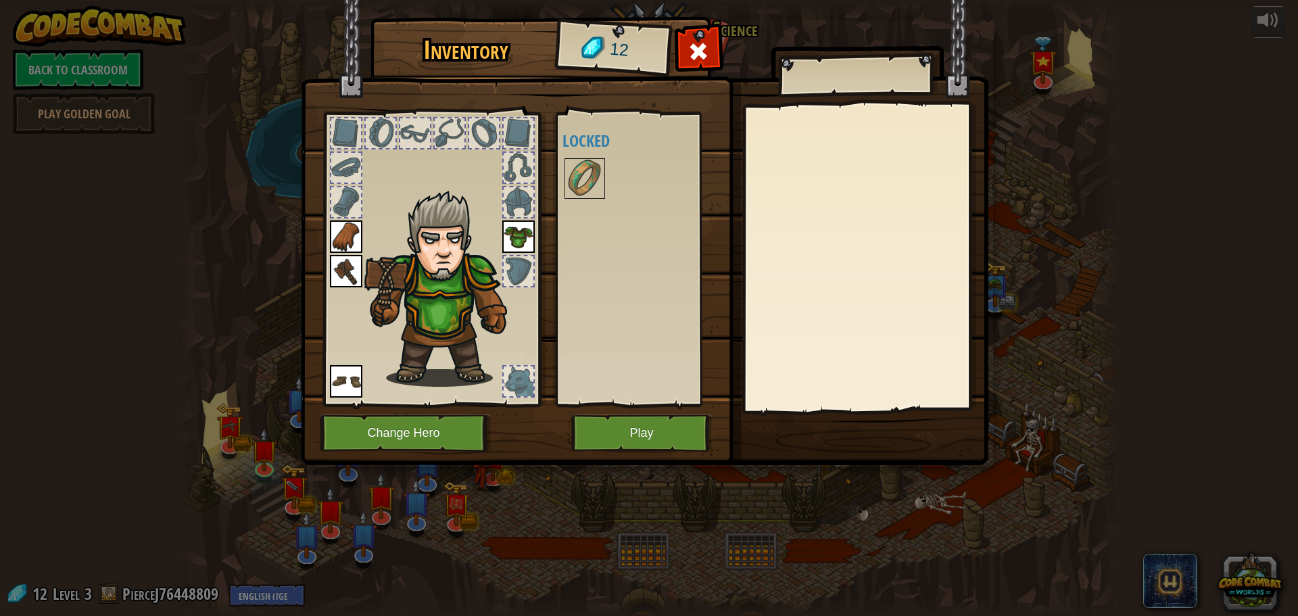
click at [347, 238] on img at bounding box center [346, 236] width 32 height 32
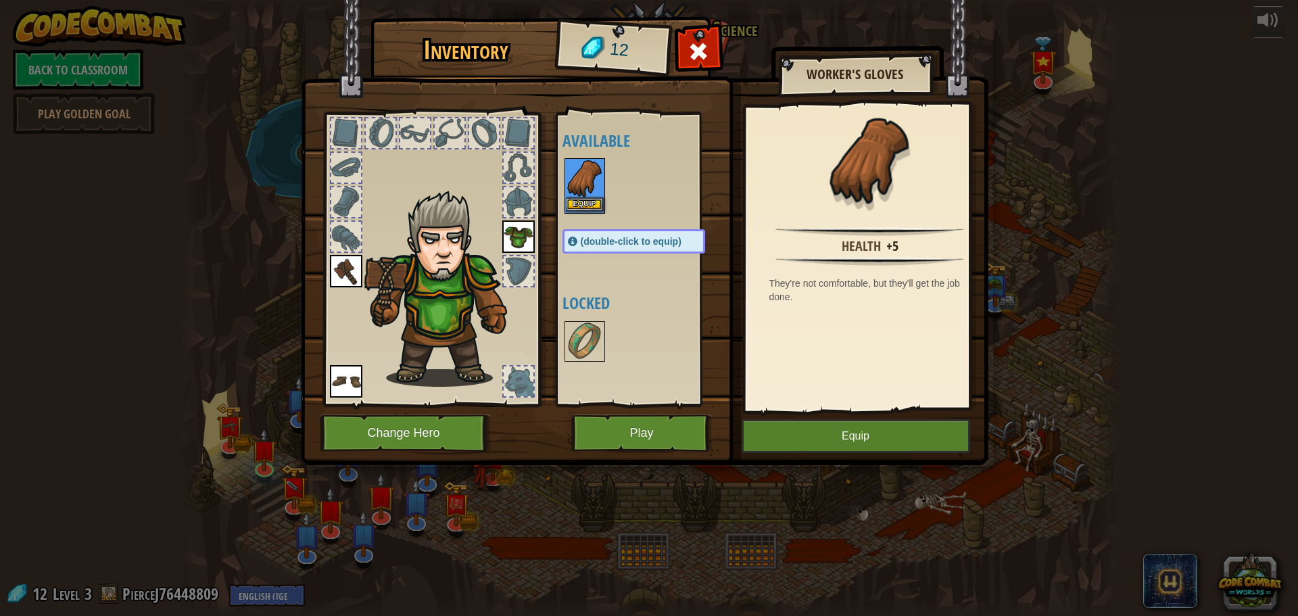
click at [571, 189] on img at bounding box center [585, 179] width 38 height 38
click at [571, 323] on img at bounding box center [585, 342] width 38 height 38
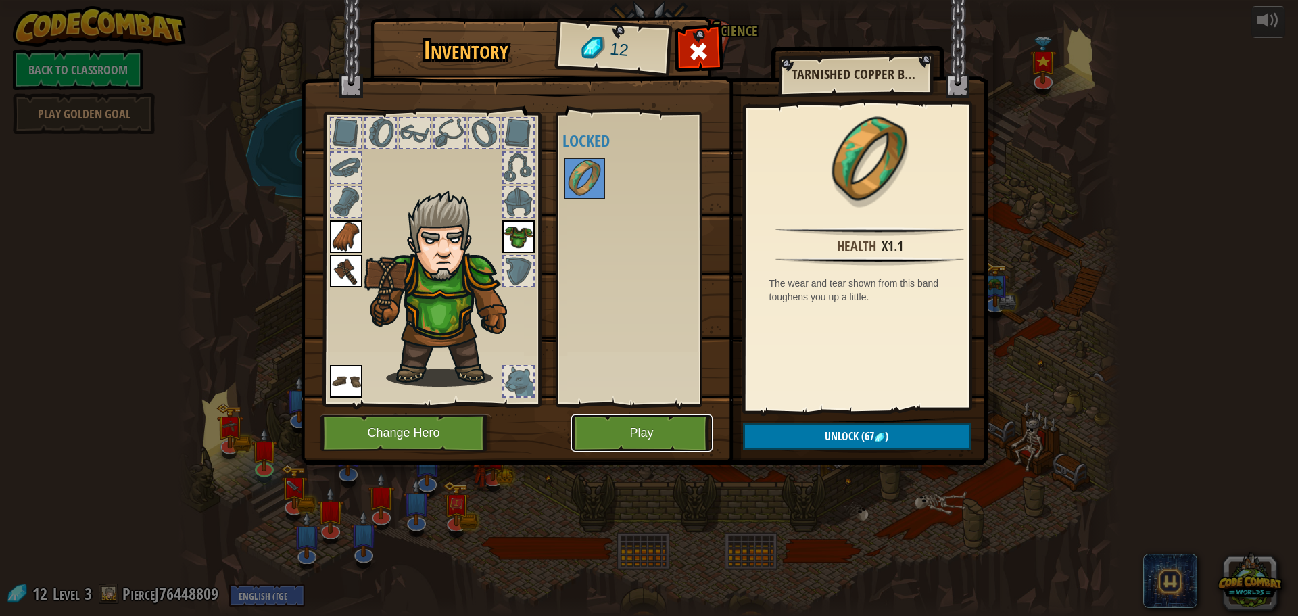
click at [621, 429] on button "Play" at bounding box center [641, 433] width 141 height 37
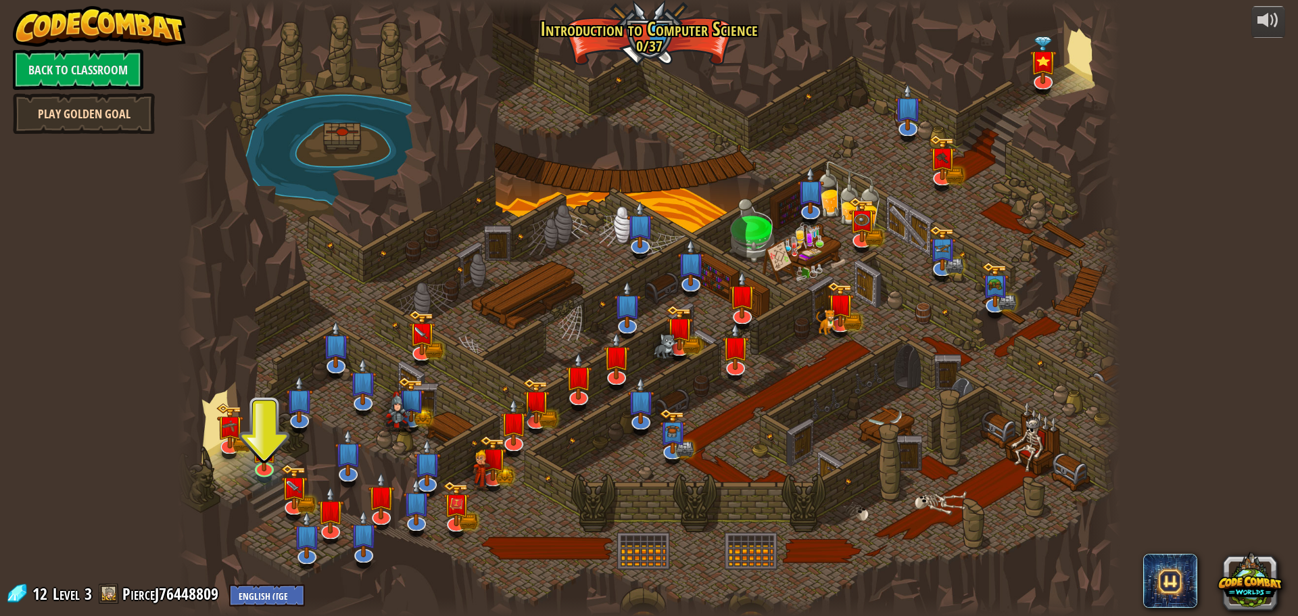
click at [101, 113] on link "Play Golden Goal" at bounding box center [84, 113] width 142 height 41
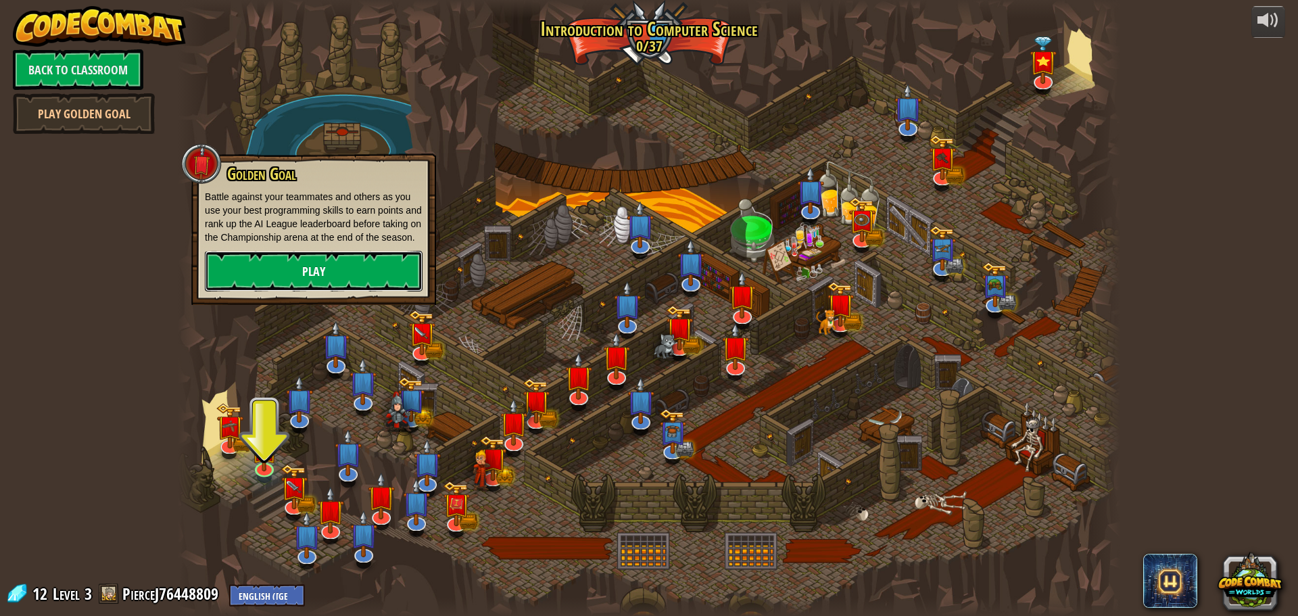
click at [253, 278] on link "Play" at bounding box center [314, 271] width 218 height 41
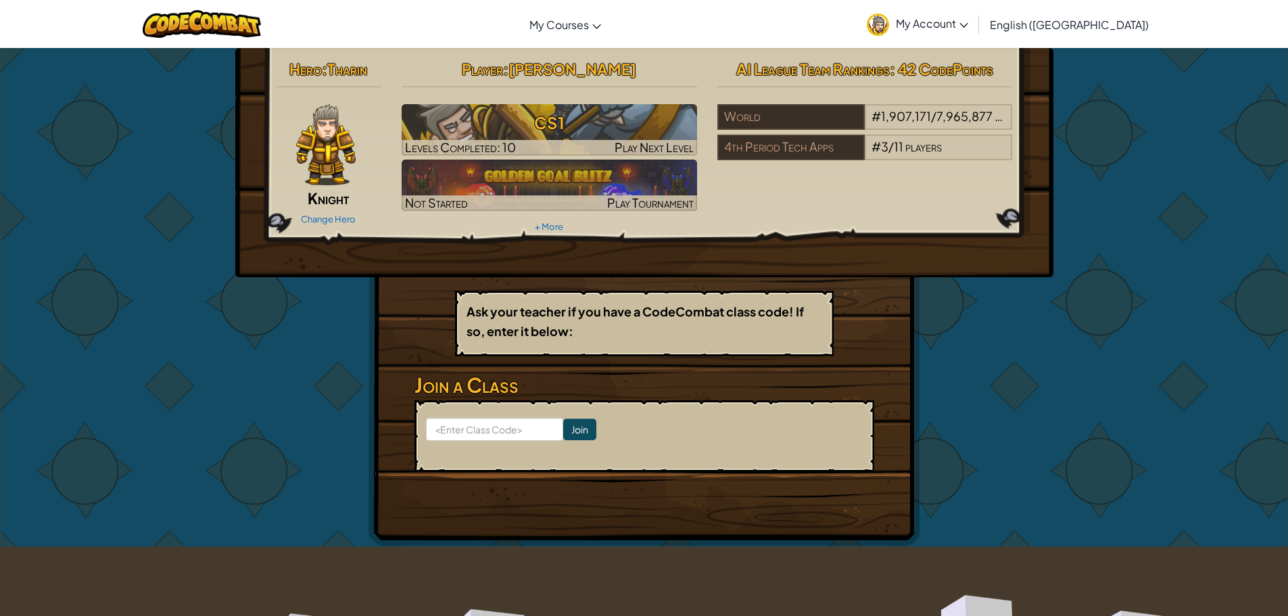
click at [330, 169] on img at bounding box center [326, 144] width 60 height 81
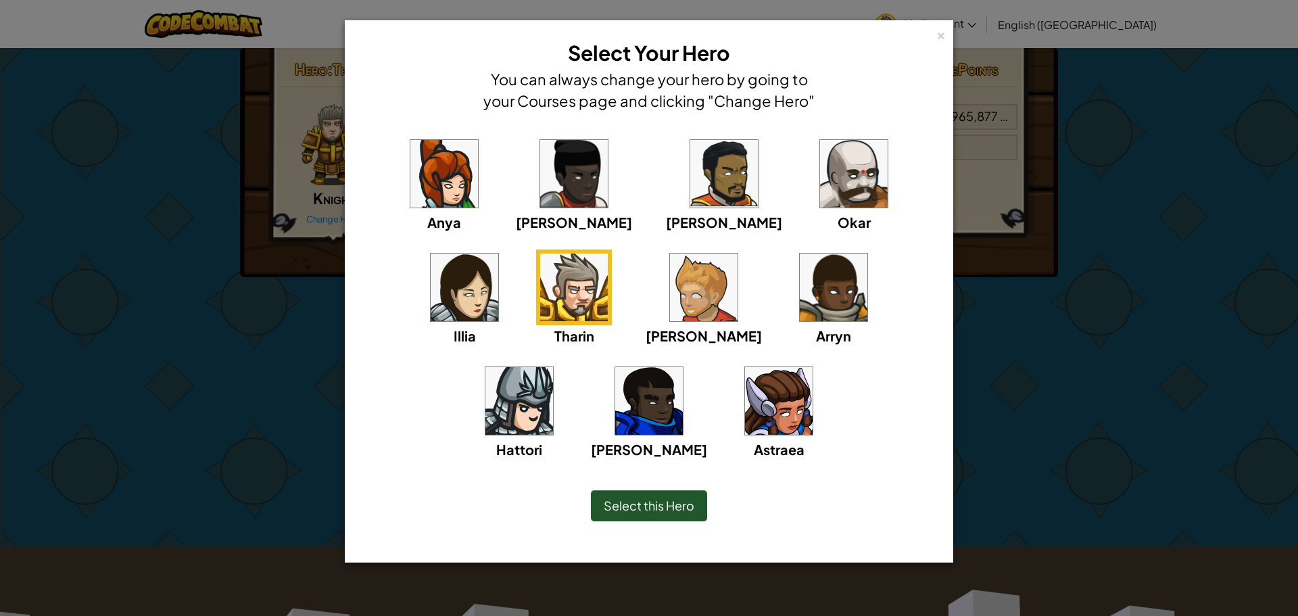
click at [1193, 404] on div "× Select Your Hero You can always change your hero by going to your Courses pag…" at bounding box center [649, 308] width 1298 height 616
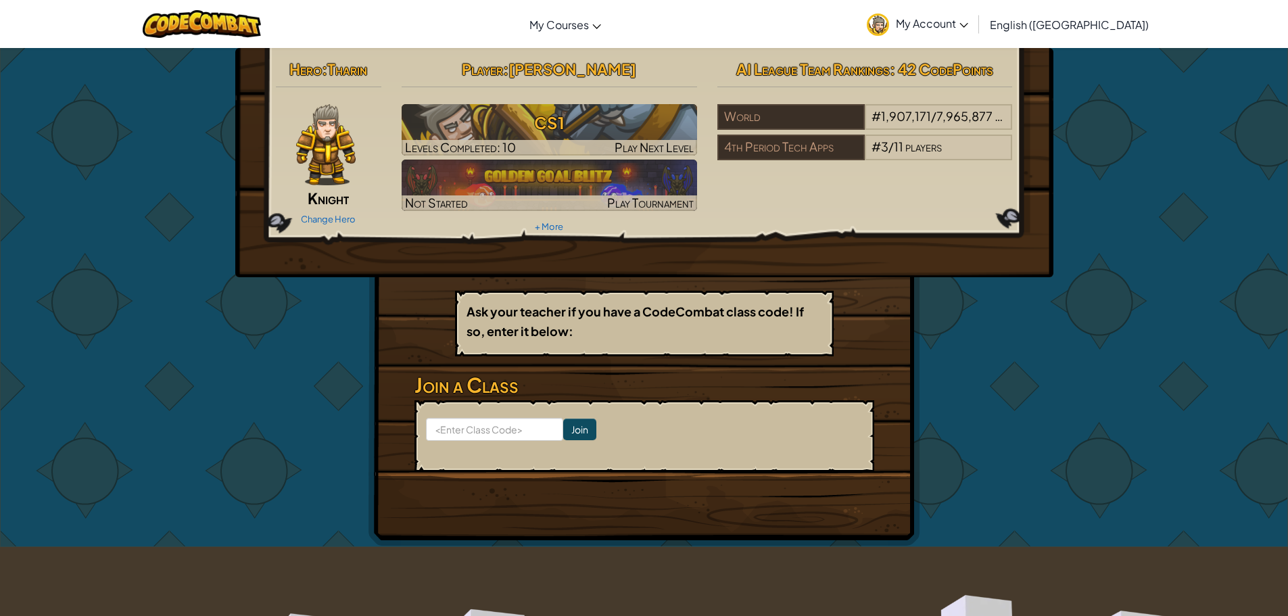
click at [367, 164] on div at bounding box center [326, 144] width 101 height 81
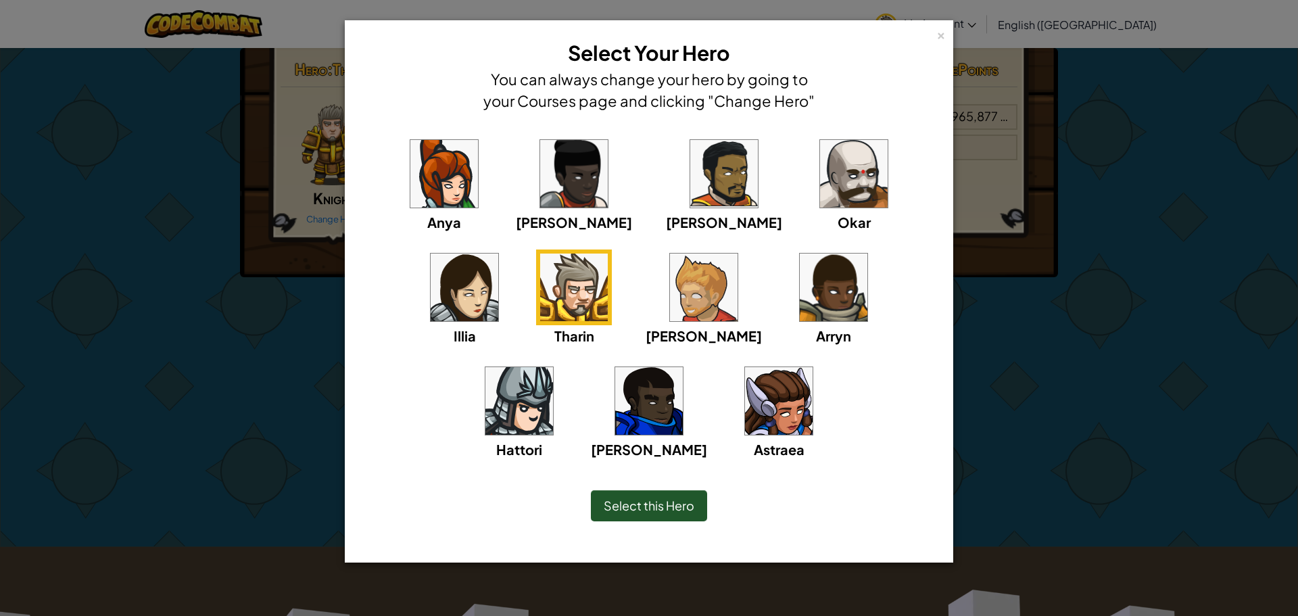
click at [803, 297] on div "Anya [PERSON_NAME] [PERSON_NAME] [PERSON_NAME] Arryn [PERSON_NAME]" at bounding box center [649, 306] width 567 height 341
click at [553, 367] on img at bounding box center [520, 401] width 68 height 68
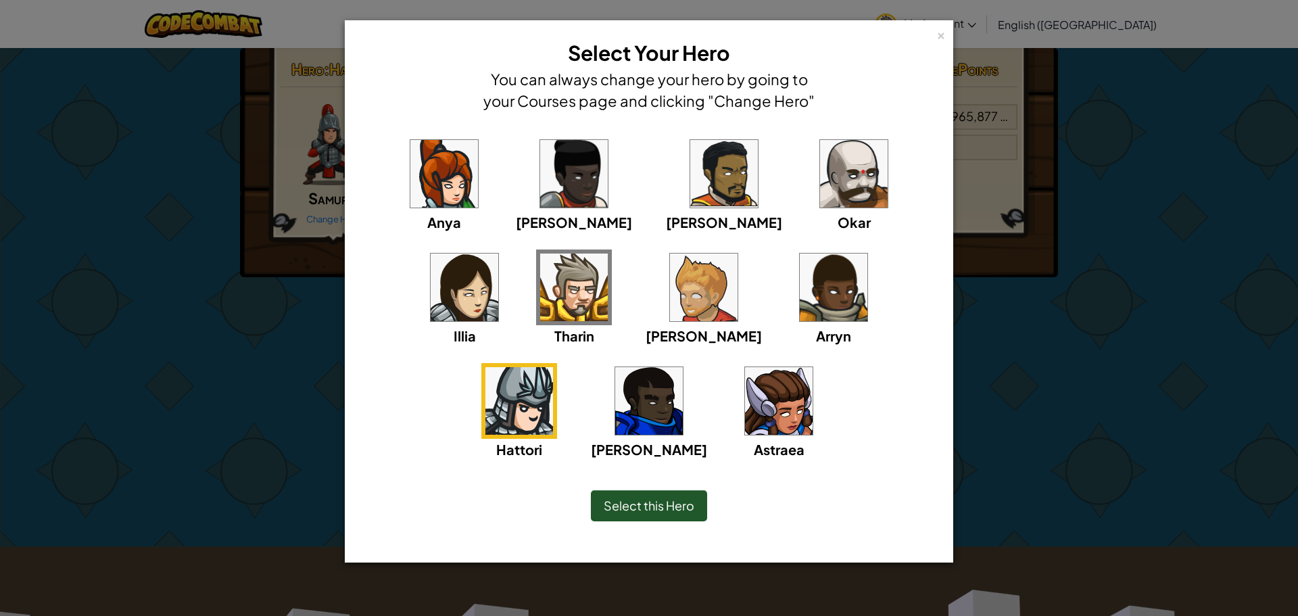
click at [693, 515] on div "Select this Hero" at bounding box center [649, 505] width 116 height 31
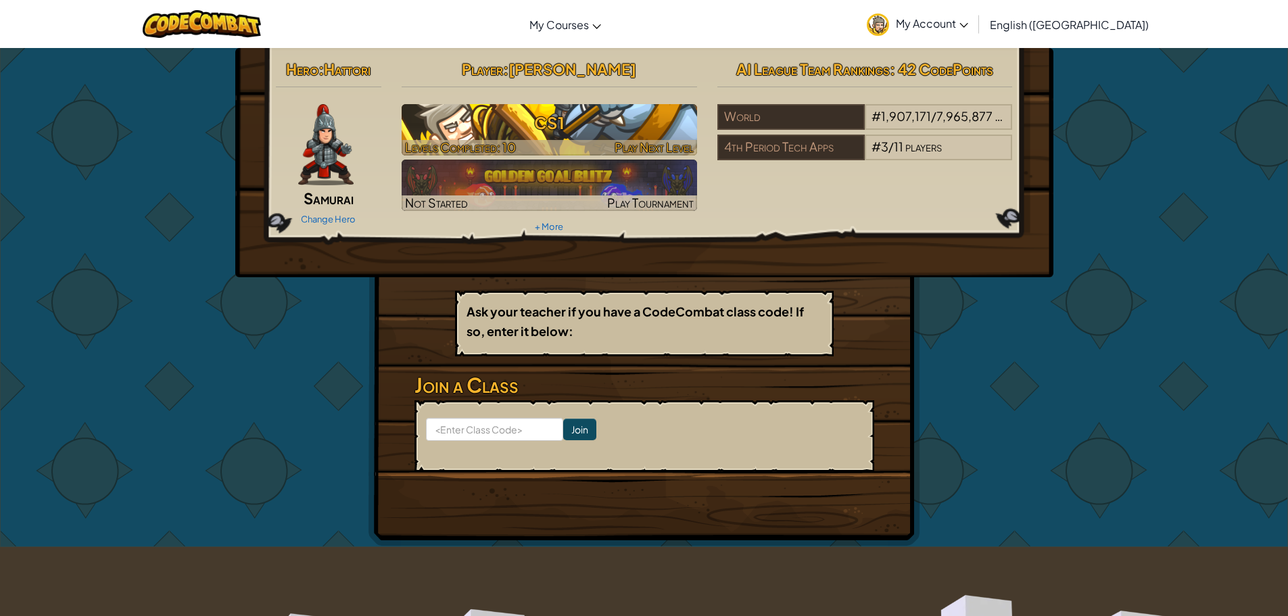
click at [568, 118] on h3 "CS1" at bounding box center [550, 123] width 296 height 30
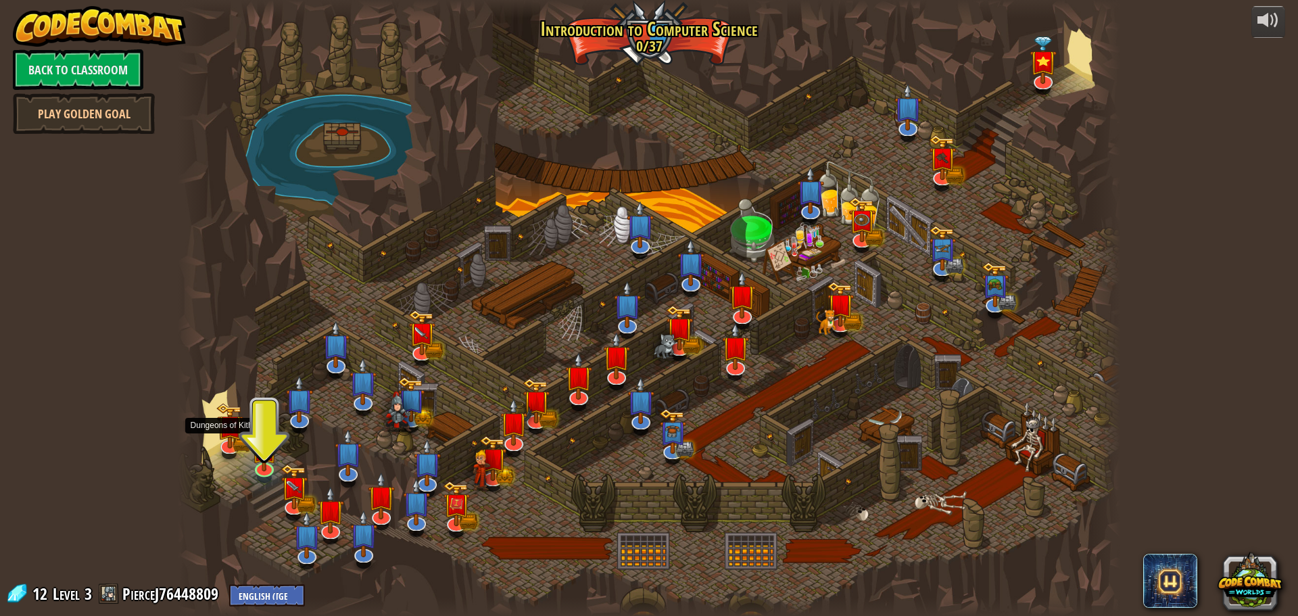
click at [248, 450] on div at bounding box center [649, 308] width 943 height 616
click at [268, 452] on img at bounding box center [264, 439] width 25 height 57
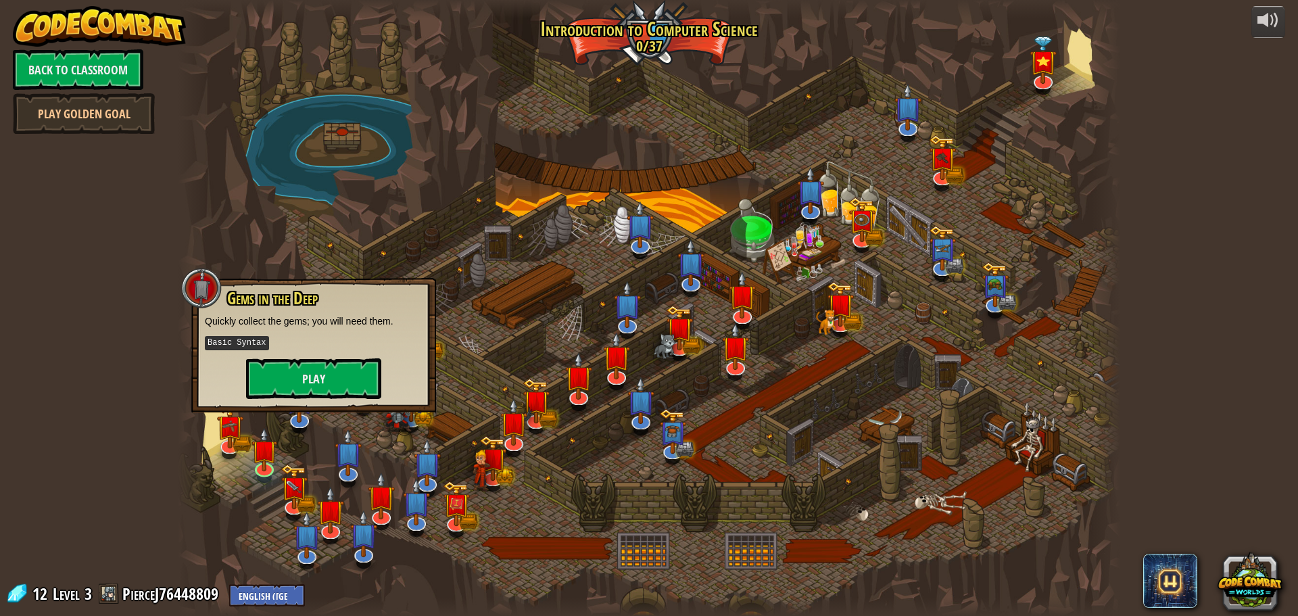
drag, startPoint x: 343, startPoint y: 411, endPoint x: 336, endPoint y: 400, distance: 13.3
click at [337, 408] on div "Gems in the Deep Quickly collect the gems; you will need them. Basic Syntax Play" at bounding box center [313, 345] width 245 height 135
click at [334, 377] on button "Play" at bounding box center [313, 378] width 135 height 41
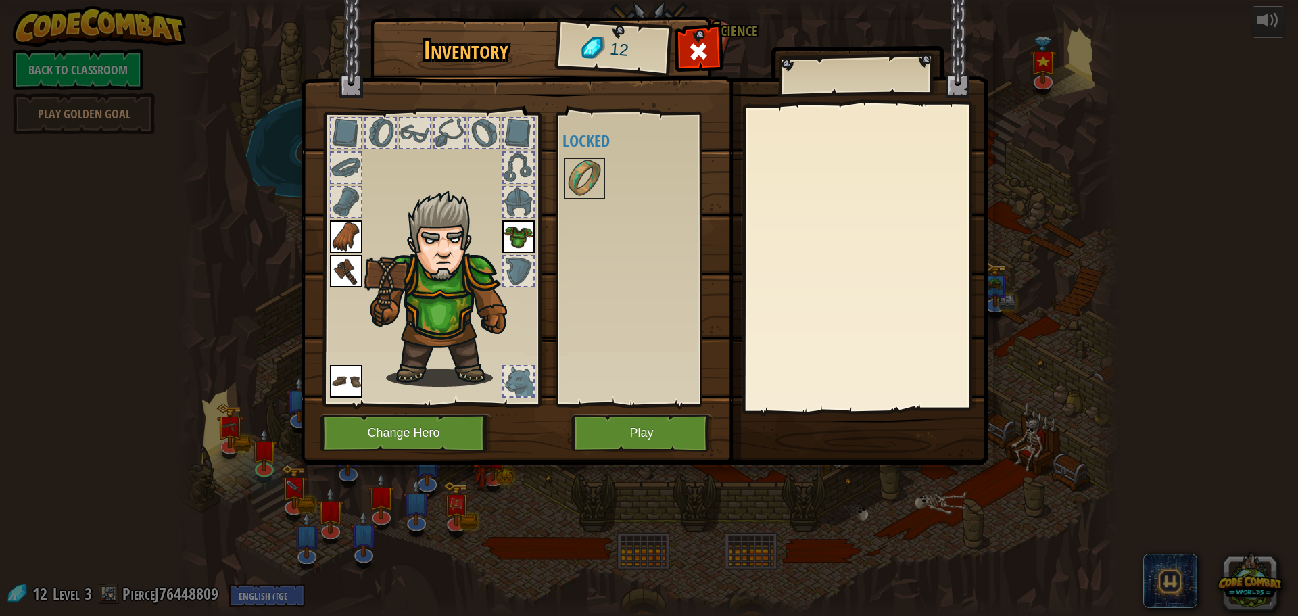
drag, startPoint x: 419, startPoint y: 280, endPoint x: 399, endPoint y: 288, distance: 21.2
click at [415, 283] on img at bounding box center [447, 288] width 166 height 197
click at [342, 277] on img at bounding box center [346, 271] width 32 height 32
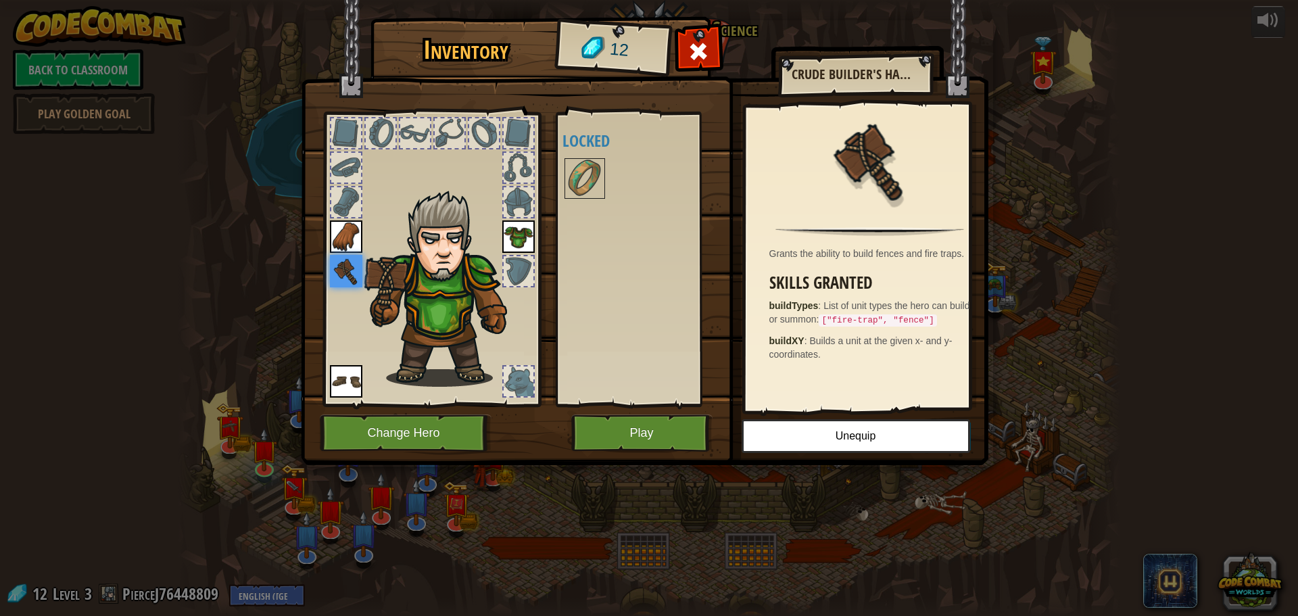
click at [342, 277] on img at bounding box center [346, 271] width 32 height 32
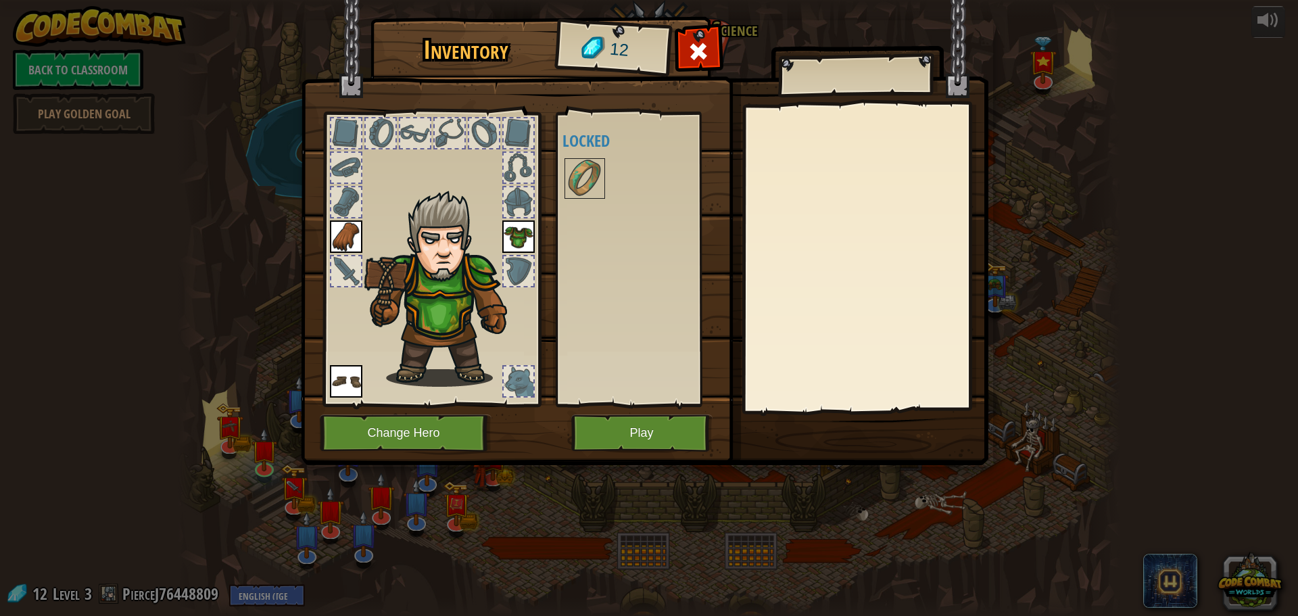
click at [342, 277] on div at bounding box center [346, 271] width 30 height 30
click at [394, 271] on img at bounding box center [447, 288] width 166 height 197
click at [356, 276] on div at bounding box center [346, 271] width 30 height 30
click at [440, 236] on img at bounding box center [447, 288] width 166 height 197
click at [433, 421] on button "Change Hero" at bounding box center [406, 433] width 172 height 37
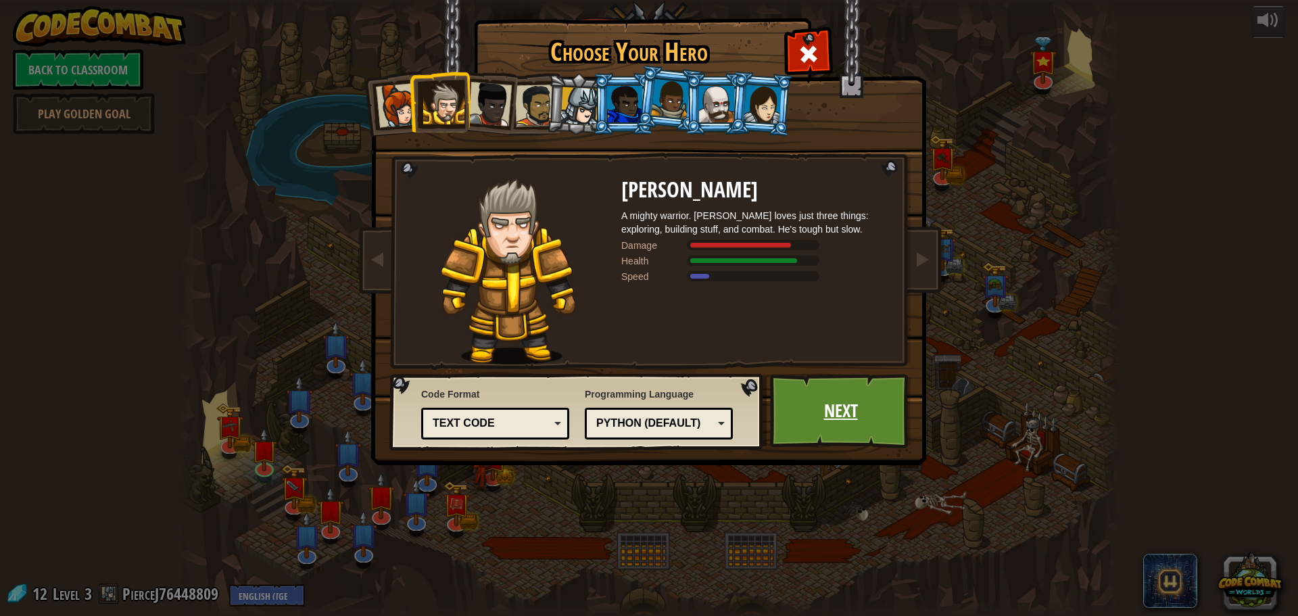
click at [849, 400] on link "Next" at bounding box center [840, 411] width 141 height 74
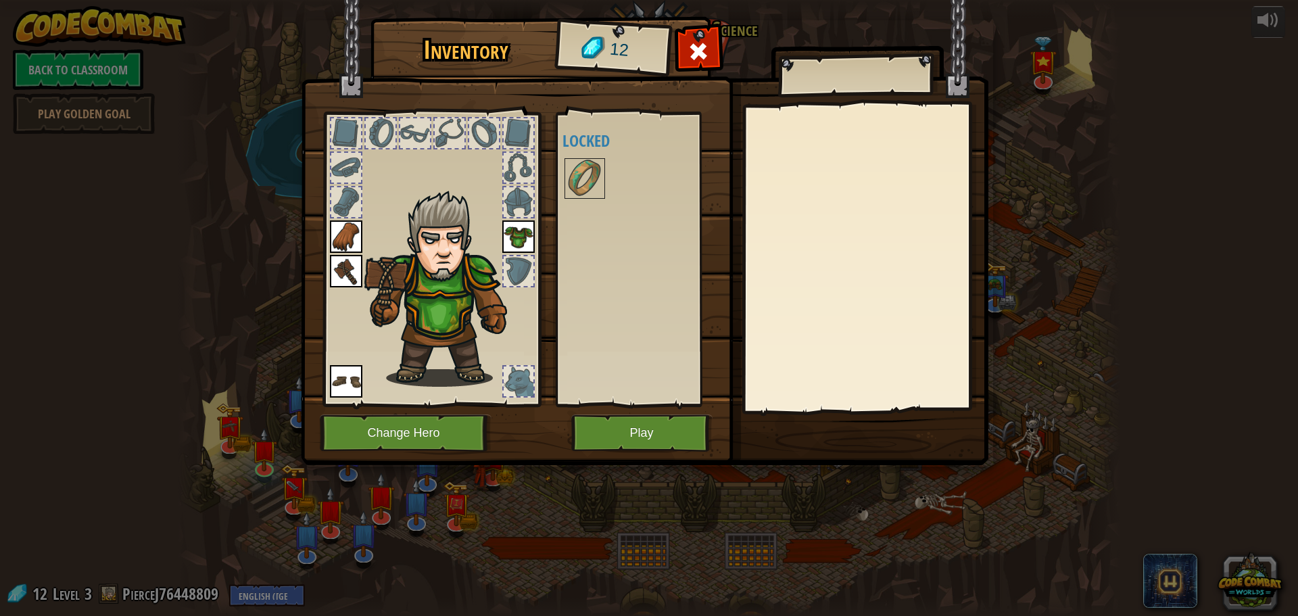
click at [344, 273] on img at bounding box center [346, 271] width 32 height 32
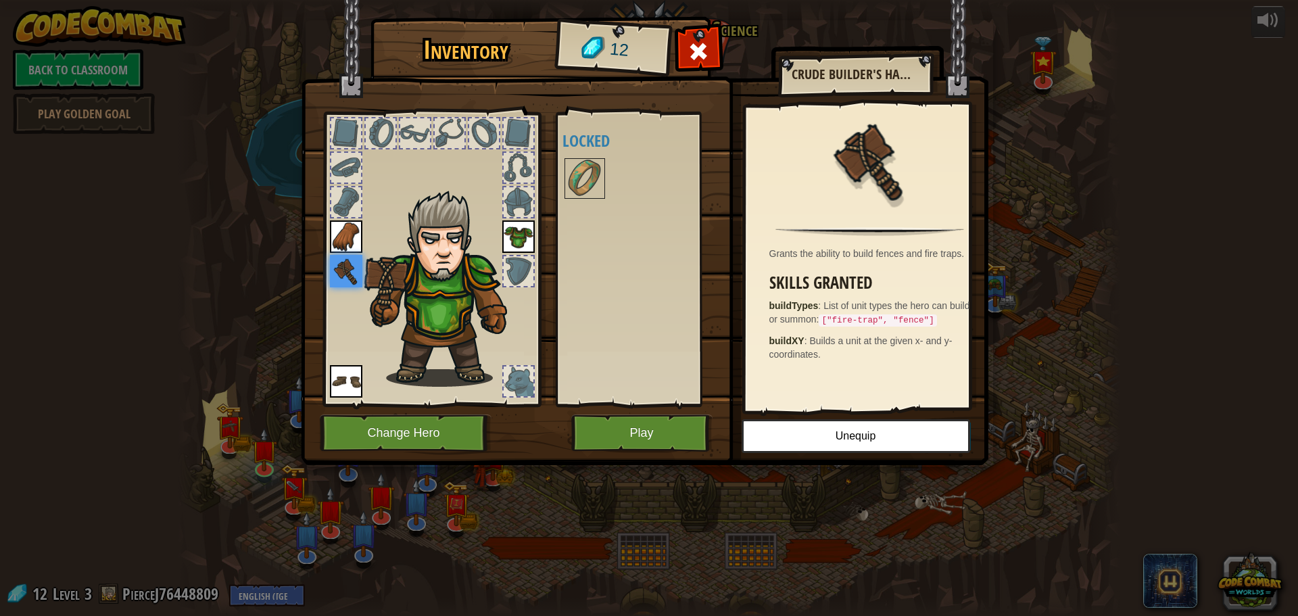
click at [345, 273] on img at bounding box center [346, 271] width 32 height 32
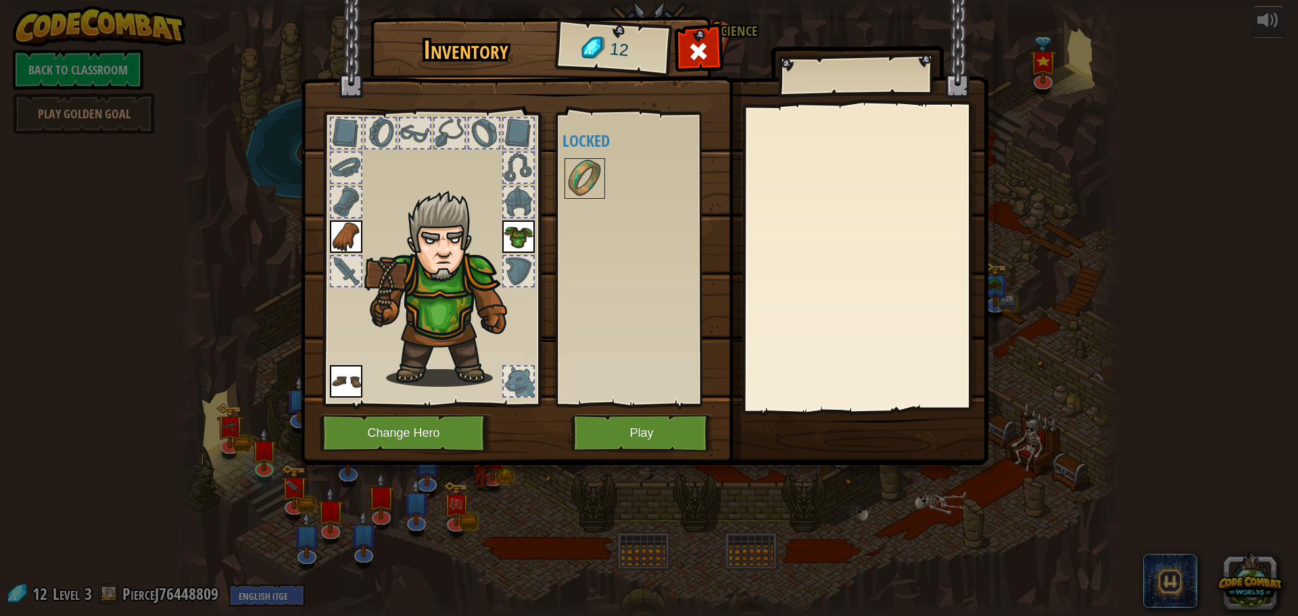
click at [345, 273] on div at bounding box center [346, 271] width 30 height 30
click at [360, 273] on div at bounding box center [346, 271] width 30 height 30
click at [389, 278] on img at bounding box center [447, 288] width 166 height 197
click at [346, 270] on div at bounding box center [346, 271] width 30 height 30
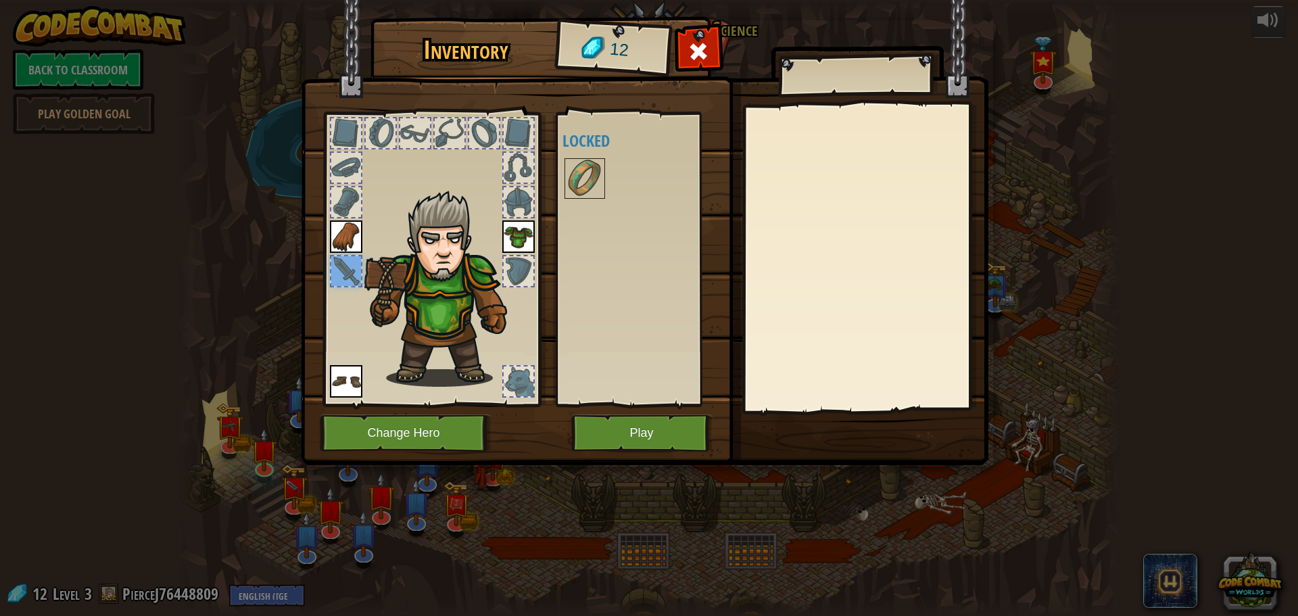
click at [356, 220] on img at bounding box center [346, 236] width 32 height 32
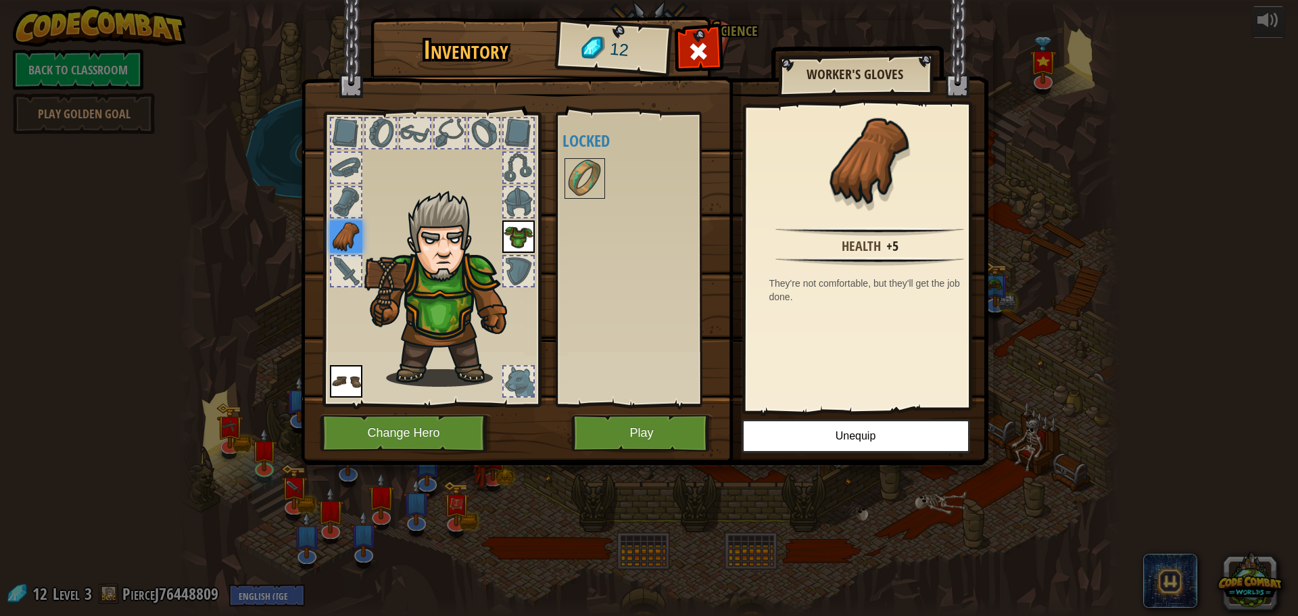
click at [352, 233] on img at bounding box center [346, 236] width 32 height 32
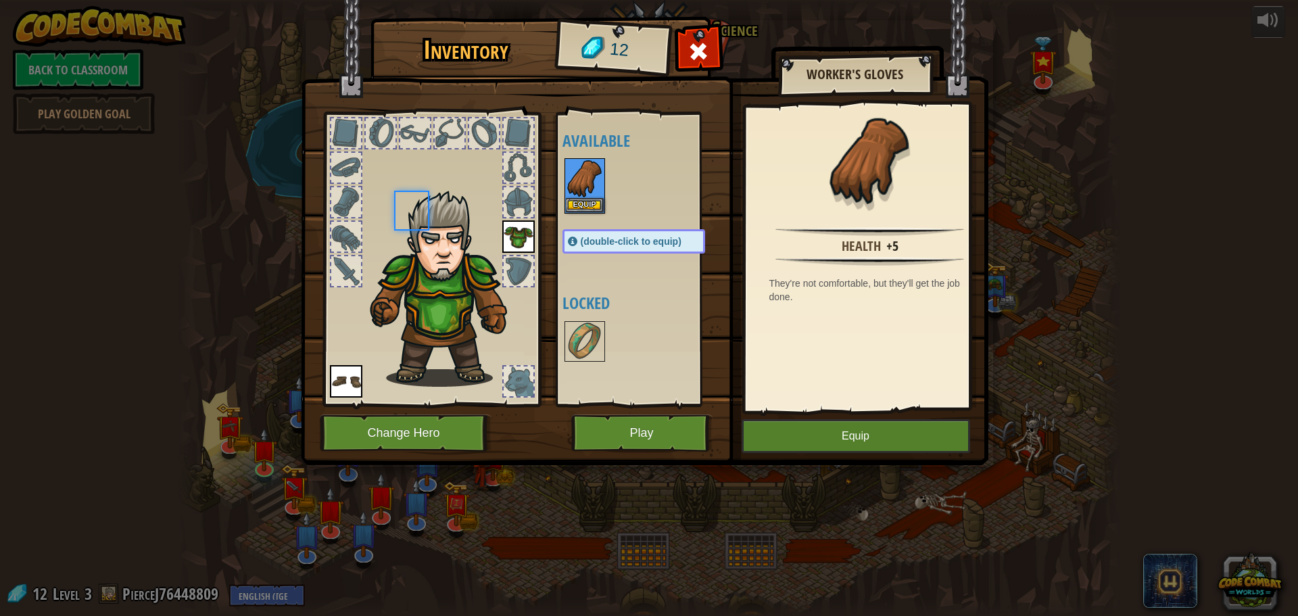
click at [352, 233] on div at bounding box center [346, 237] width 30 height 30
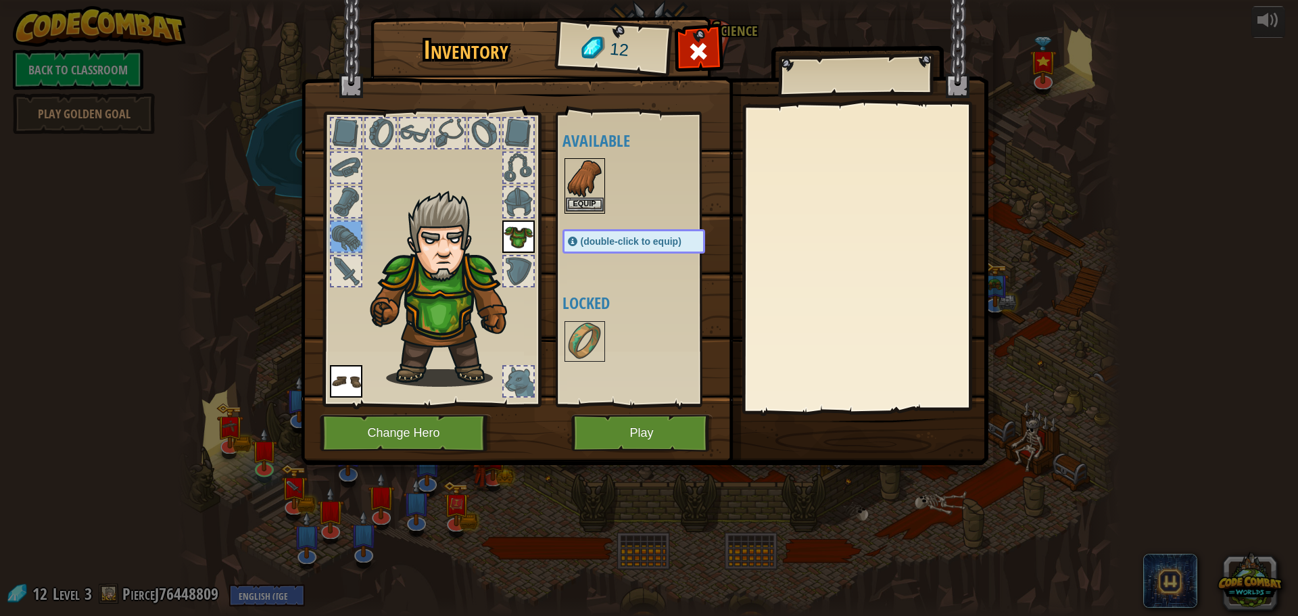
drag, startPoint x: 558, startPoint y: 182, endPoint x: 579, endPoint y: 187, distance: 21.7
click at [577, 187] on div "Available Equip Equip (double-click to equip) Locked" at bounding box center [640, 259] width 166 height 294
click at [590, 193] on img at bounding box center [585, 179] width 38 height 38
click at [590, 198] on button "Equip" at bounding box center [585, 204] width 38 height 14
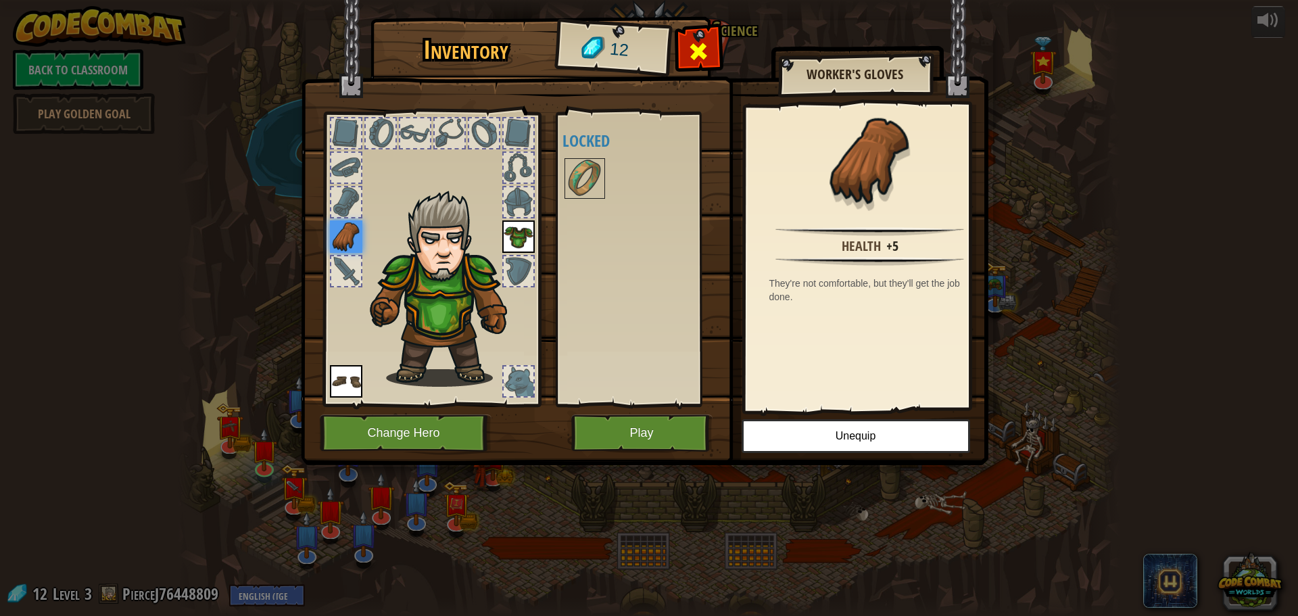
click at [705, 42] on span at bounding box center [699, 52] width 22 height 22
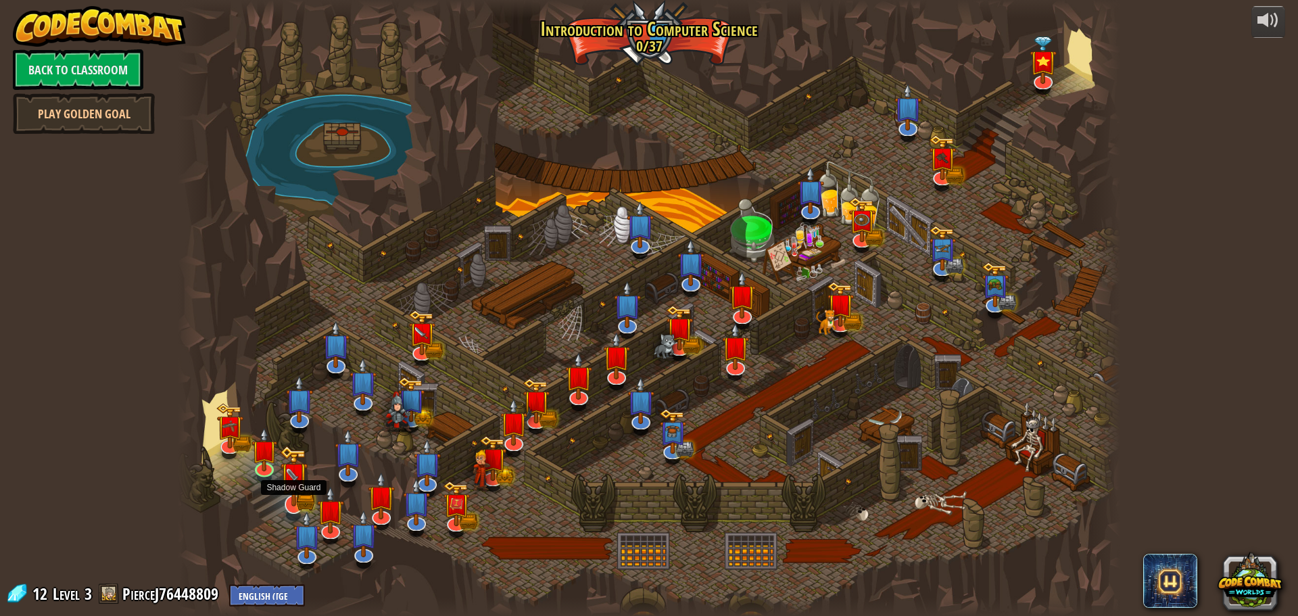
click at [304, 501] on img at bounding box center [294, 476] width 28 height 60
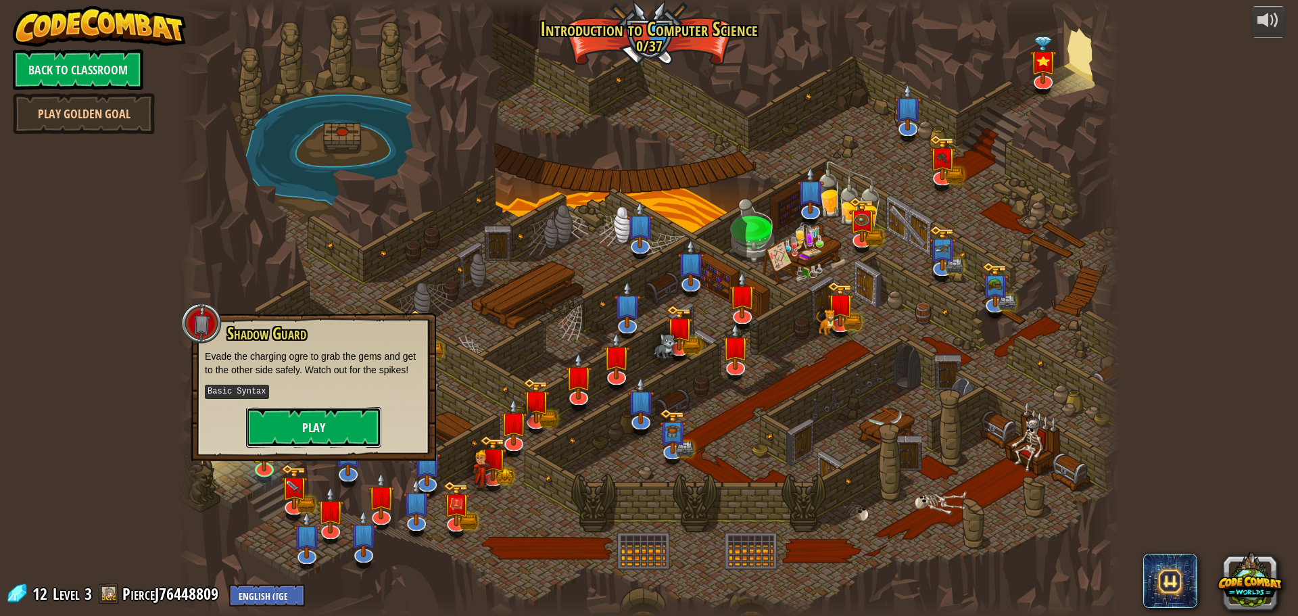
click at [311, 417] on button "Play" at bounding box center [313, 427] width 135 height 41
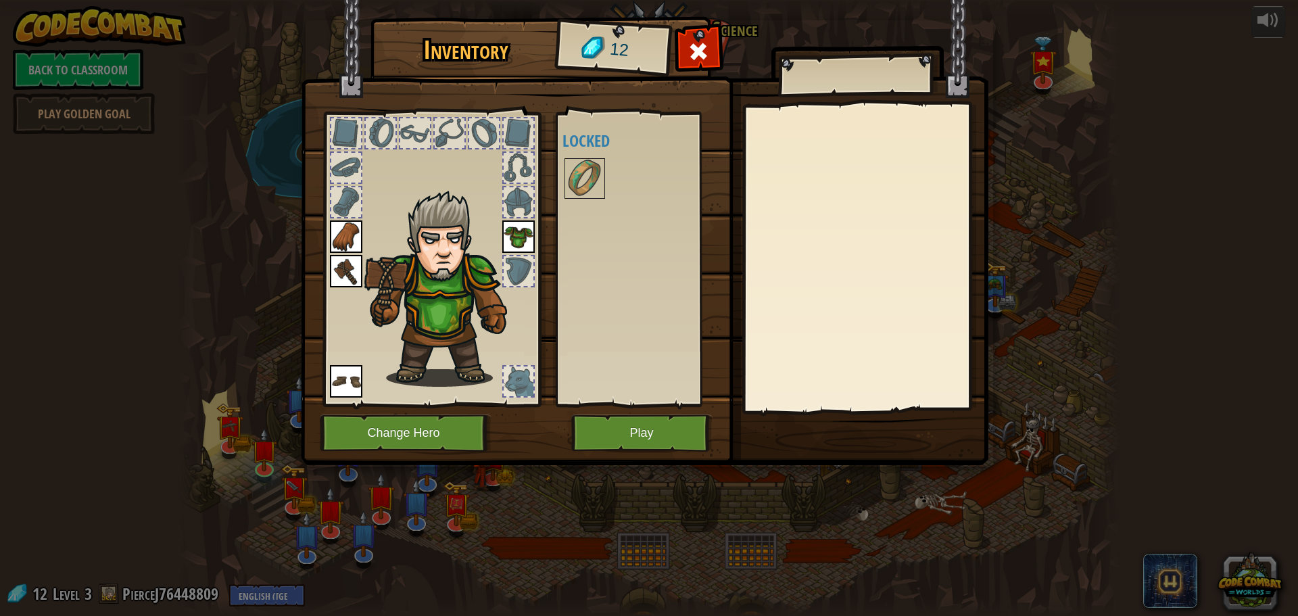
click at [356, 264] on img at bounding box center [346, 271] width 32 height 32
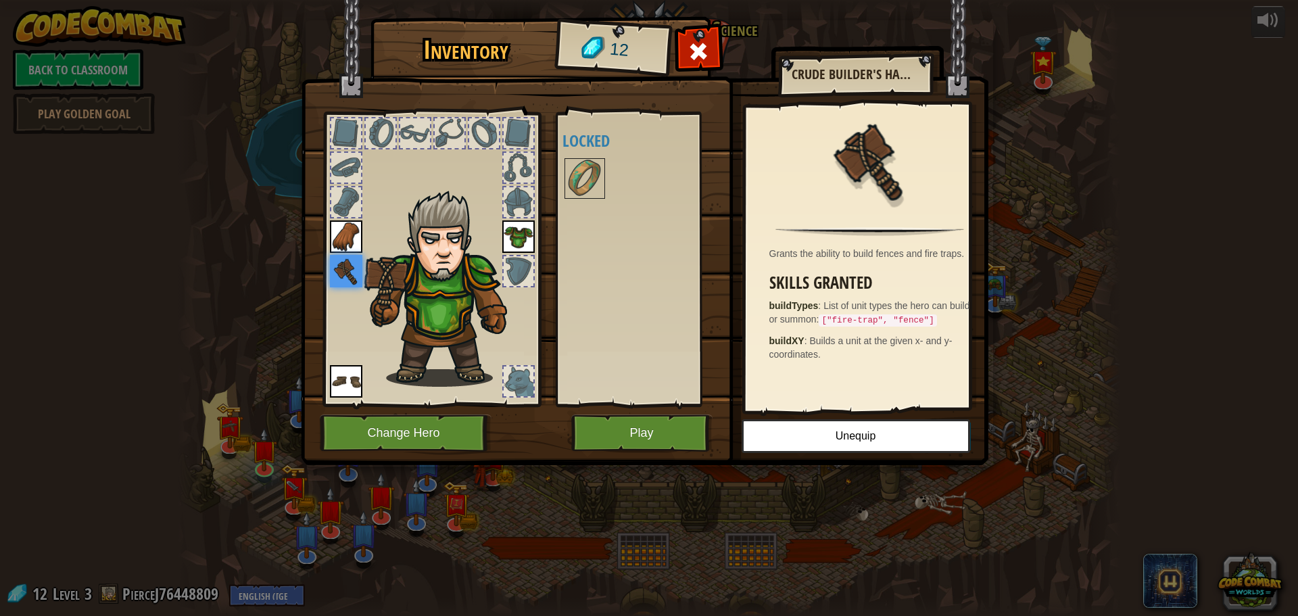
click at [841, 51] on img at bounding box center [645, 219] width 688 height 491
click at [707, 57] on span at bounding box center [699, 52] width 22 height 22
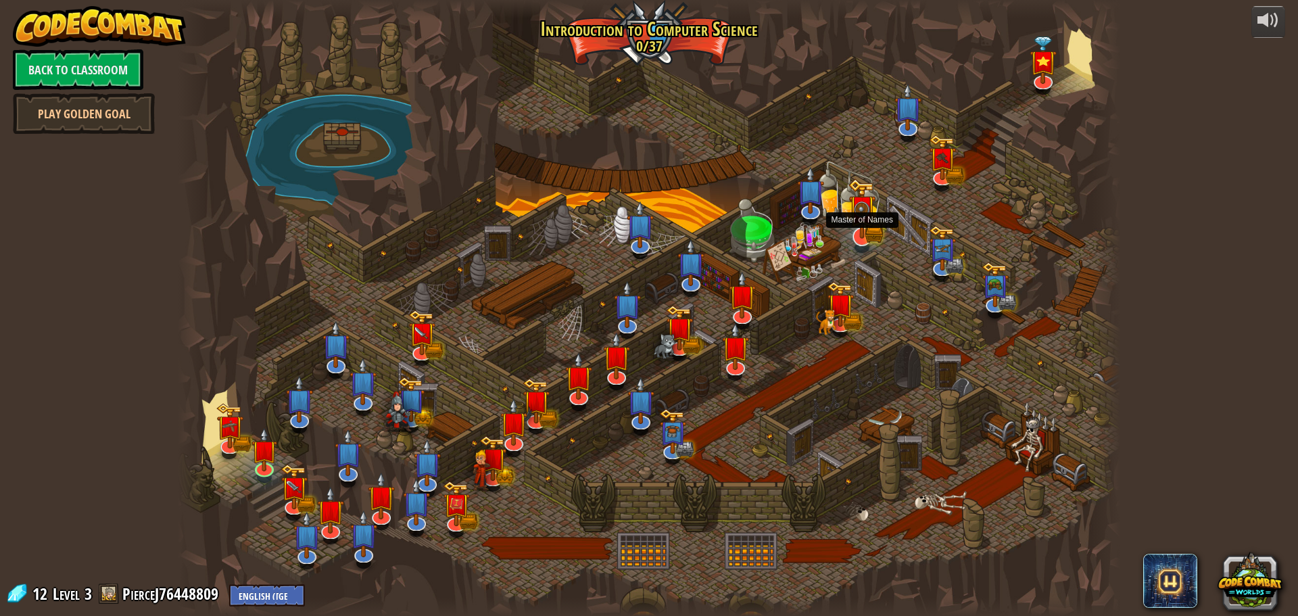
click at [876, 235] on img at bounding box center [863, 209] width 28 height 60
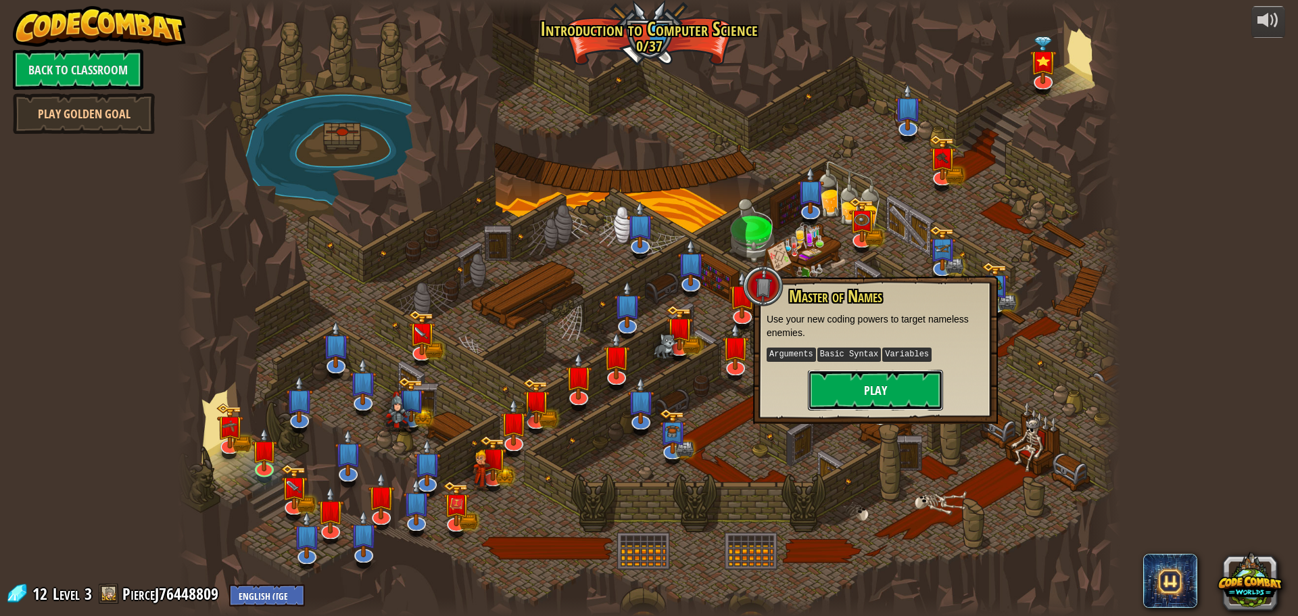
click at [880, 404] on button "Play" at bounding box center [875, 390] width 135 height 41
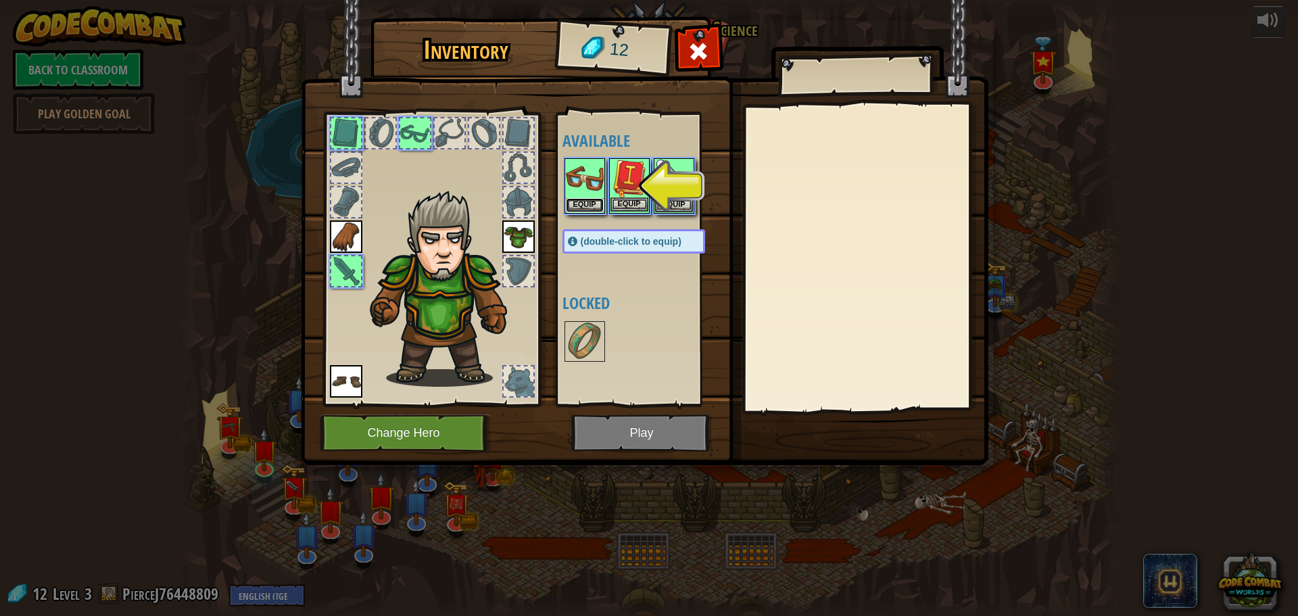
click at [592, 203] on button "Equip" at bounding box center [585, 205] width 38 height 14
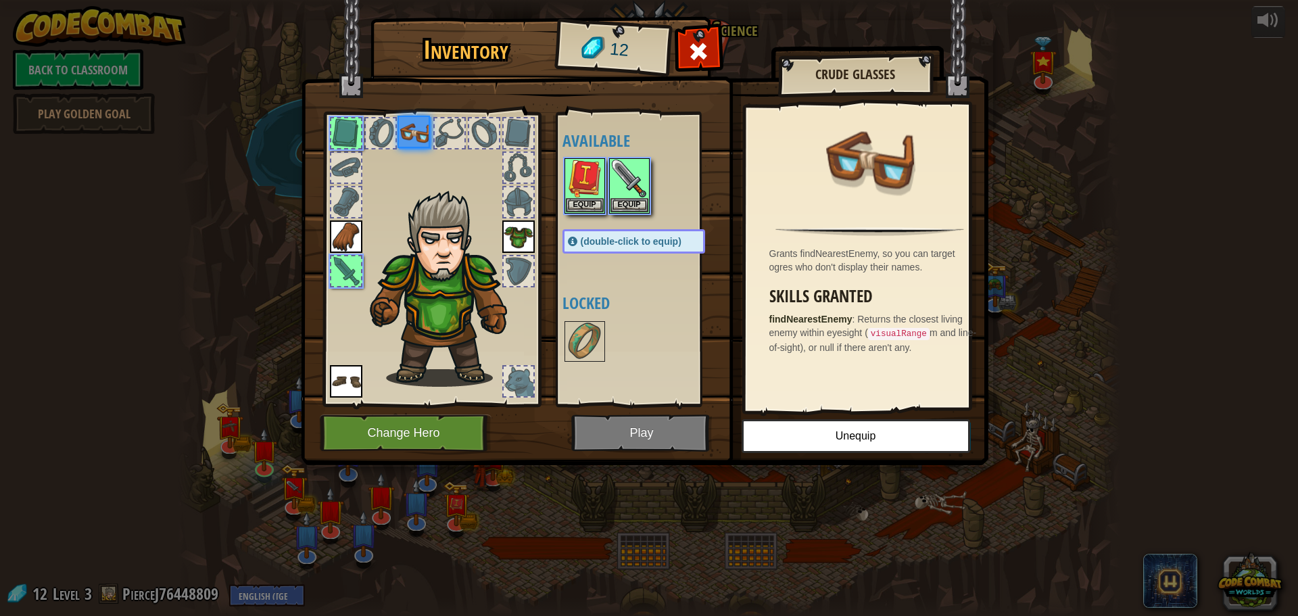
click at [607, 202] on div at bounding box center [648, 186] width 170 height 60
click at [596, 204] on button "Equip" at bounding box center [585, 204] width 38 height 14
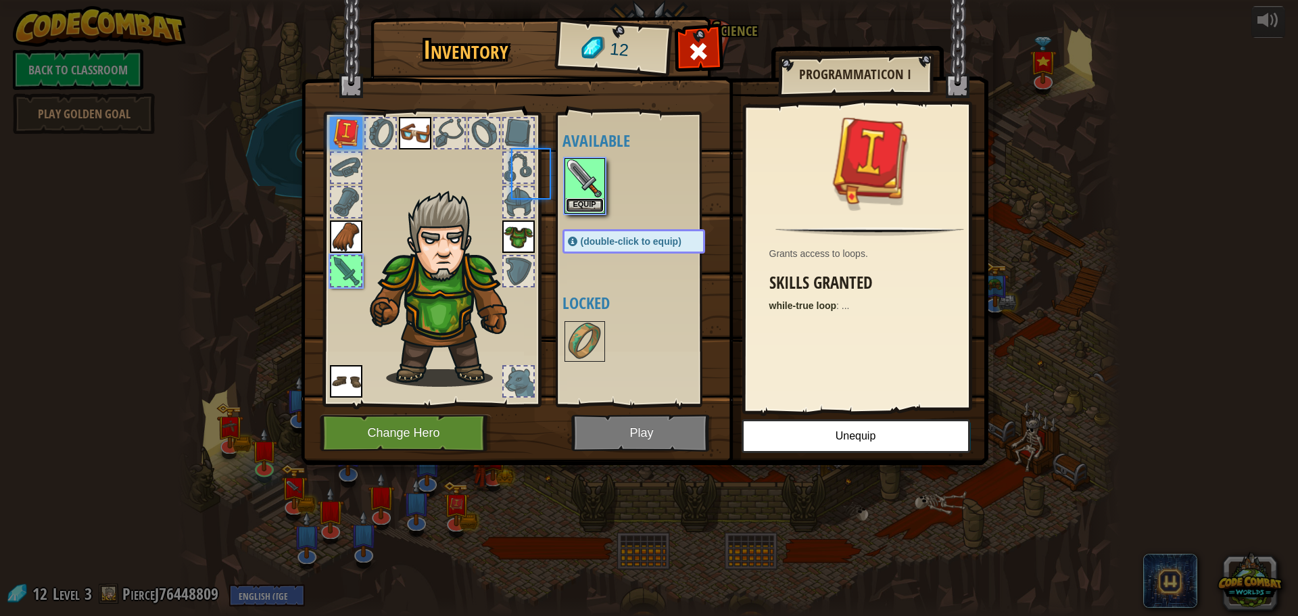
click at [596, 204] on button "Equip" at bounding box center [585, 205] width 38 height 14
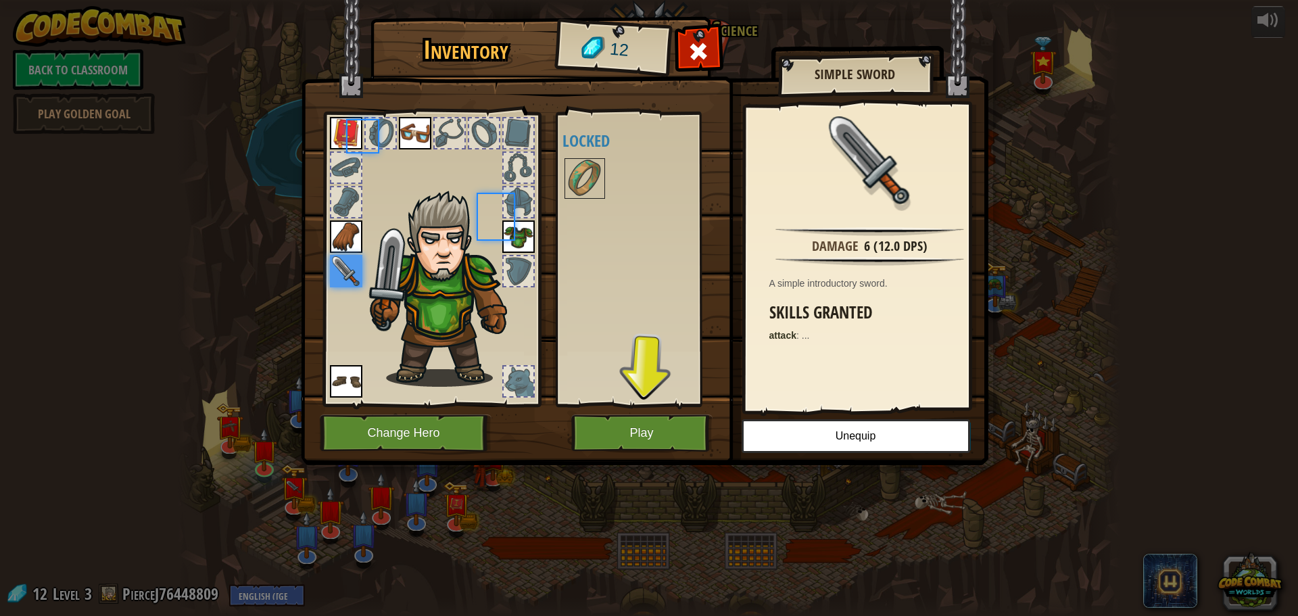
click at [596, 204] on div "Available Equip Equip Equip Equip Equip (double-click to equip) Locked" at bounding box center [648, 259] width 170 height 282
click at [595, 204] on div "Available Equip Equip Equip Equip Equip (double-click to equip) Locked" at bounding box center [648, 259] width 170 height 282
